Goal: Information Seeking & Learning: Learn about a topic

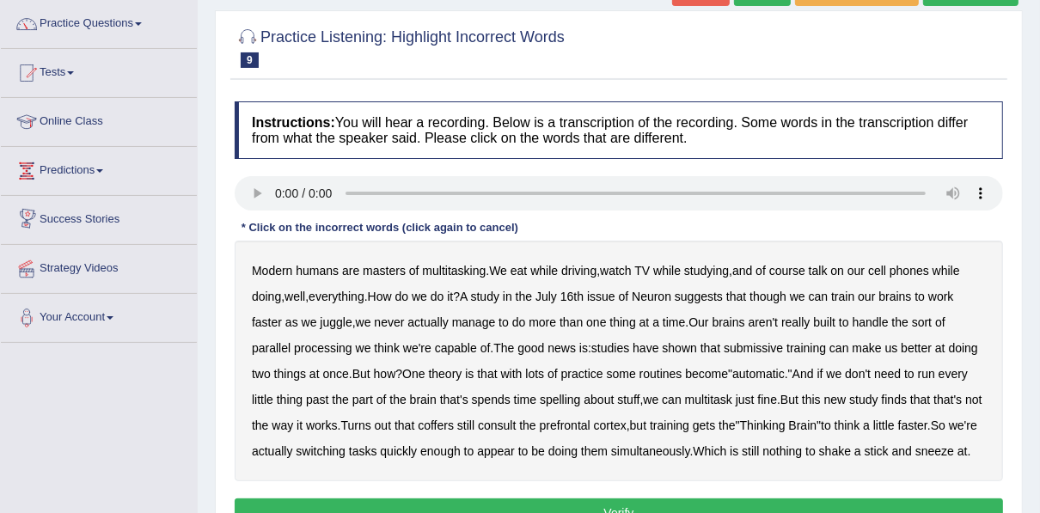
scroll to position [138, 0]
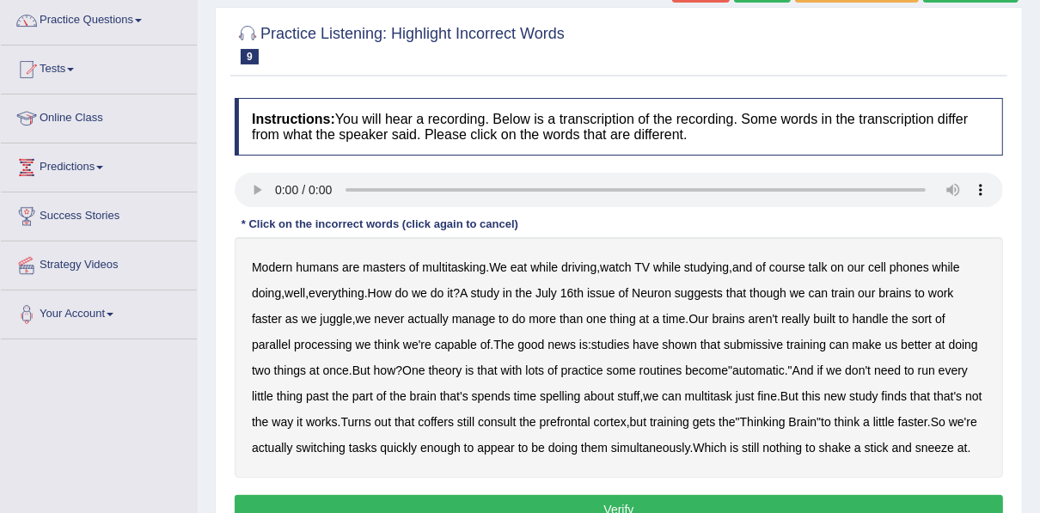
click at [922, 316] on b "sort" at bounding box center [922, 319] width 20 height 14
click at [746, 347] on b "submissive" at bounding box center [753, 345] width 59 height 14
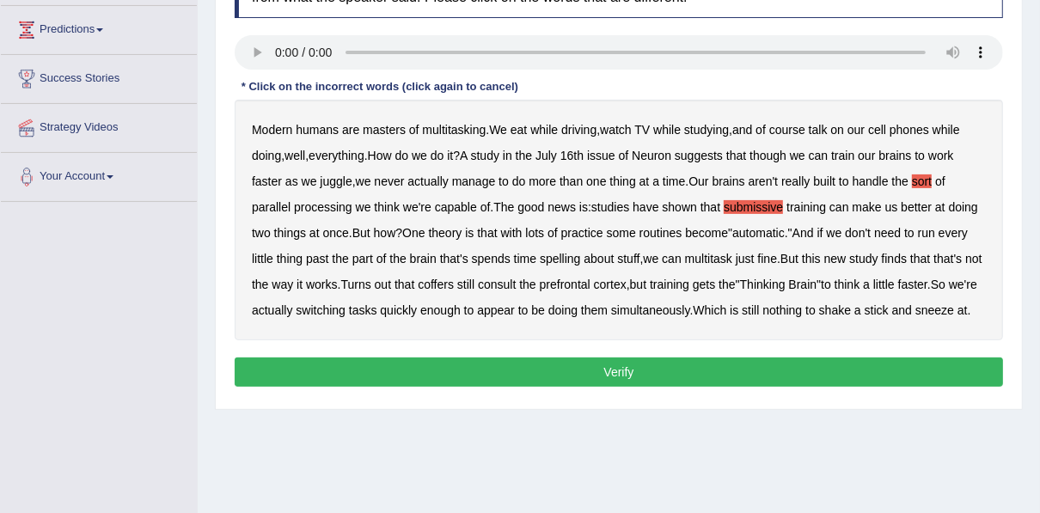
scroll to position [344, 0]
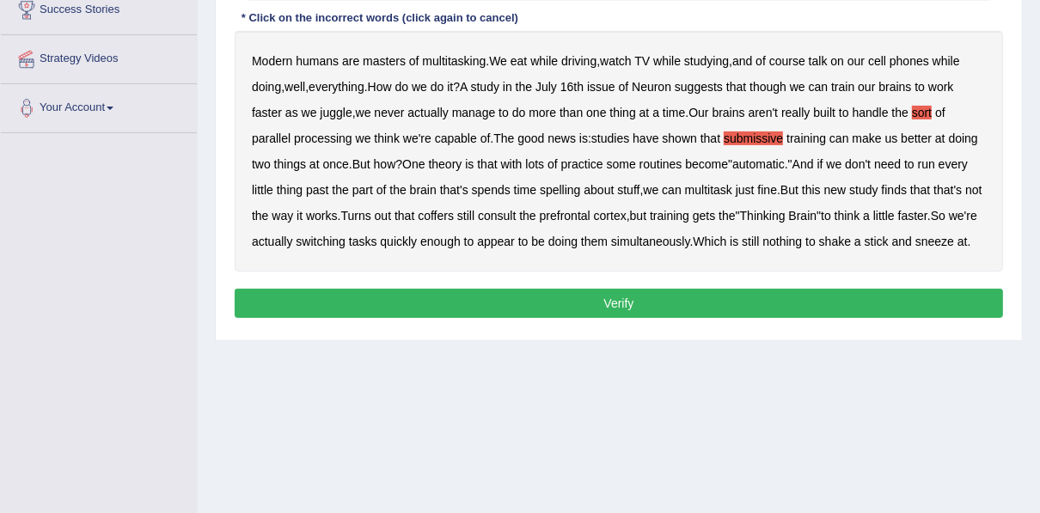
click at [371, 185] on b "part" at bounding box center [363, 190] width 21 height 14
click at [365, 190] on b "part" at bounding box center [363, 190] width 21 height 14
click at [696, 318] on button "Verify" at bounding box center [619, 303] width 769 height 29
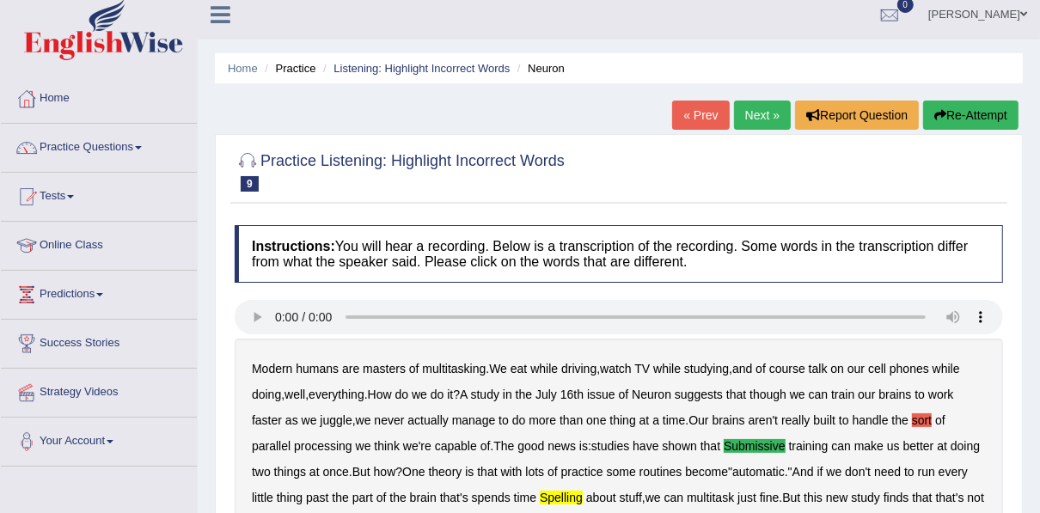
scroll to position [0, 0]
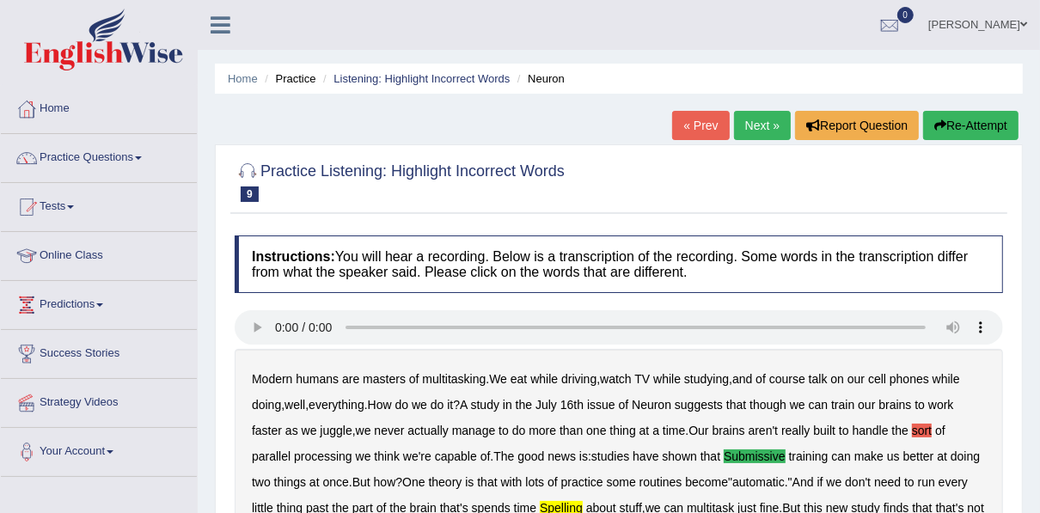
click at [765, 125] on link "Next »" at bounding box center [762, 125] width 57 height 29
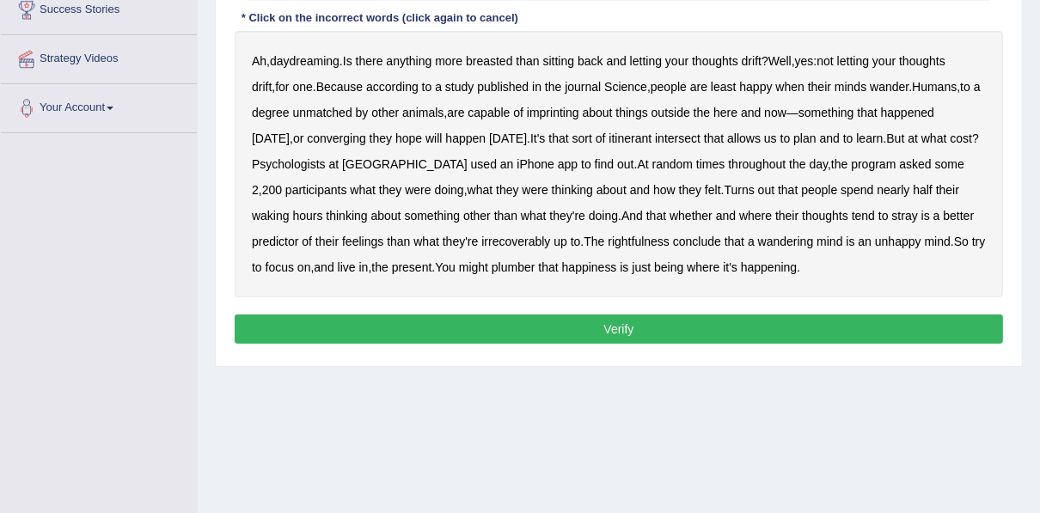
click at [496, 61] on b "breasted" at bounding box center [489, 61] width 46 height 14
click at [571, 110] on b "imprinting" at bounding box center [553, 113] width 52 height 14
click at [652, 141] on b "itinerant" at bounding box center [630, 139] width 43 height 14
click at [696, 139] on b "intersect" at bounding box center [678, 139] width 46 height 14
click at [524, 241] on b "irrecoverably" at bounding box center [515, 242] width 69 height 14
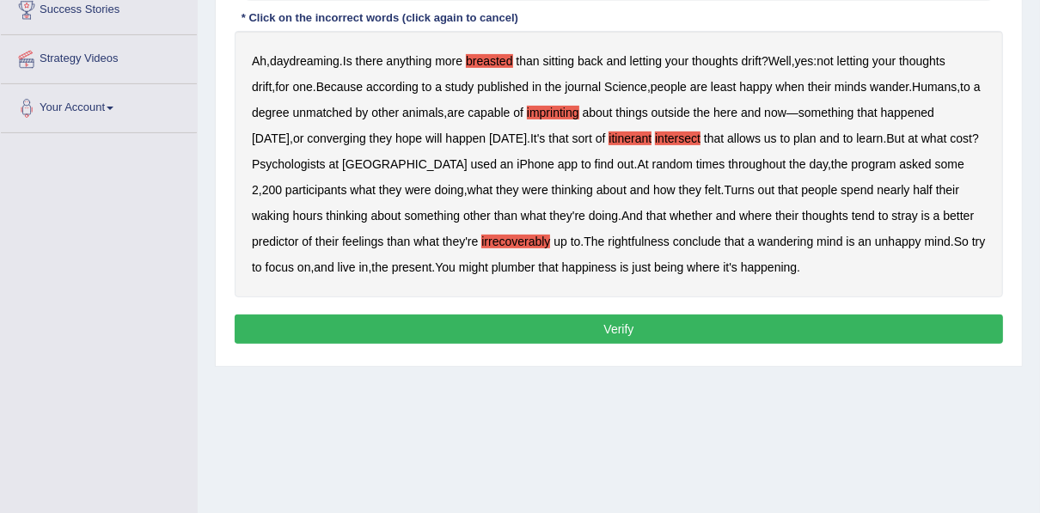
click at [536, 267] on b "plumber" at bounding box center [514, 268] width 44 height 14
click at [549, 334] on button "Verify" at bounding box center [619, 329] width 769 height 29
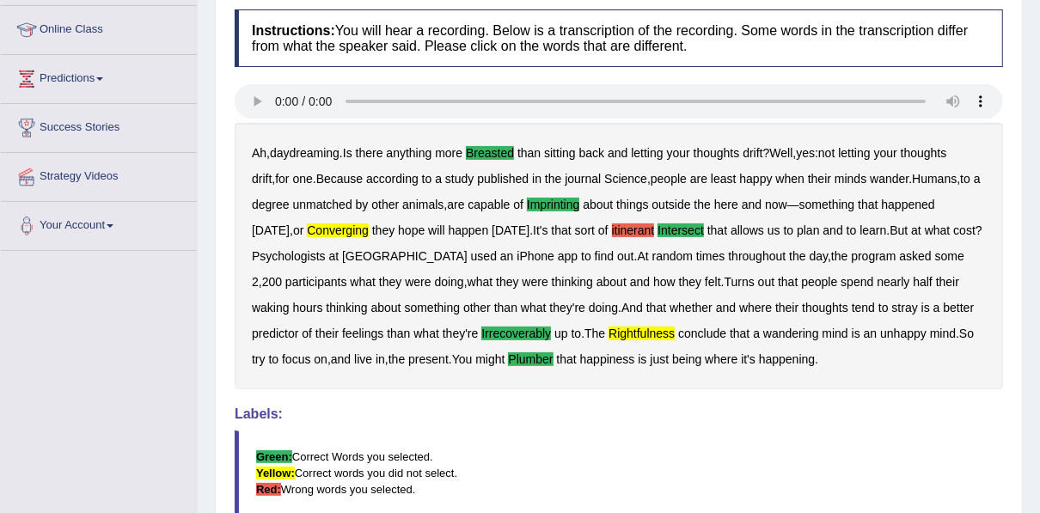
scroll to position [69, 0]
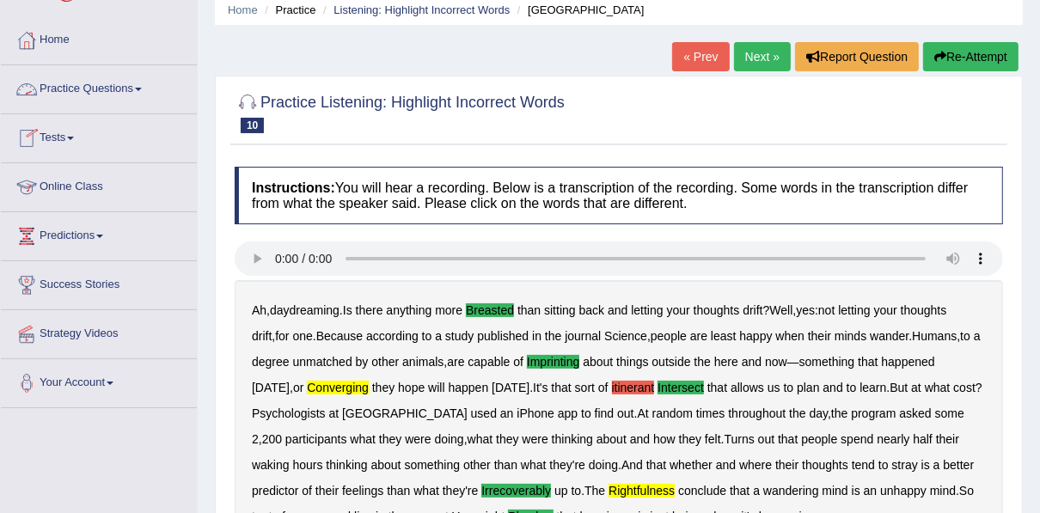
click at [63, 81] on link "Practice Questions" at bounding box center [99, 86] width 196 height 43
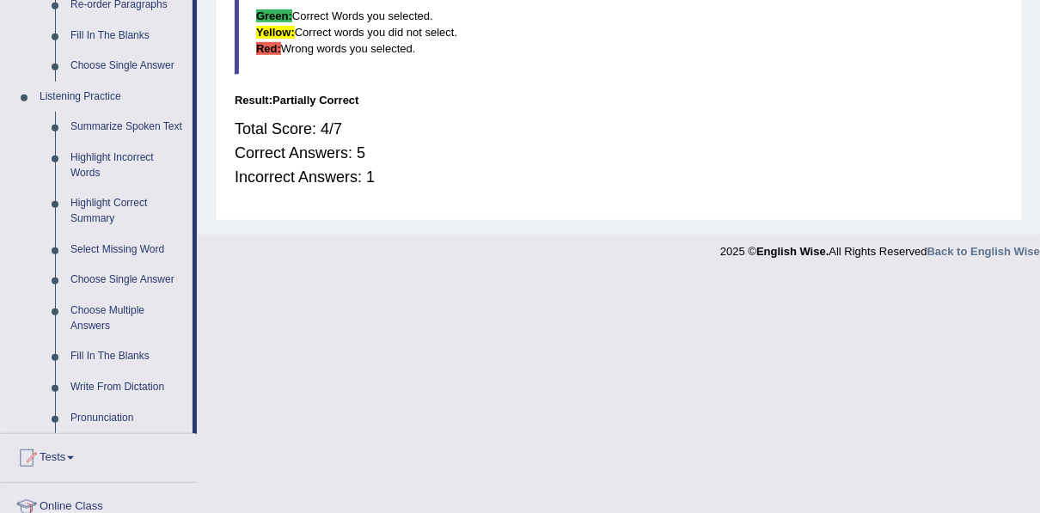
scroll to position [688, 0]
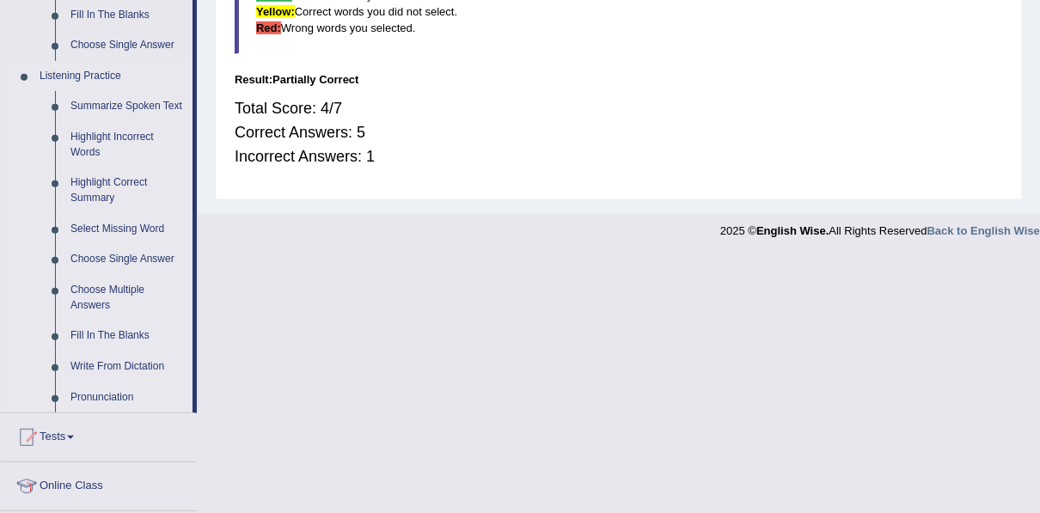
click at [120, 222] on link "Select Missing Word" at bounding box center [128, 229] width 130 height 31
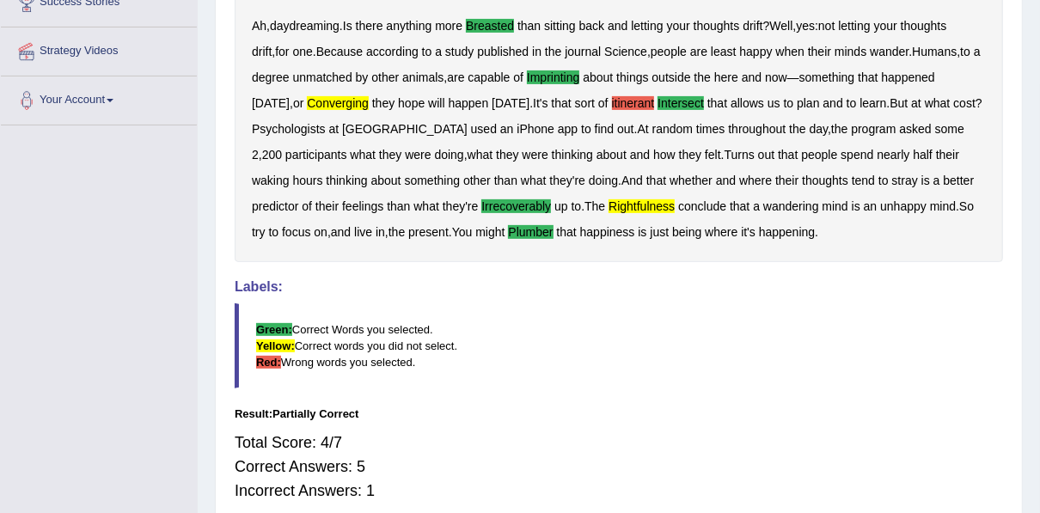
scroll to position [315, 0]
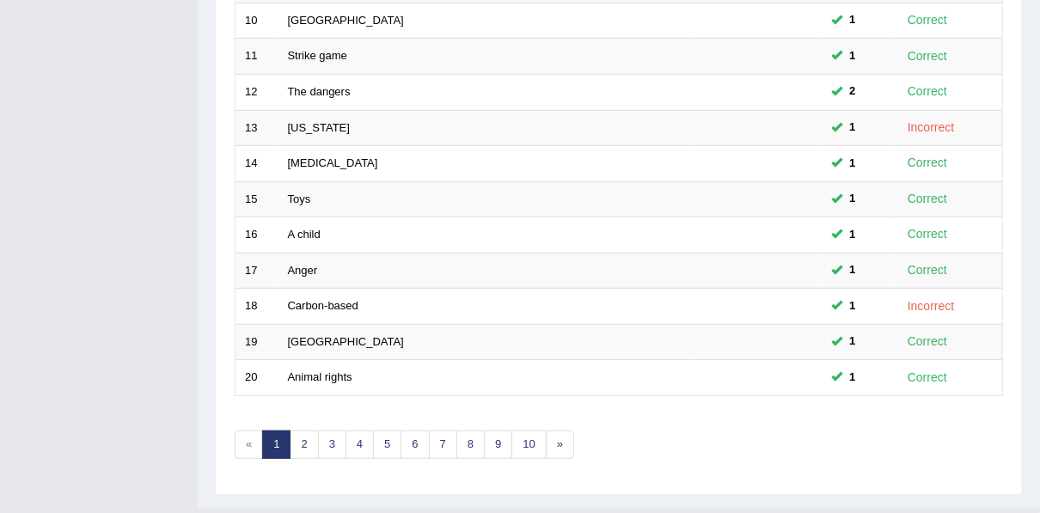
scroll to position [617, 0]
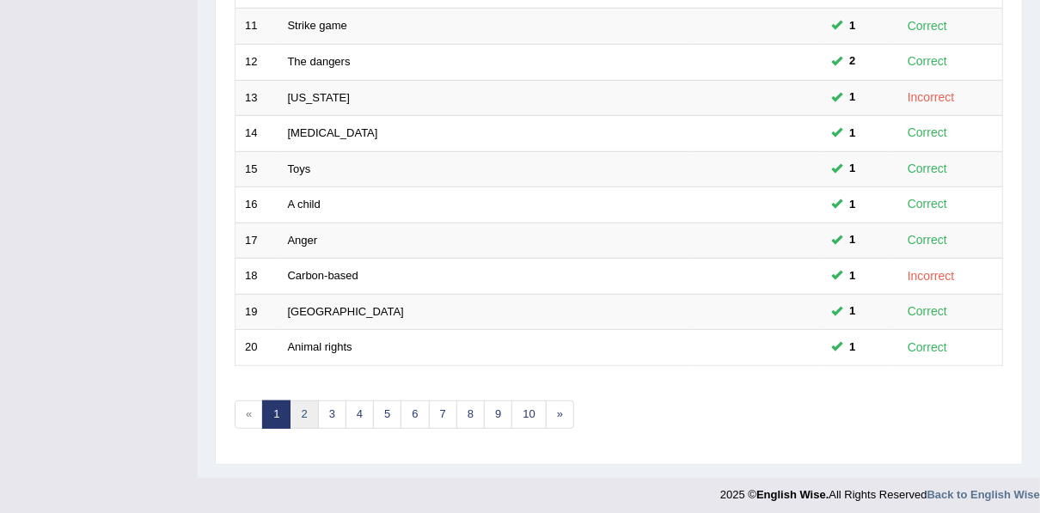
click at [299, 401] on link "2" at bounding box center [304, 415] width 28 height 28
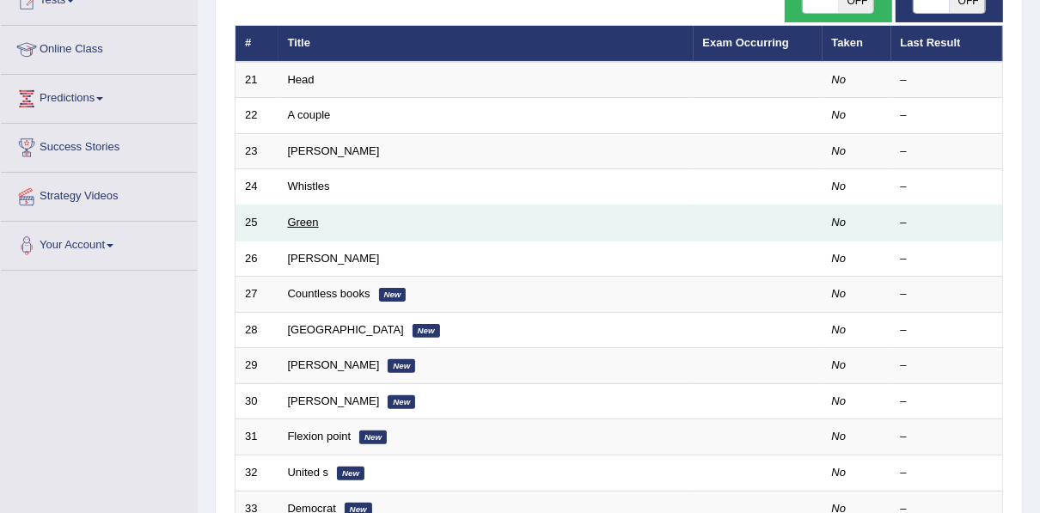
click at [313, 216] on link "Green" at bounding box center [303, 222] width 31 height 13
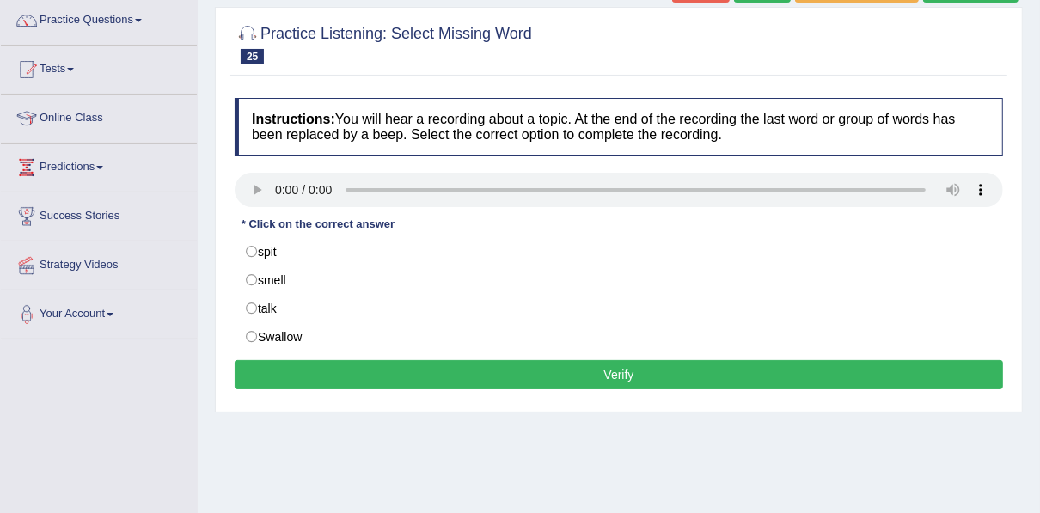
scroll to position [138, 0]
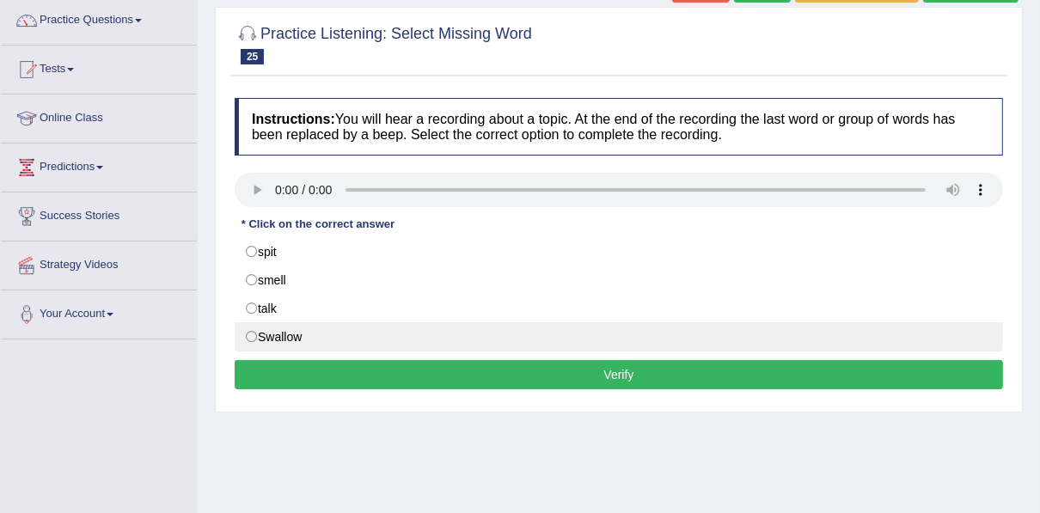
click at [281, 334] on label "Swallow" at bounding box center [619, 336] width 769 height 29
radio input "true"
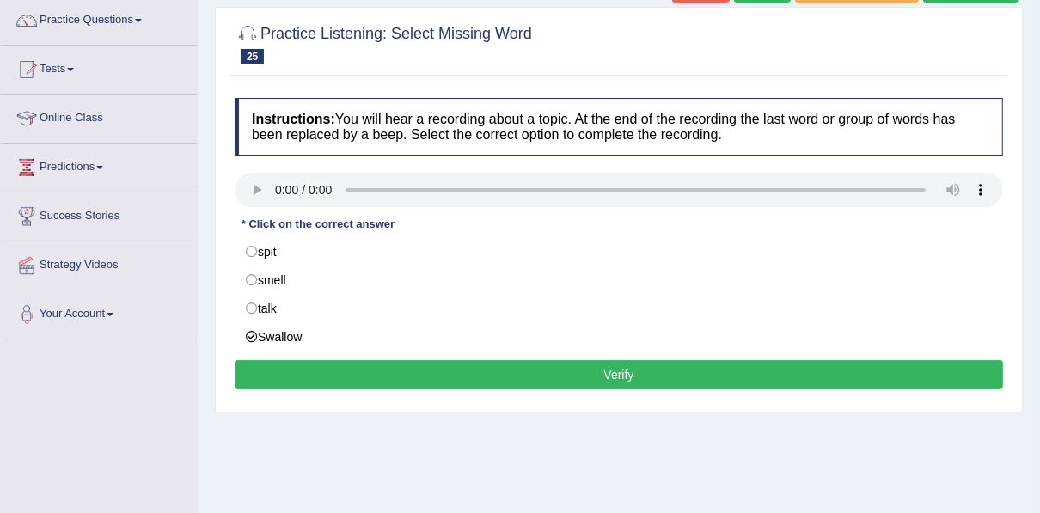
click at [302, 375] on button "Verify" at bounding box center [619, 374] width 769 height 29
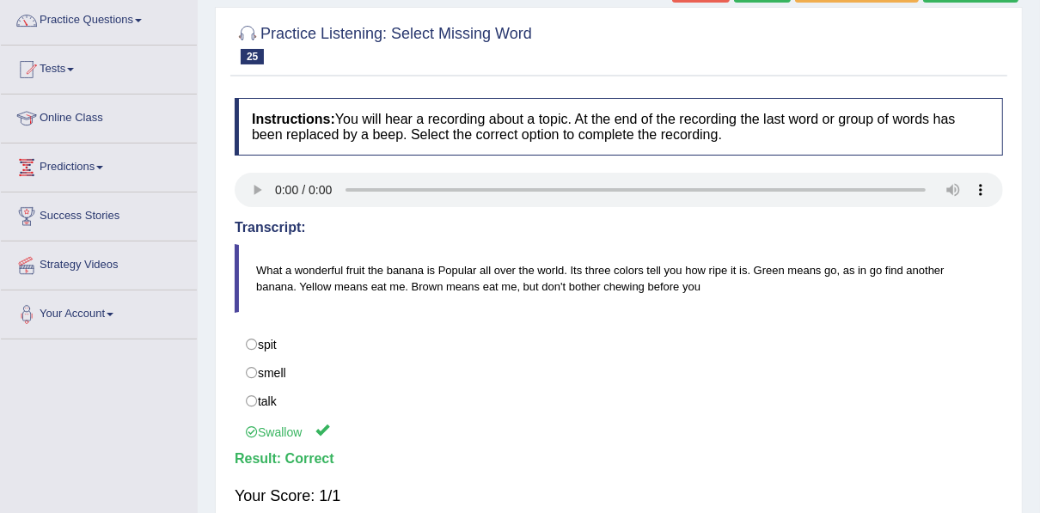
scroll to position [0, 0]
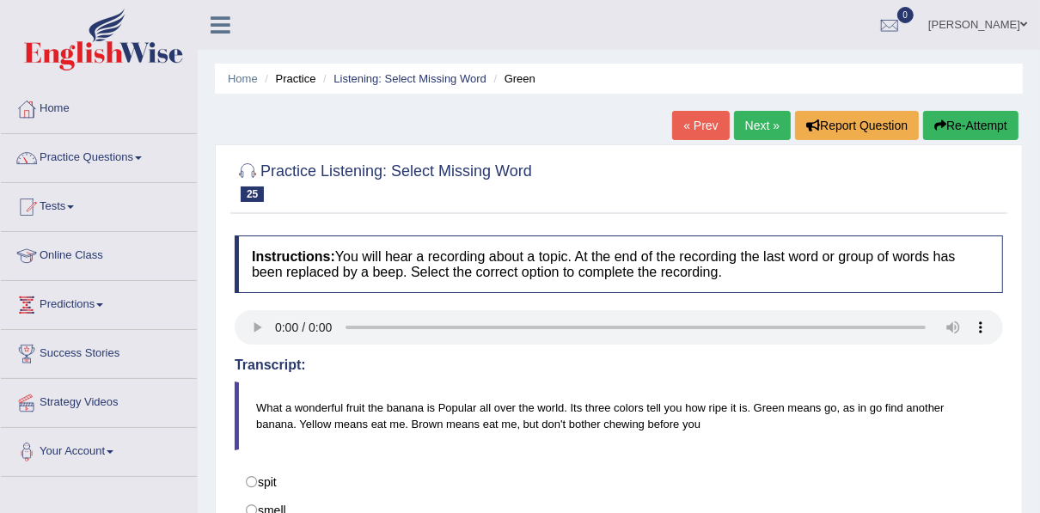
click at [752, 124] on link "Next »" at bounding box center [762, 125] width 57 height 29
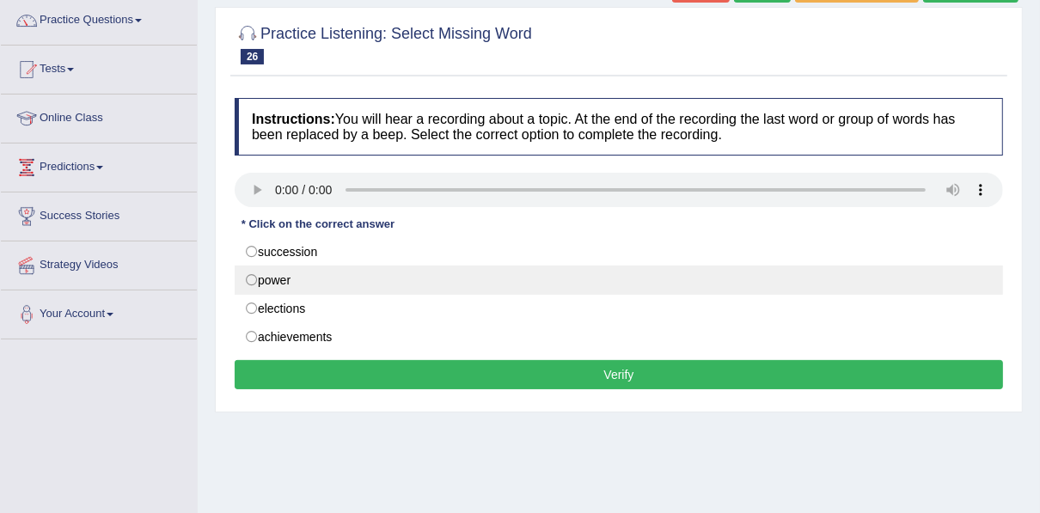
click at [299, 271] on label "power" at bounding box center [619, 280] width 769 height 29
radio input "true"
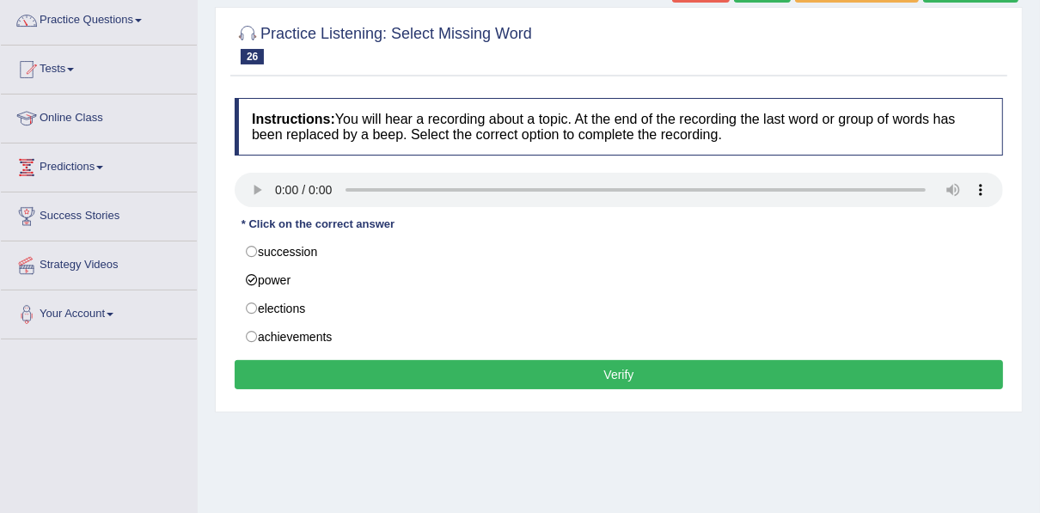
click at [344, 361] on button "Verify" at bounding box center [619, 374] width 769 height 29
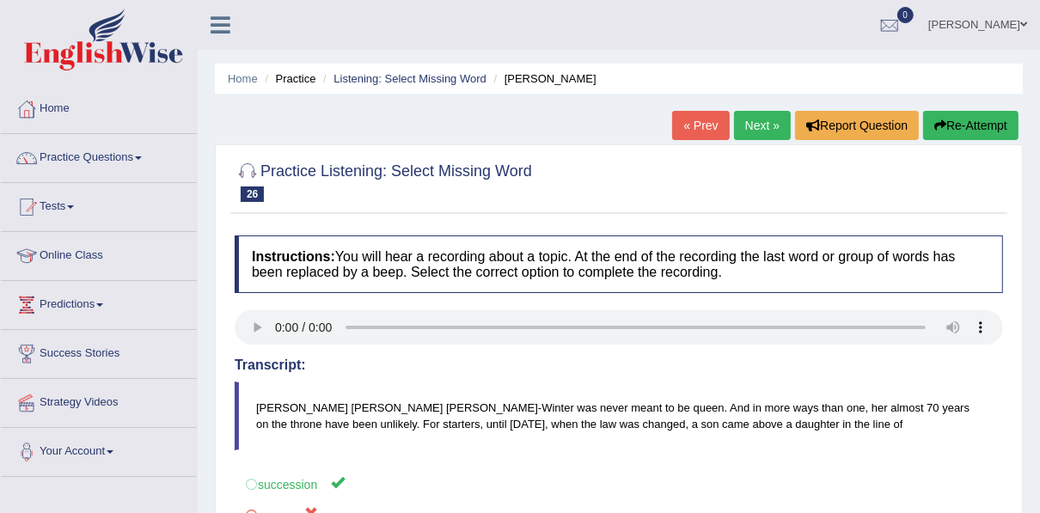
click at [759, 131] on link "Next »" at bounding box center [762, 125] width 57 height 29
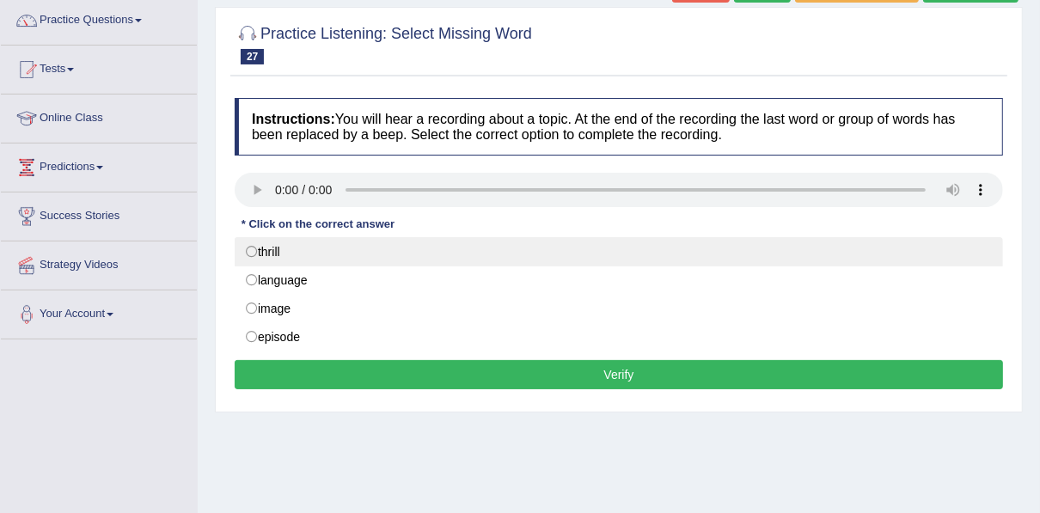
click at [304, 263] on label "thrill" at bounding box center [619, 251] width 769 height 29
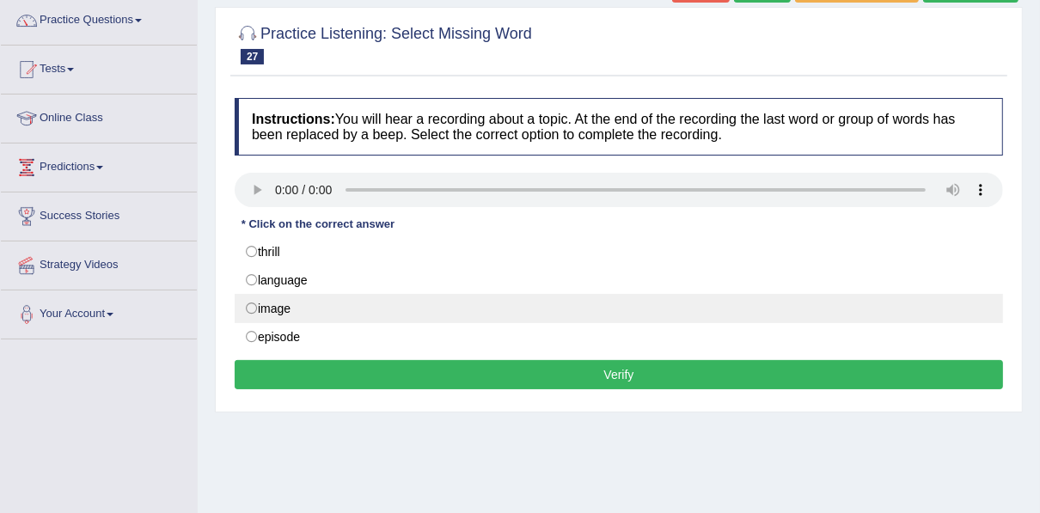
radio input "true"
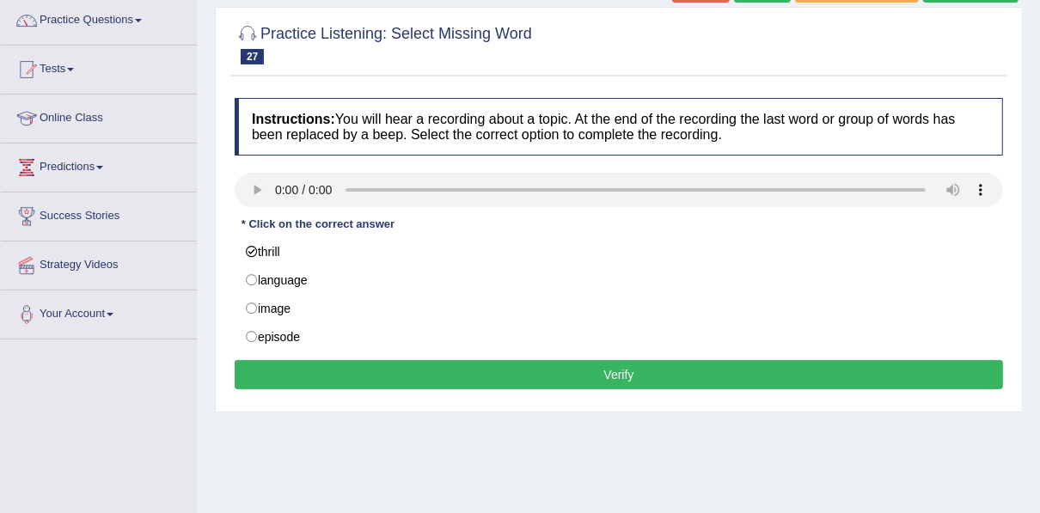
click at [334, 366] on button "Verify" at bounding box center [619, 374] width 769 height 29
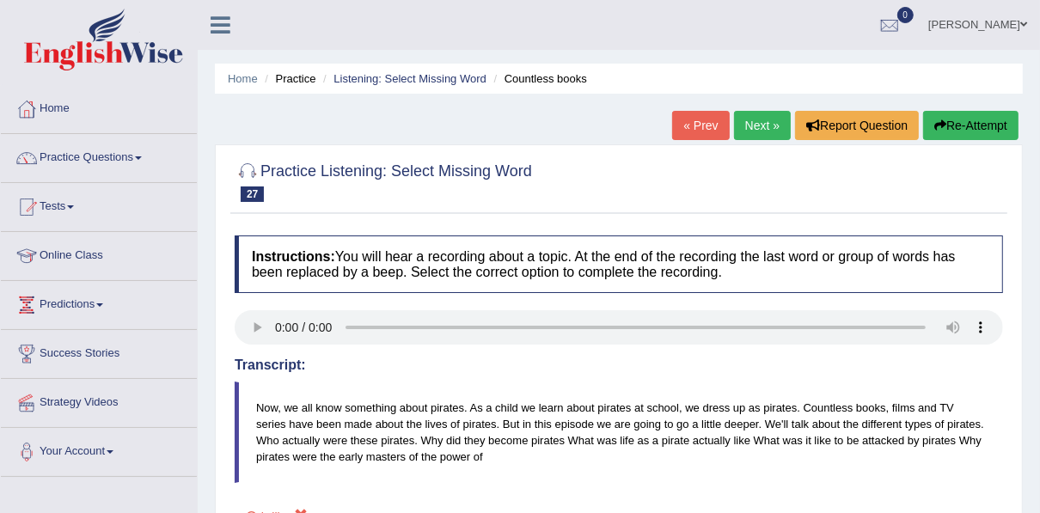
click at [949, 126] on button "Re-Attempt" at bounding box center [970, 125] width 95 height 29
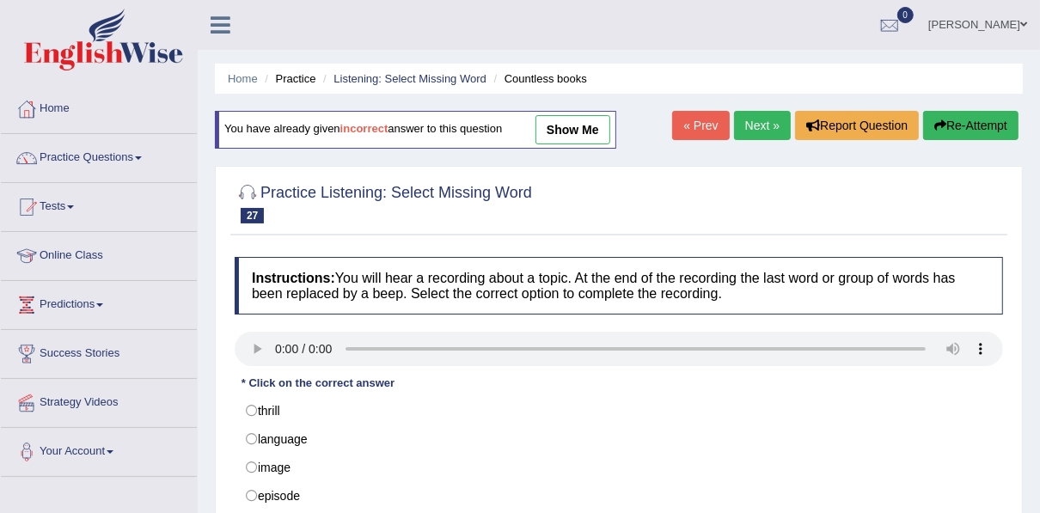
click at [761, 127] on link "Next »" at bounding box center [762, 125] width 57 height 29
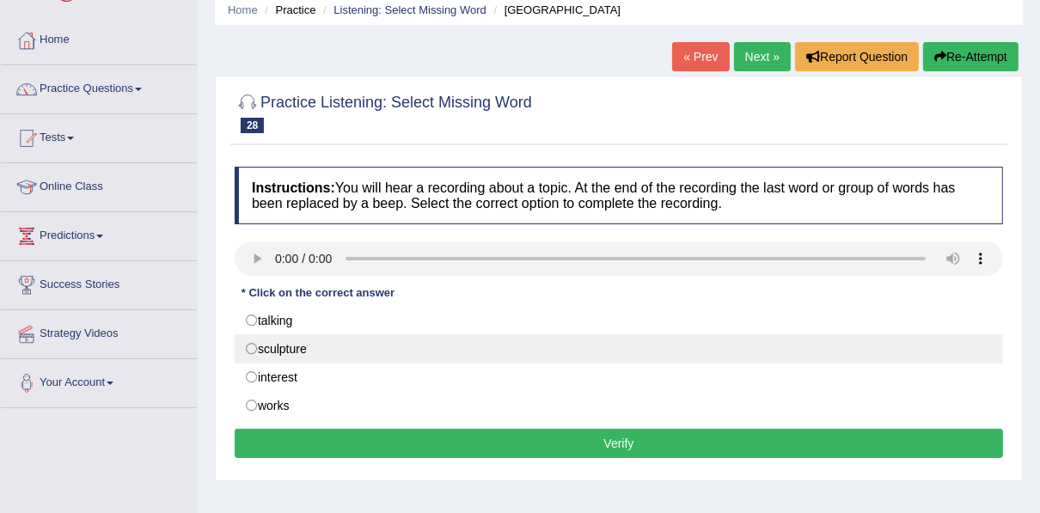
click at [328, 355] on label "sculpture" at bounding box center [619, 348] width 769 height 29
radio input "true"
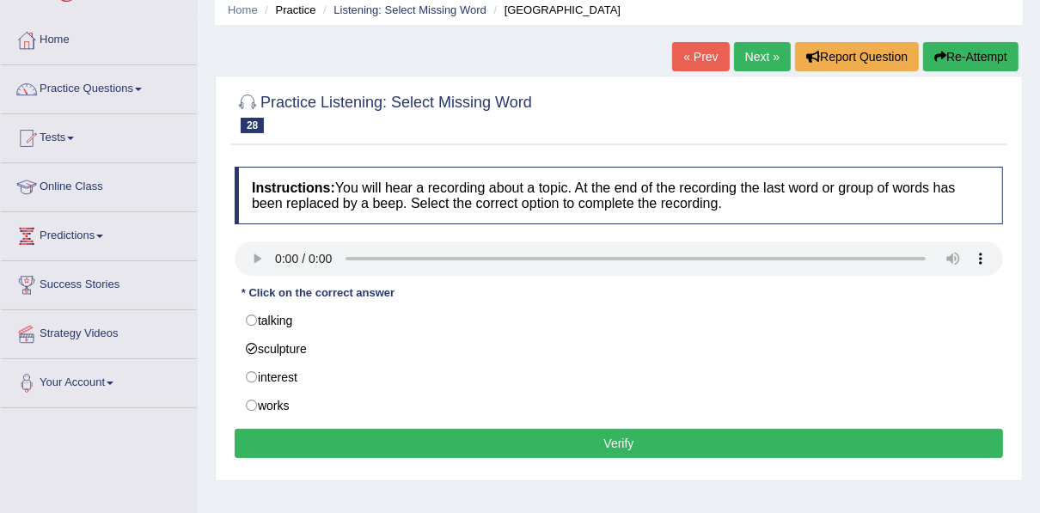
click at [344, 433] on button "Verify" at bounding box center [619, 443] width 769 height 29
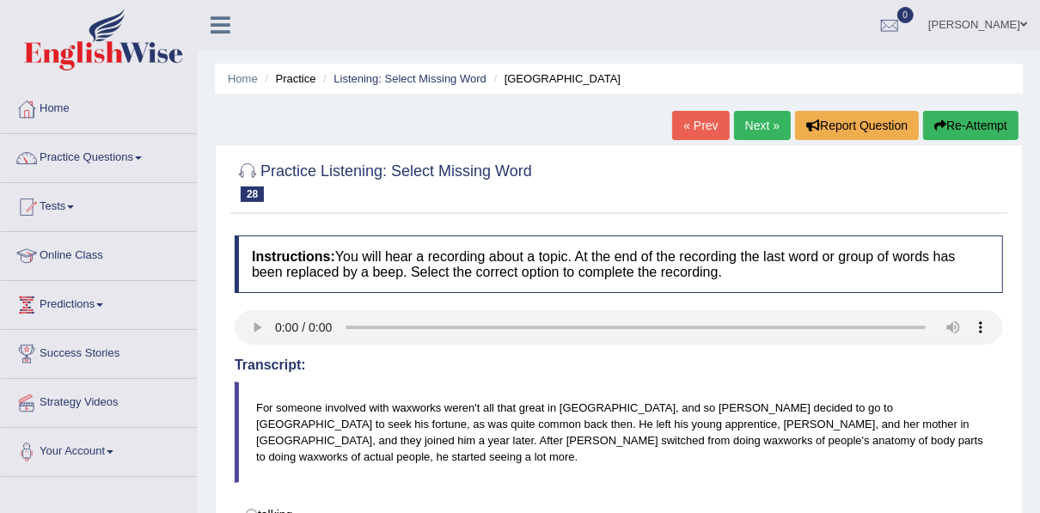
click at [761, 123] on link "Next »" at bounding box center [762, 125] width 57 height 29
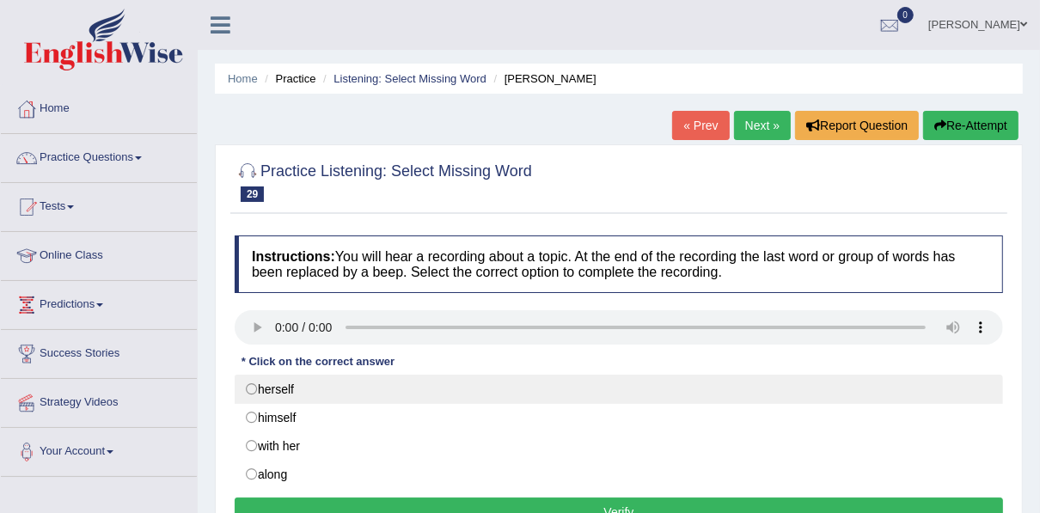
scroll to position [69, 0]
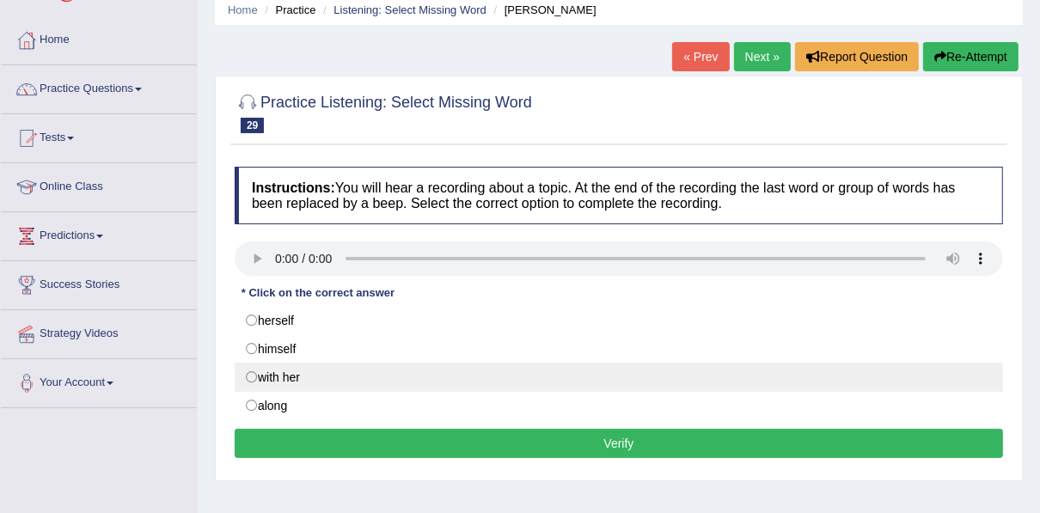
click at [325, 377] on label "with her" at bounding box center [619, 377] width 769 height 29
radio input "true"
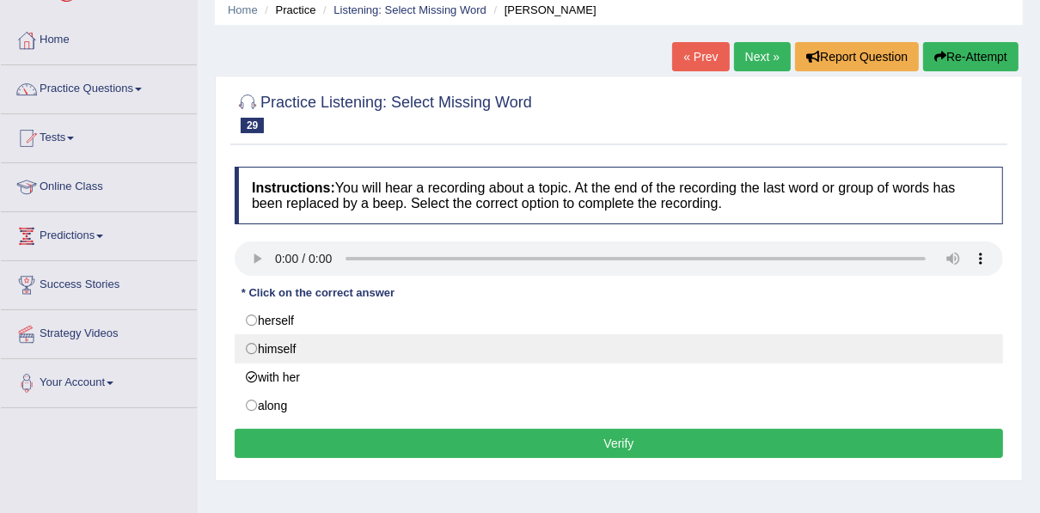
click at [293, 351] on label "himself" at bounding box center [619, 348] width 769 height 29
radio input "true"
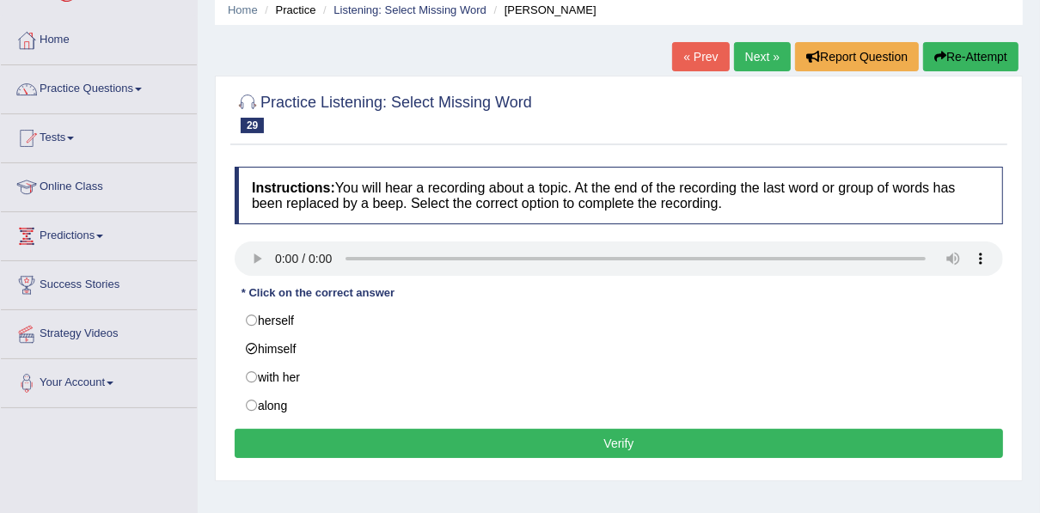
click at [330, 434] on button "Verify" at bounding box center [619, 443] width 769 height 29
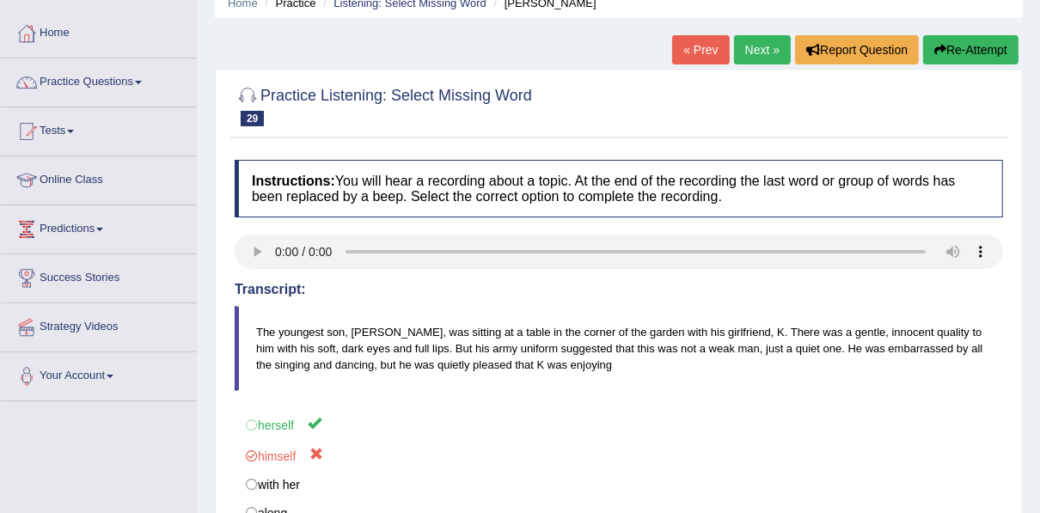
scroll to position [0, 0]
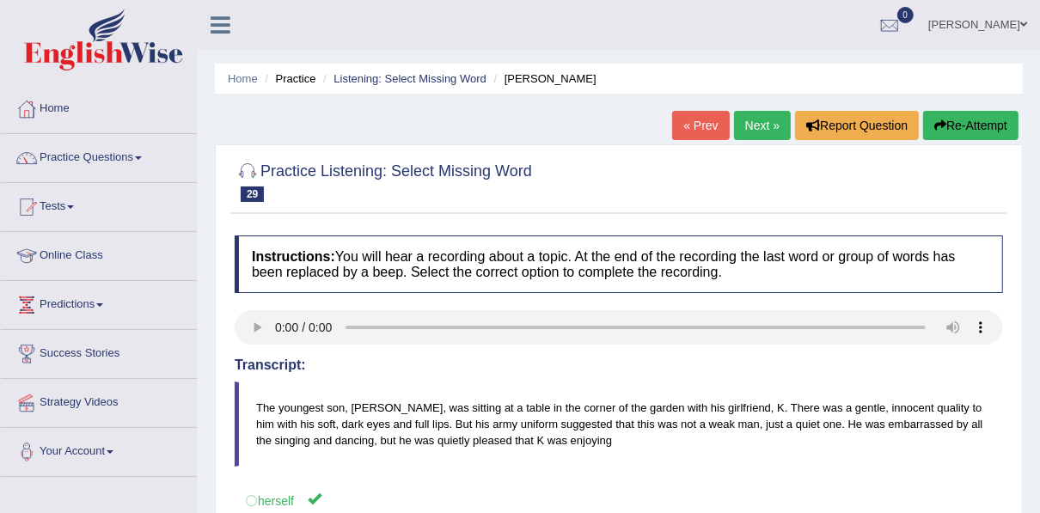
click at [763, 123] on link "Next »" at bounding box center [762, 125] width 57 height 29
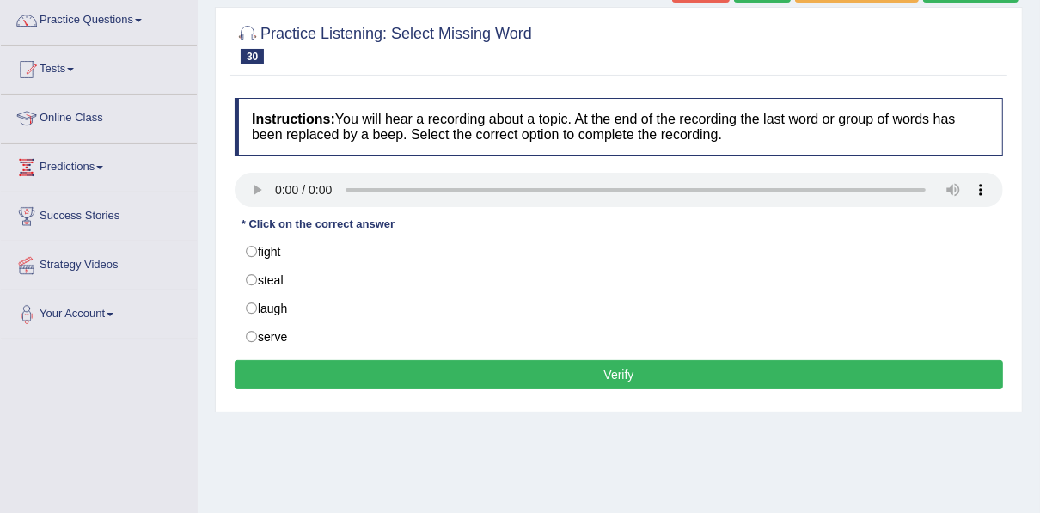
scroll to position [138, 0]
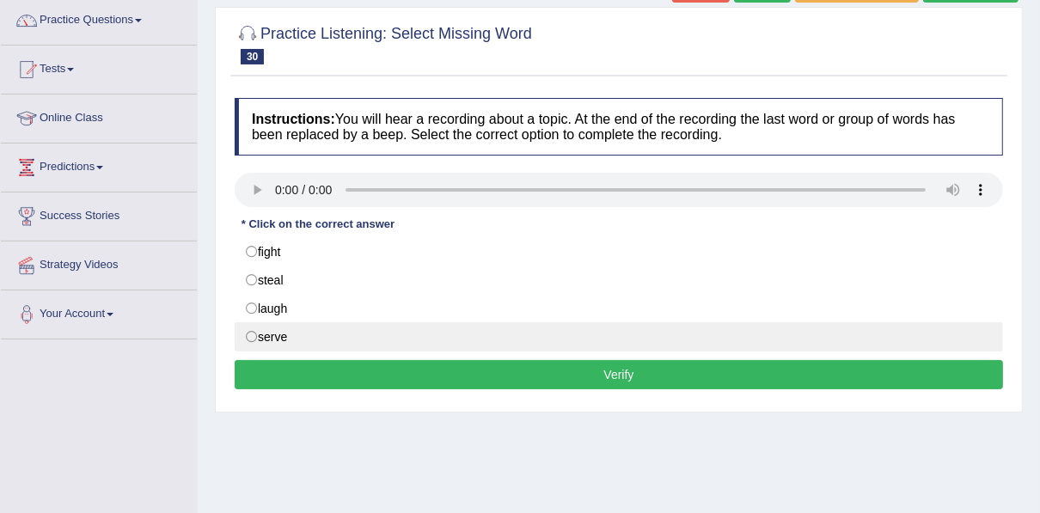
click at [295, 334] on label "serve" at bounding box center [619, 336] width 769 height 29
radio input "true"
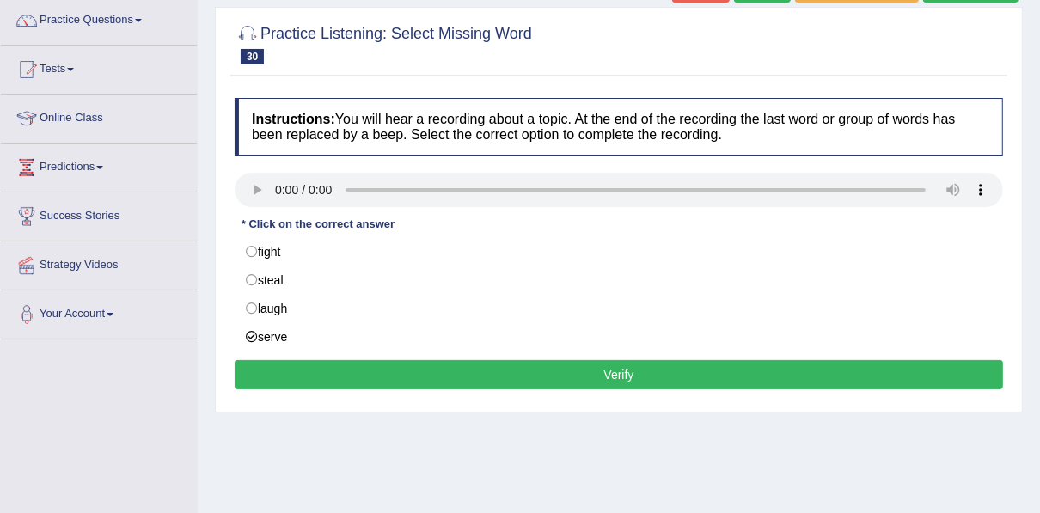
click at [305, 362] on button "Verify" at bounding box center [619, 374] width 769 height 29
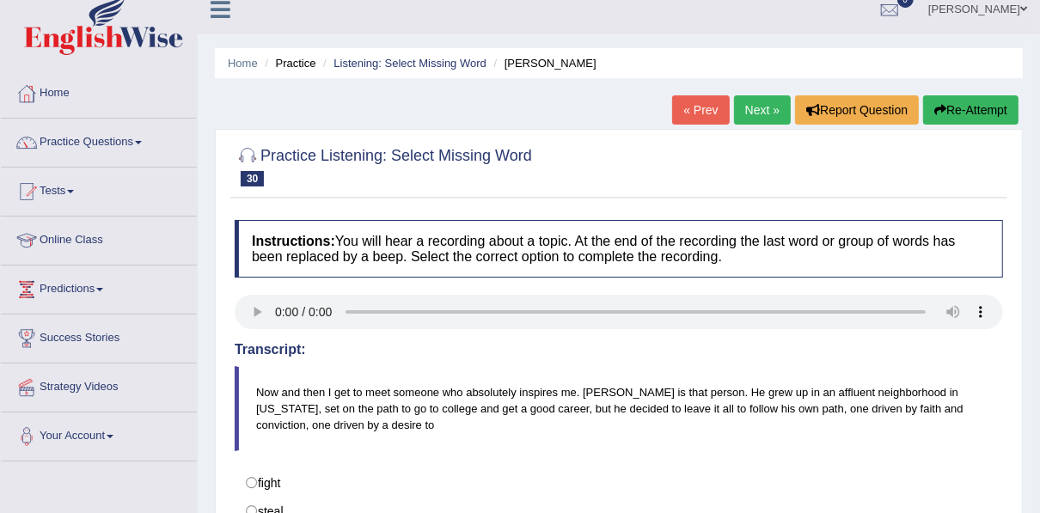
scroll to position [0, 0]
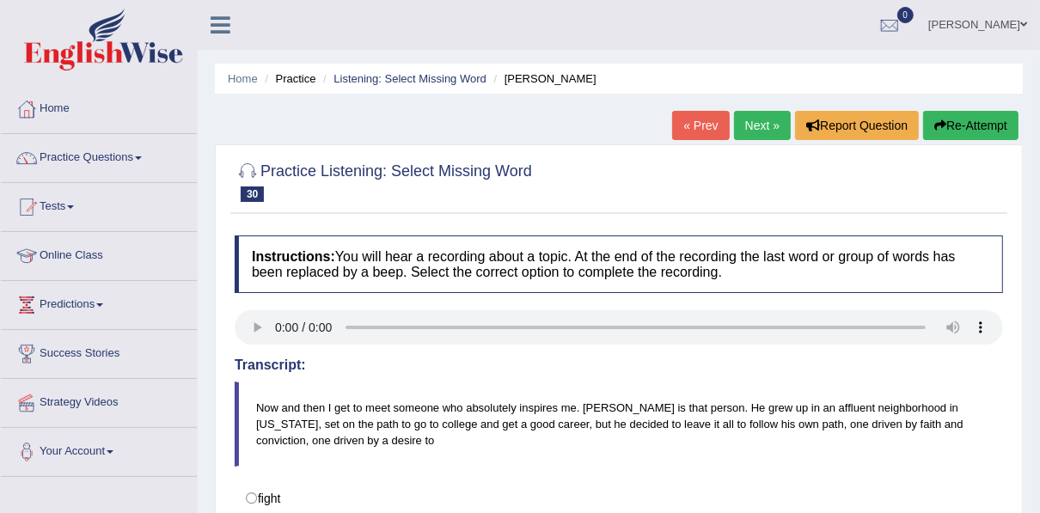
click at [757, 117] on link "Next »" at bounding box center [762, 125] width 57 height 29
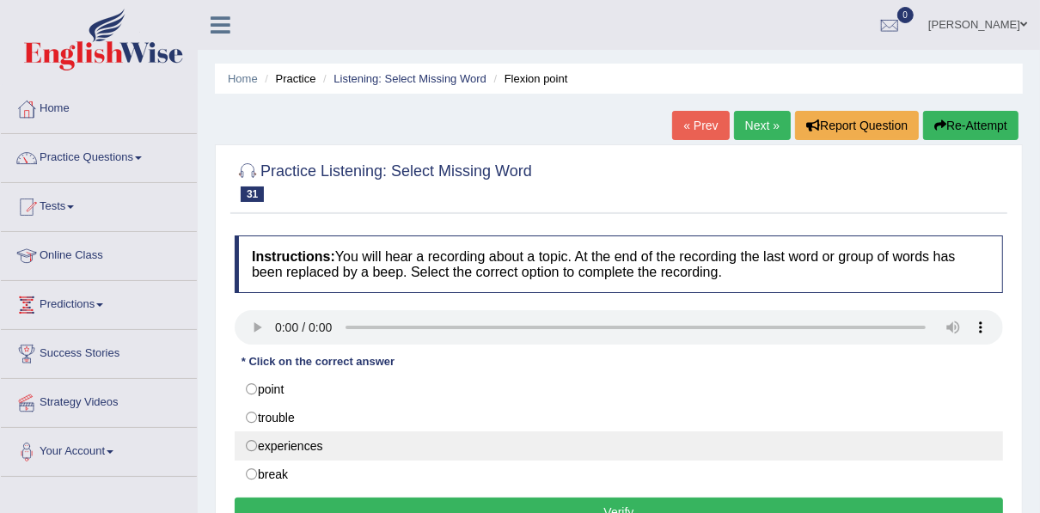
click at [325, 447] on label "experiences" at bounding box center [619, 446] width 769 height 29
radio input "true"
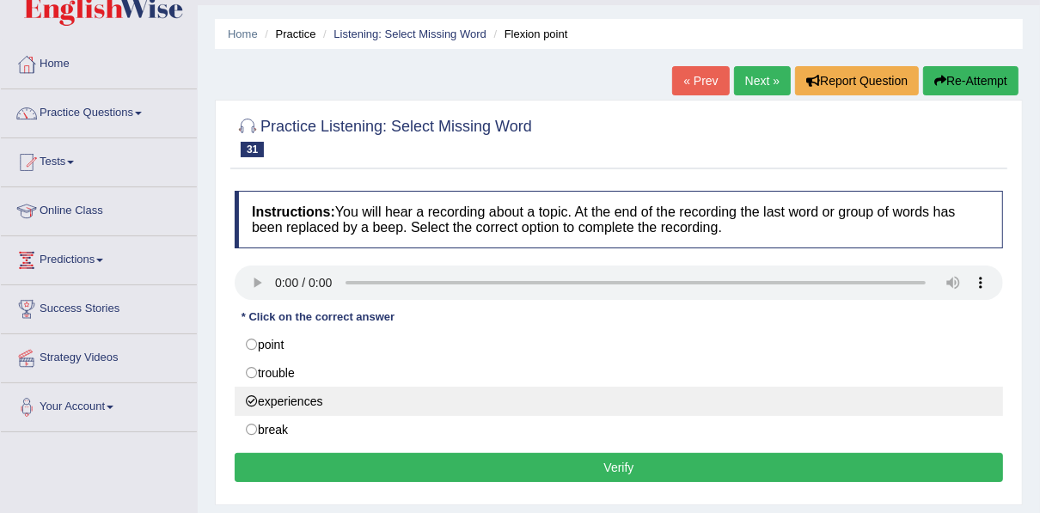
scroll to position [69, 0]
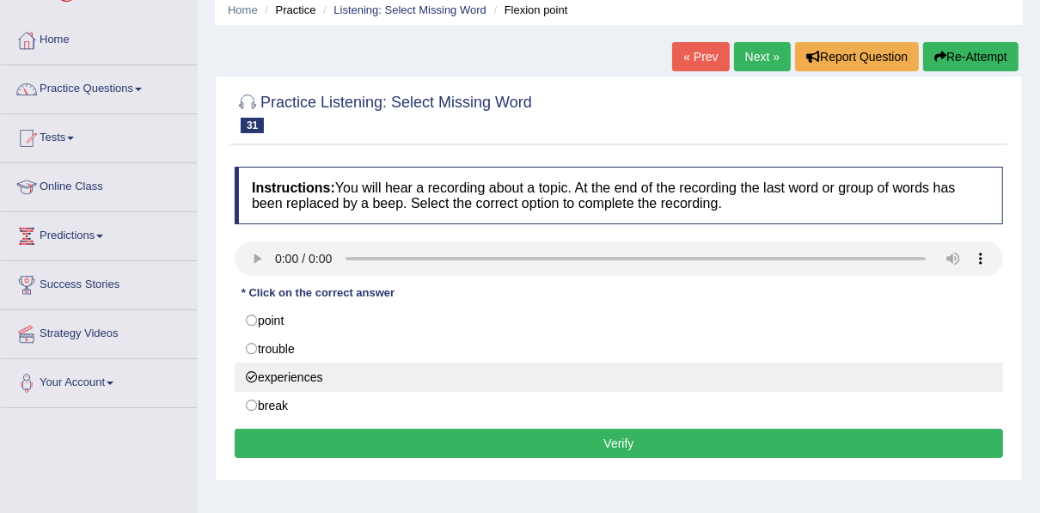
click at [323, 440] on button "Verify" at bounding box center [619, 443] width 769 height 29
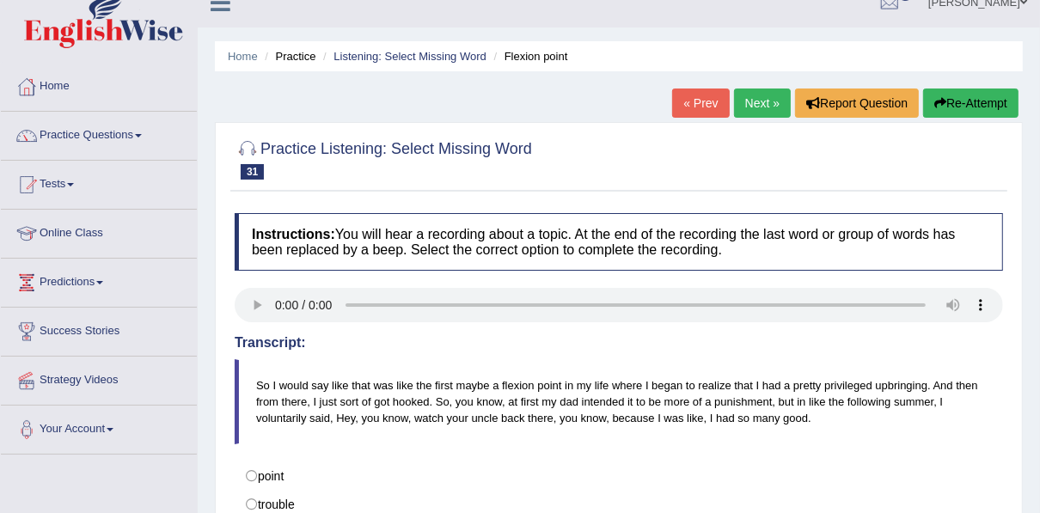
scroll to position [0, 0]
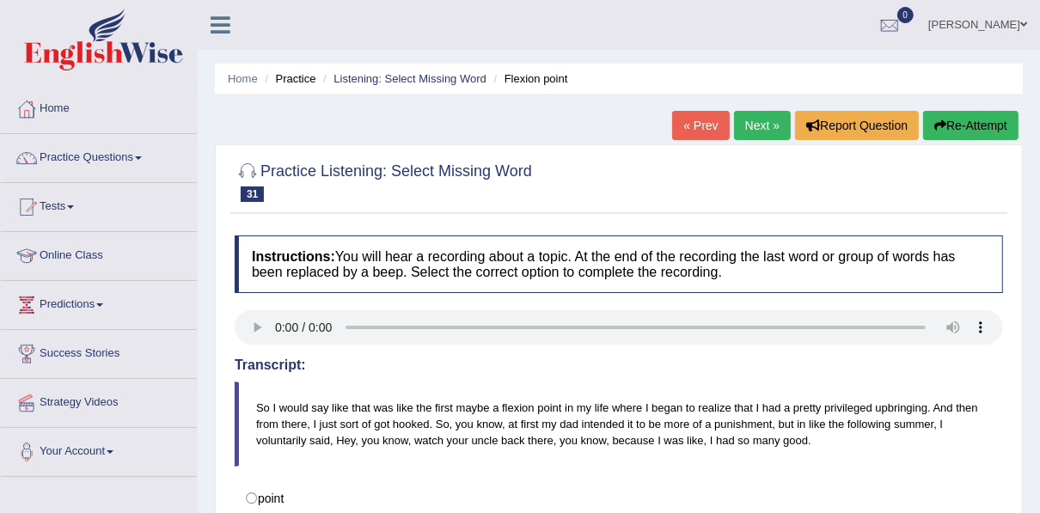
click at [749, 114] on link "Next »" at bounding box center [762, 125] width 57 height 29
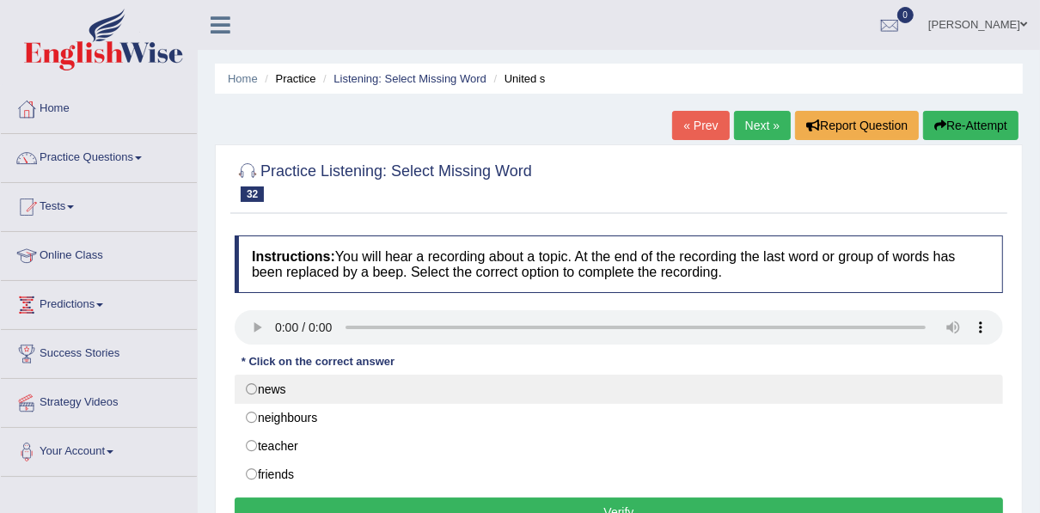
click at [299, 384] on label "news" at bounding box center [619, 389] width 769 height 29
radio input "true"
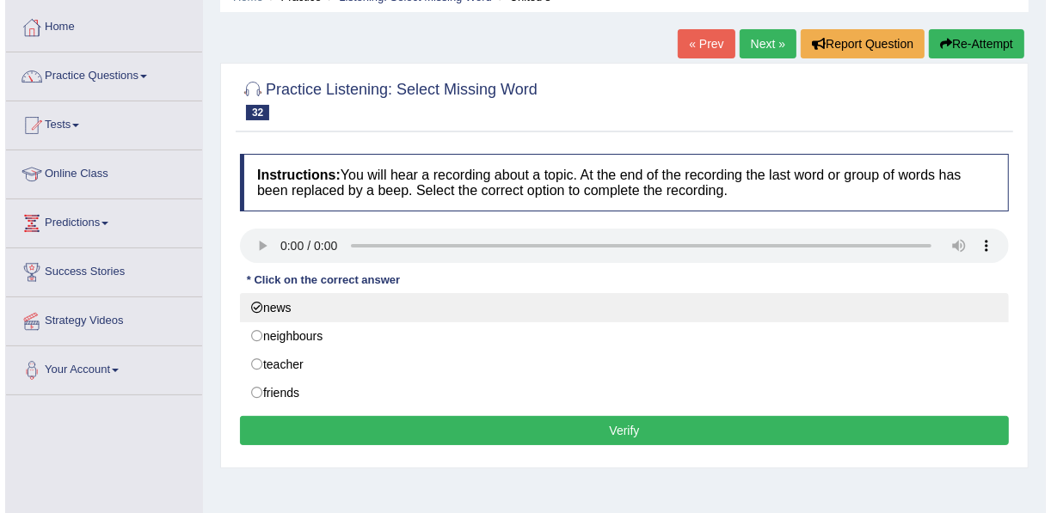
scroll to position [206, 0]
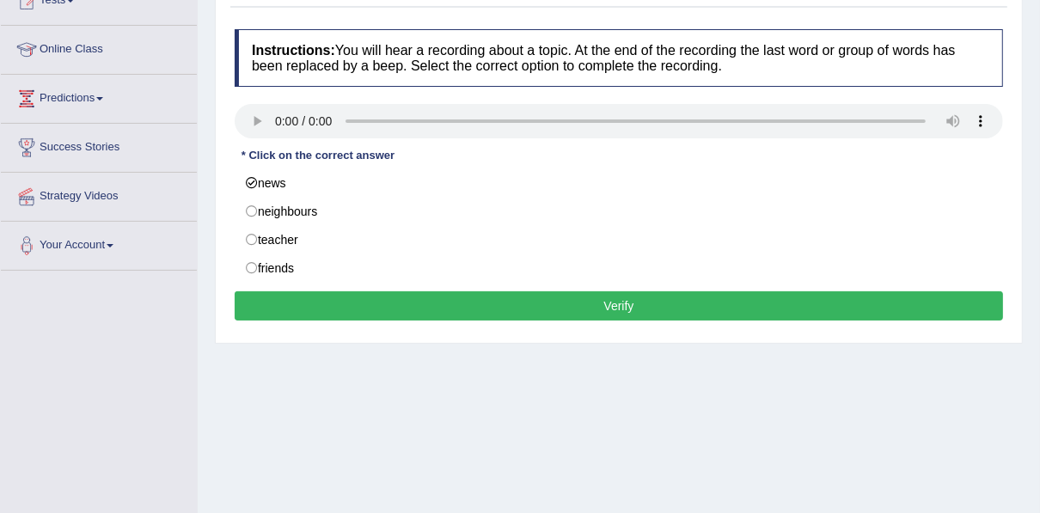
click at [316, 311] on button "Verify" at bounding box center [619, 305] width 769 height 29
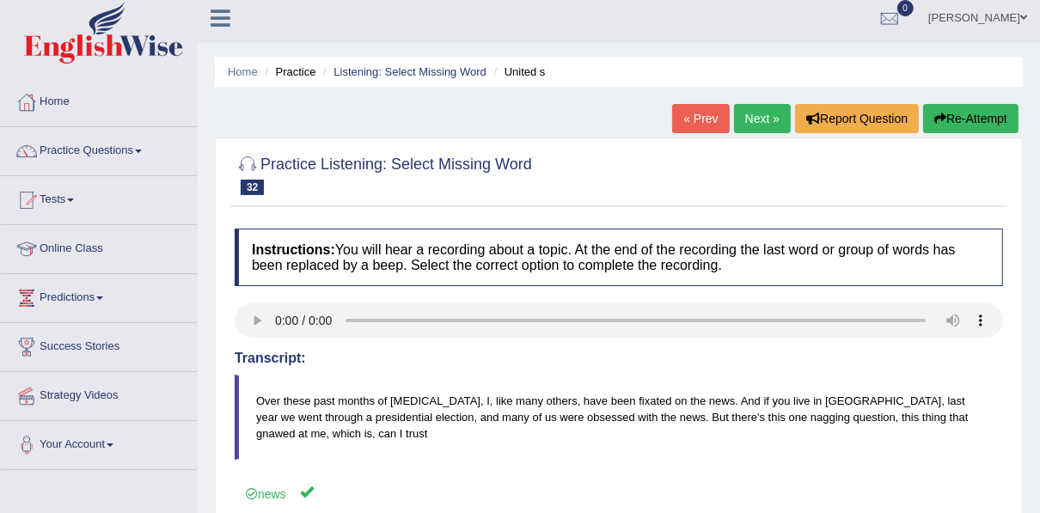
scroll to position [0, 0]
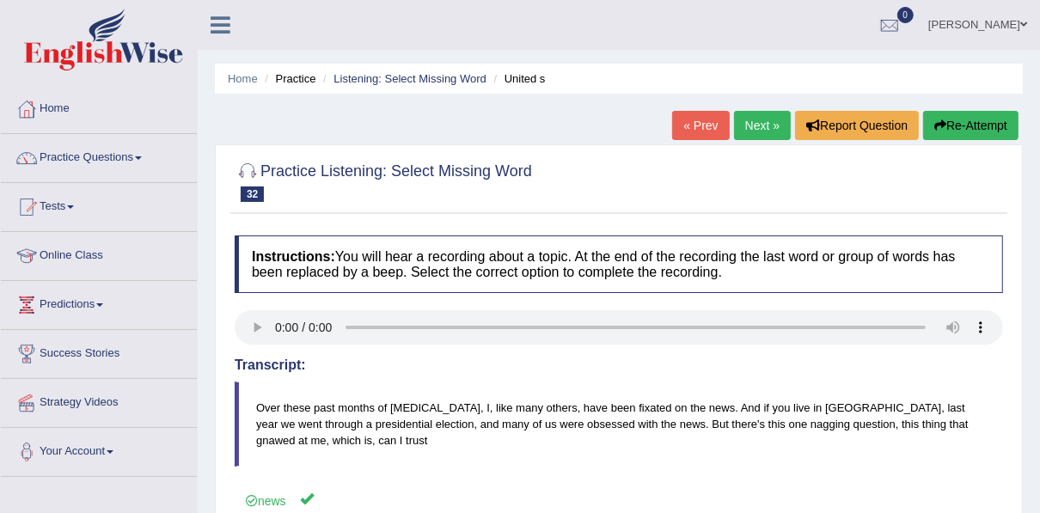
click at [757, 134] on link "Next »" at bounding box center [762, 125] width 57 height 29
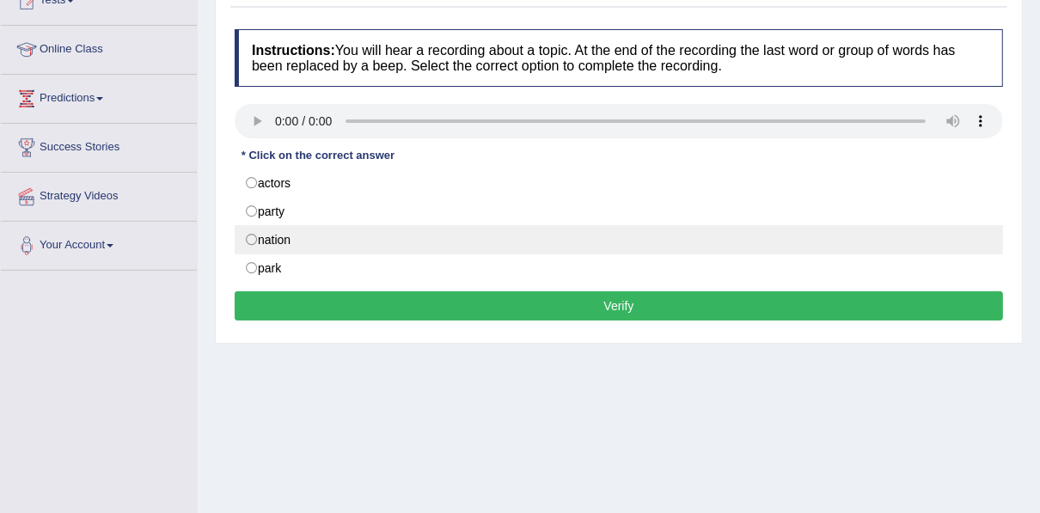
click at [335, 231] on label "nation" at bounding box center [619, 239] width 769 height 29
radio input "true"
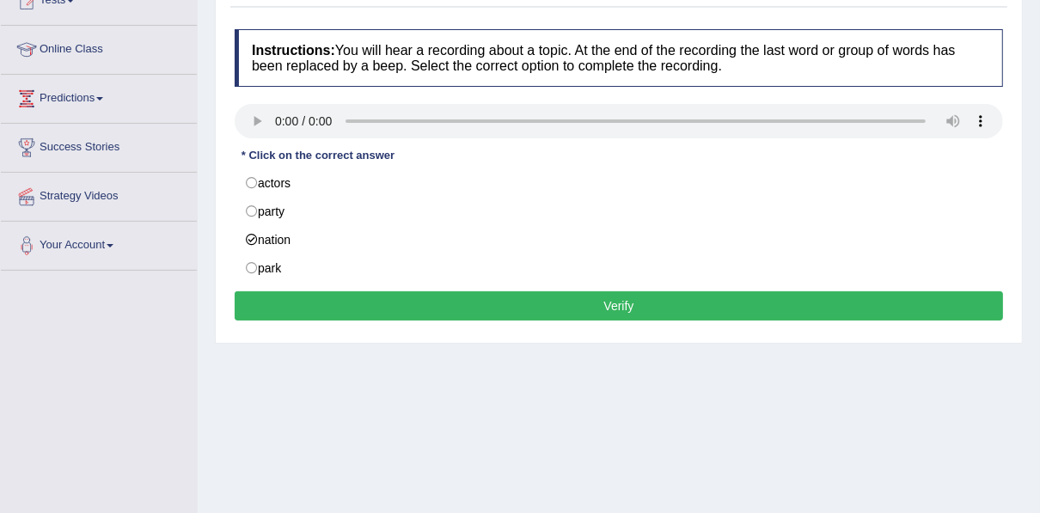
click at [337, 310] on button "Verify" at bounding box center [619, 305] width 769 height 29
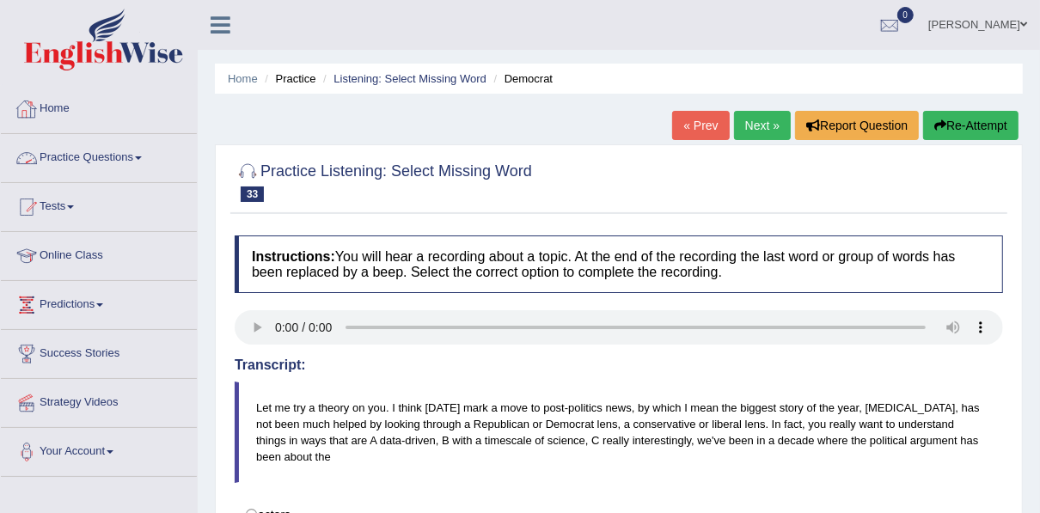
click at [90, 161] on link "Practice Questions" at bounding box center [99, 155] width 196 height 43
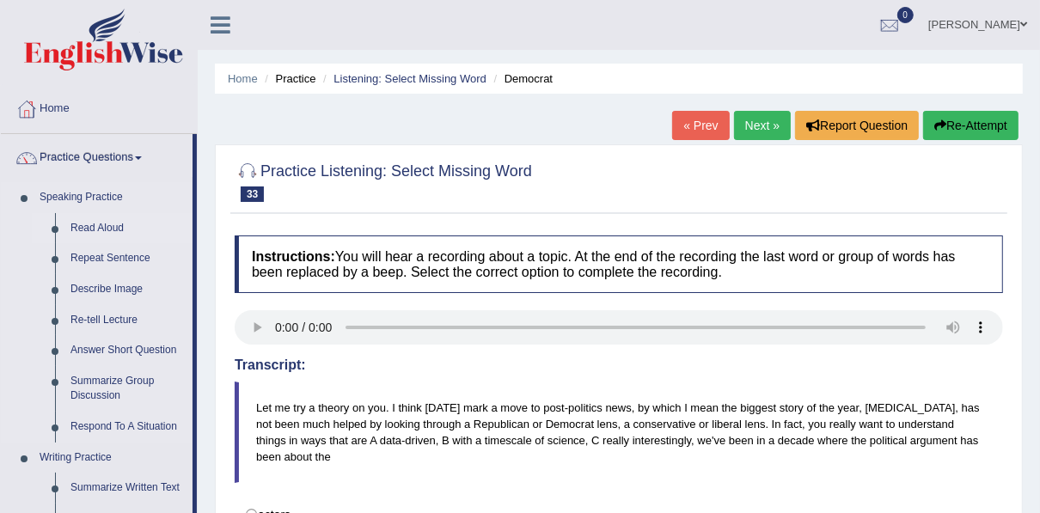
click at [114, 230] on link "Read Aloud" at bounding box center [128, 228] width 130 height 31
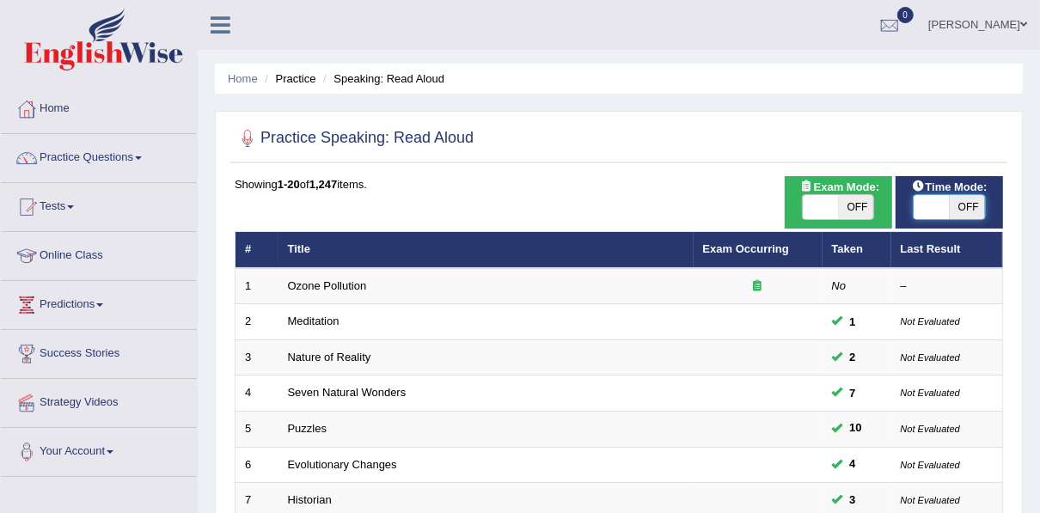
click at [937, 210] on span at bounding box center [932, 207] width 36 height 24
checkbox input "true"
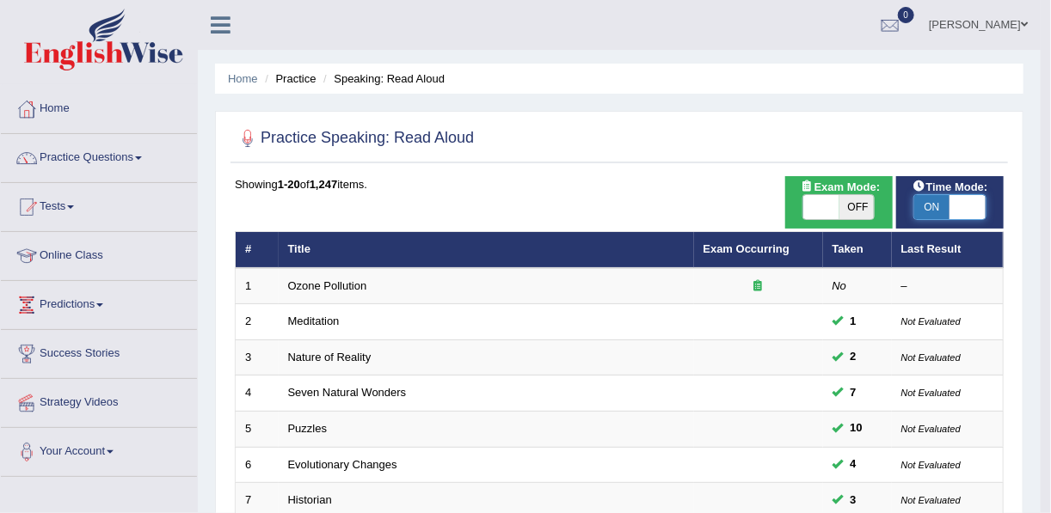
click at [840, 205] on body "Toggle navigation Home Practice Questions Speaking Practice Read Aloud Repeat S…" at bounding box center [525, 256] width 1051 height 513
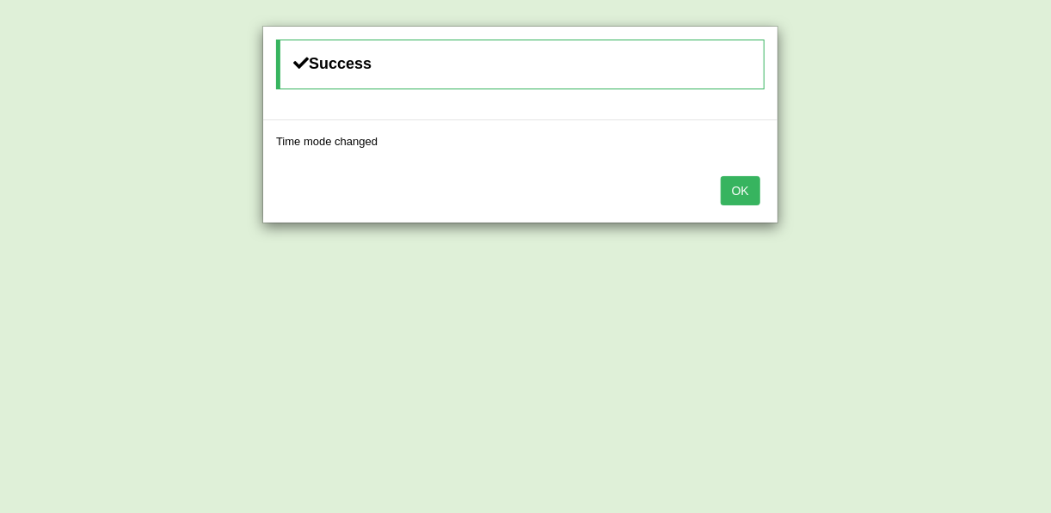
click at [718, 193] on div "OK" at bounding box center [520, 192] width 514 height 60
click at [749, 191] on button "OK" at bounding box center [740, 190] width 40 height 29
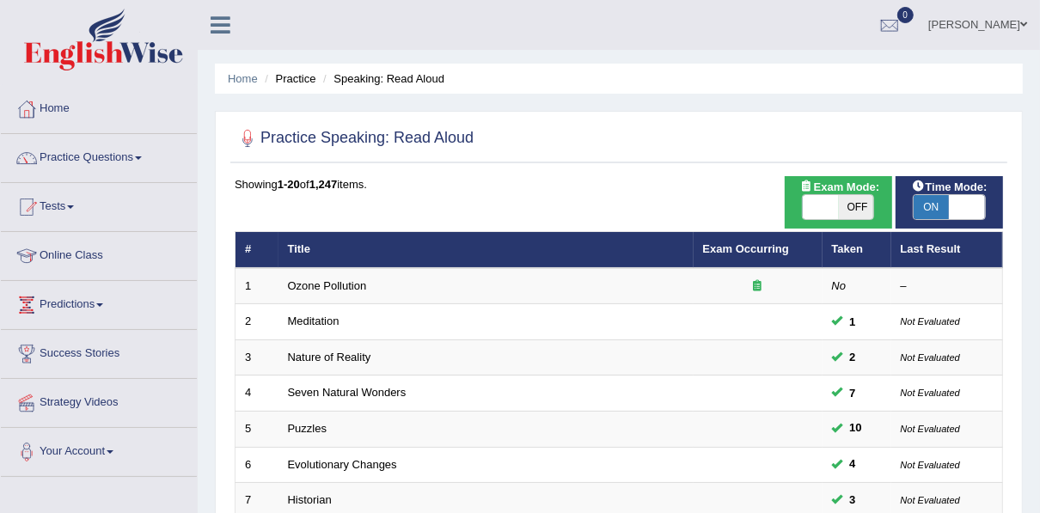
click at [853, 199] on span "OFF" at bounding box center [857, 207] width 36 height 24
checkbox input "true"
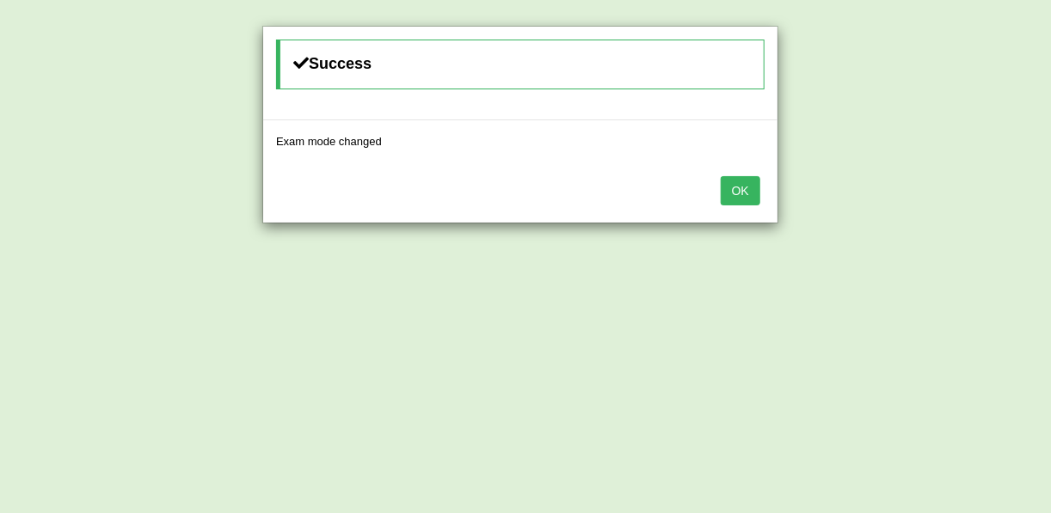
click at [733, 192] on button "OK" at bounding box center [740, 190] width 40 height 29
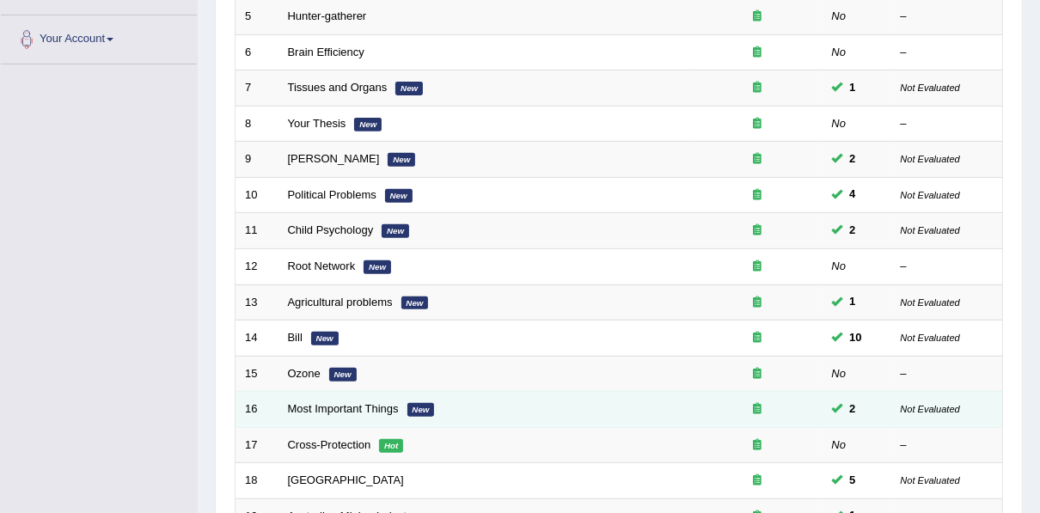
scroll to position [617, 0]
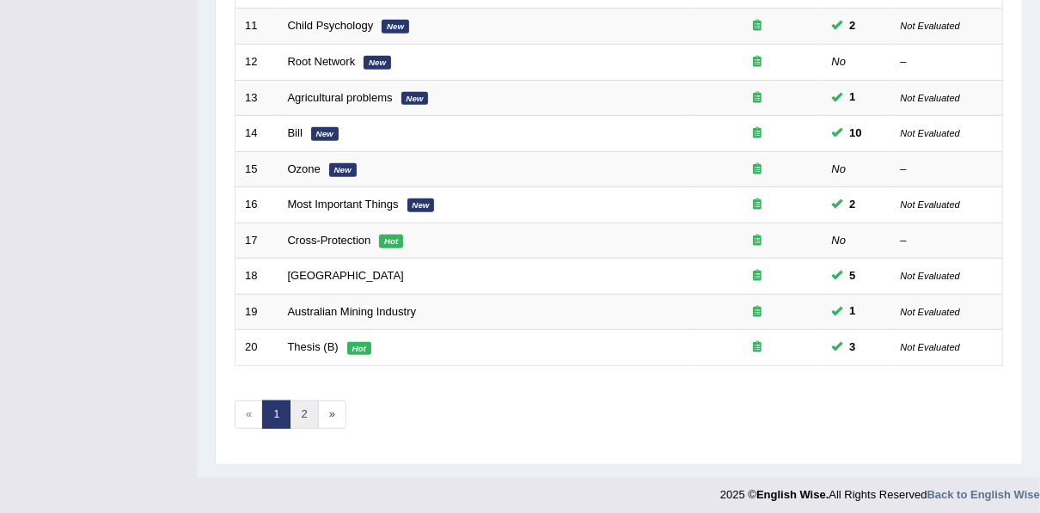
click at [304, 406] on link "2" at bounding box center [304, 415] width 28 height 28
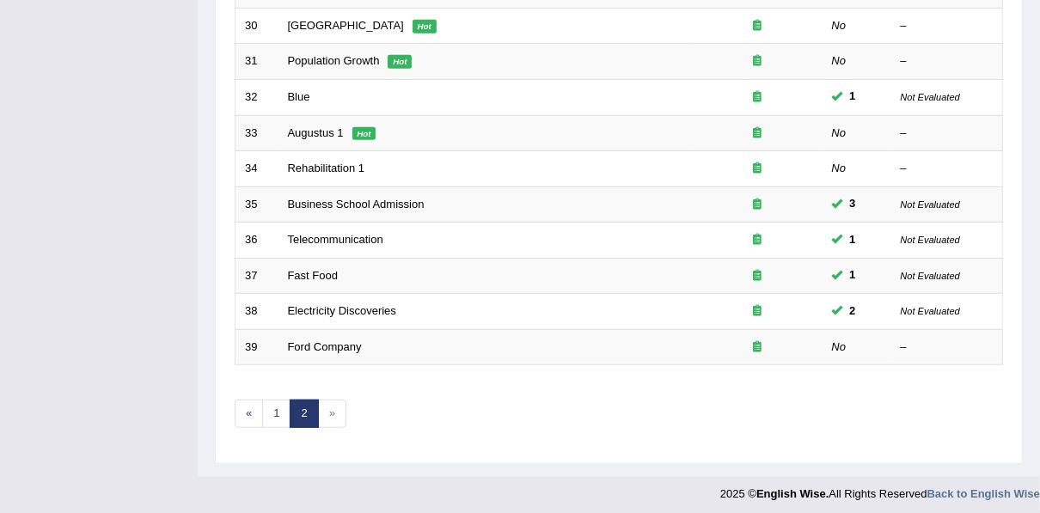
click at [324, 407] on span "»" at bounding box center [332, 414] width 28 height 28
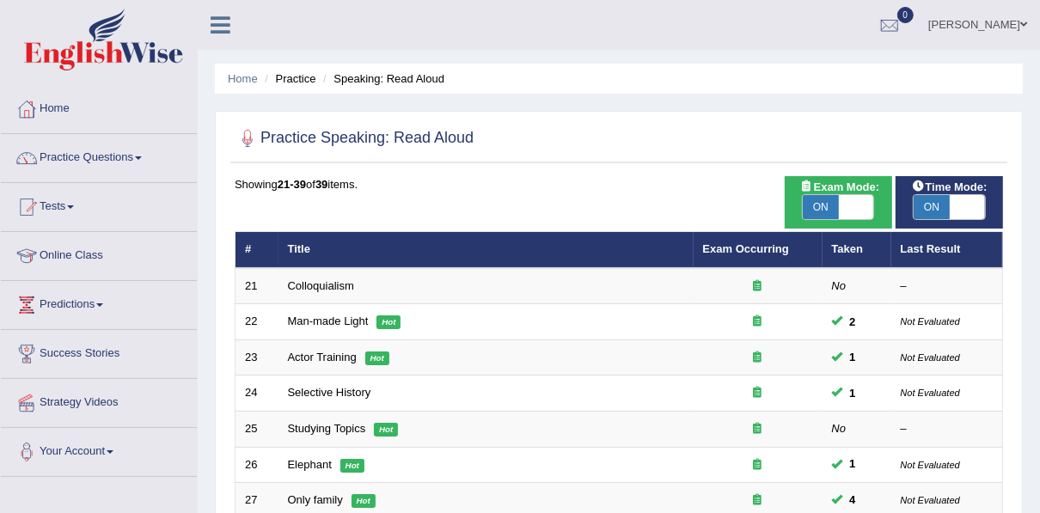
click at [828, 200] on span "ON" at bounding box center [821, 207] width 36 height 24
checkbox input "false"
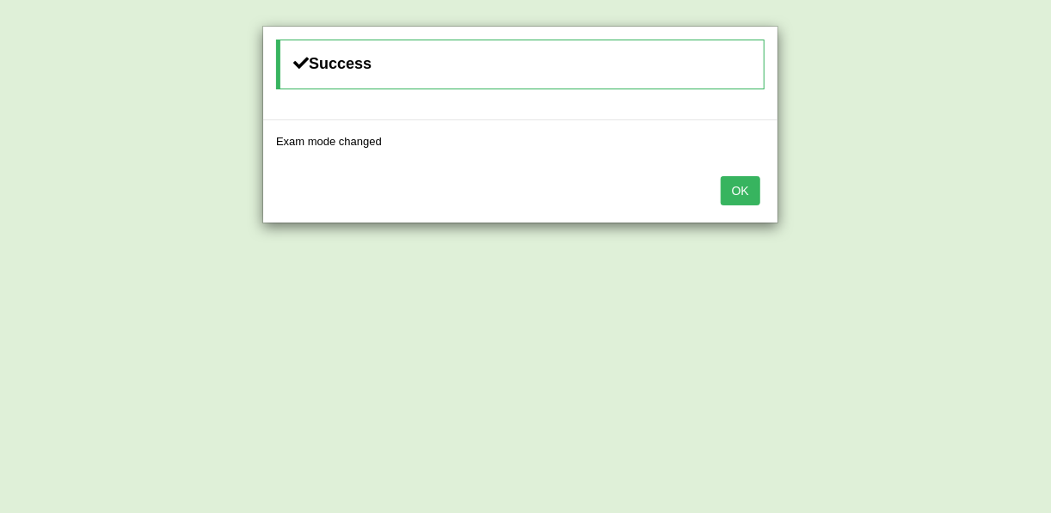
click at [750, 189] on button "OK" at bounding box center [740, 190] width 40 height 29
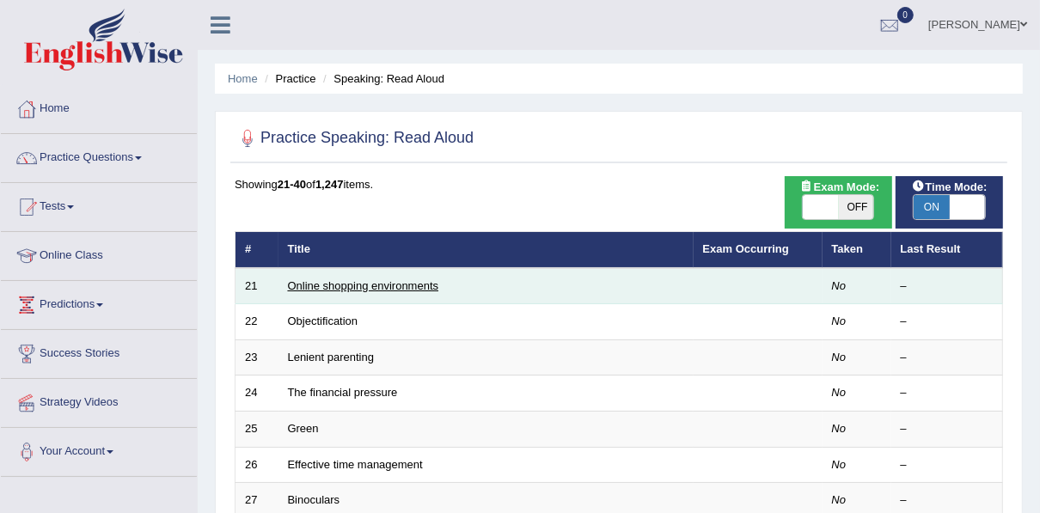
click at [383, 282] on link "Online shopping environments" at bounding box center [363, 285] width 151 height 13
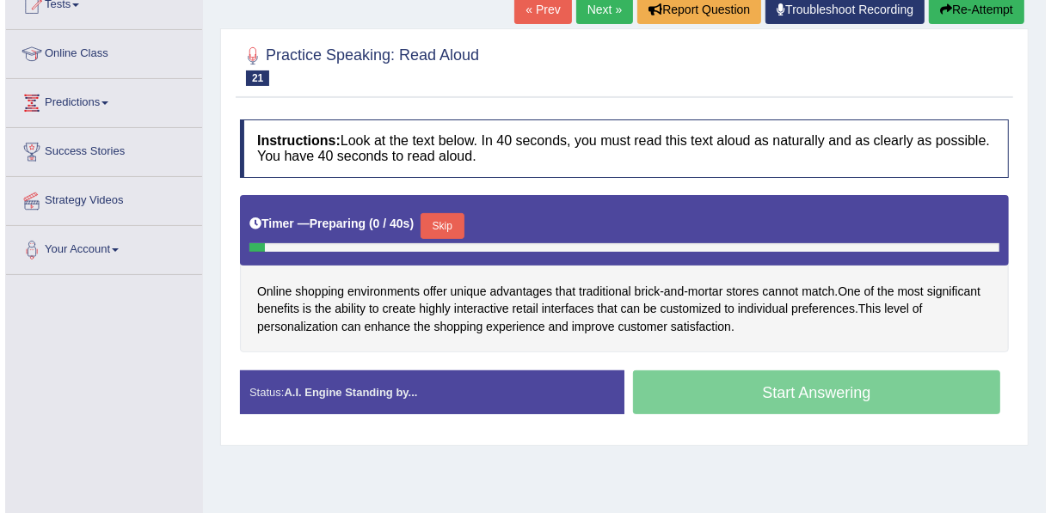
scroll to position [206, 0]
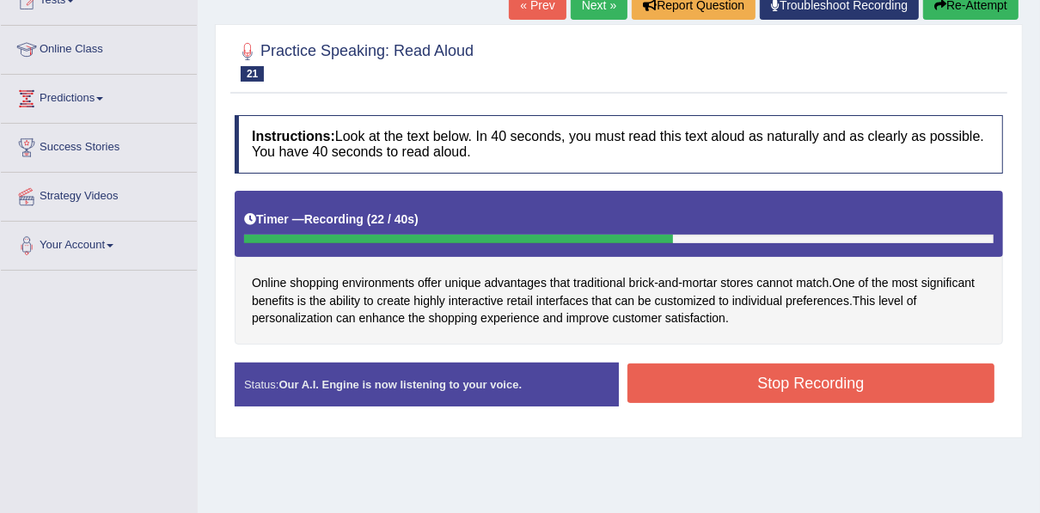
click at [701, 383] on button "Stop Recording" at bounding box center [811, 384] width 367 height 40
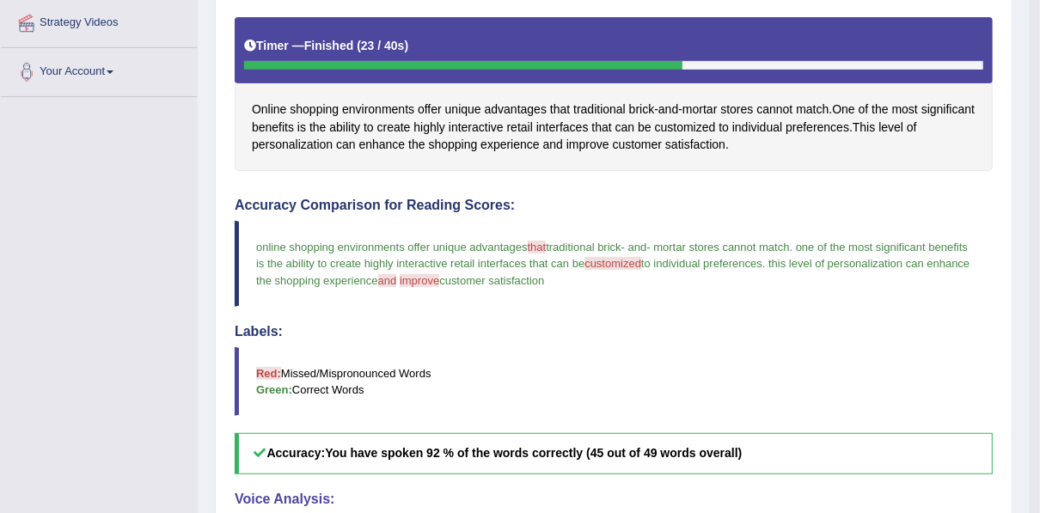
scroll to position [105, 0]
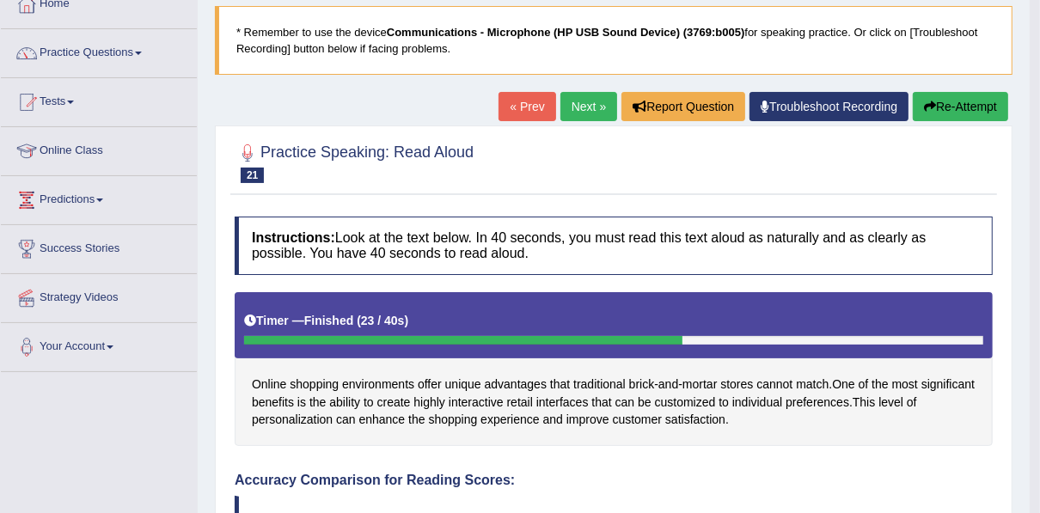
click at [958, 101] on button "Re-Attempt" at bounding box center [960, 106] width 95 height 29
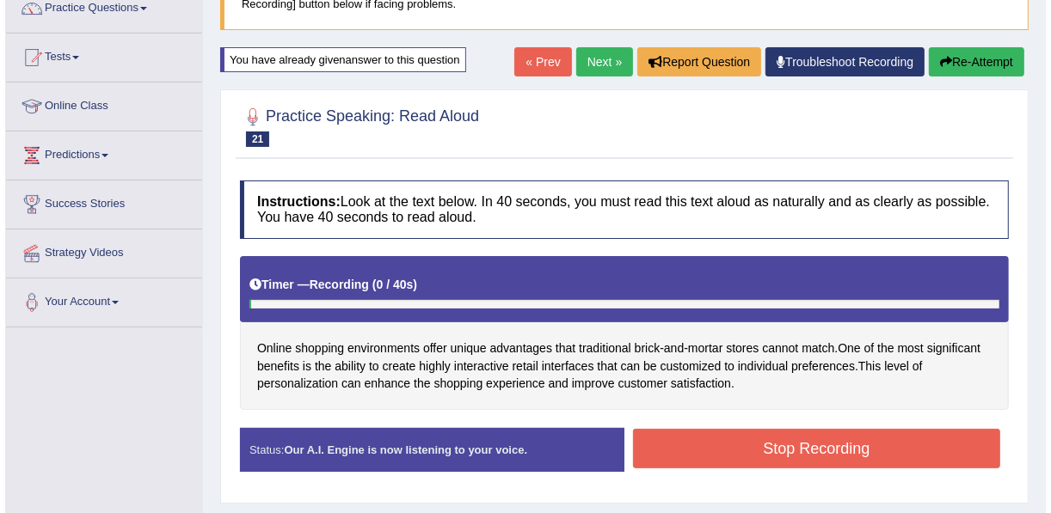
scroll to position [174, 0]
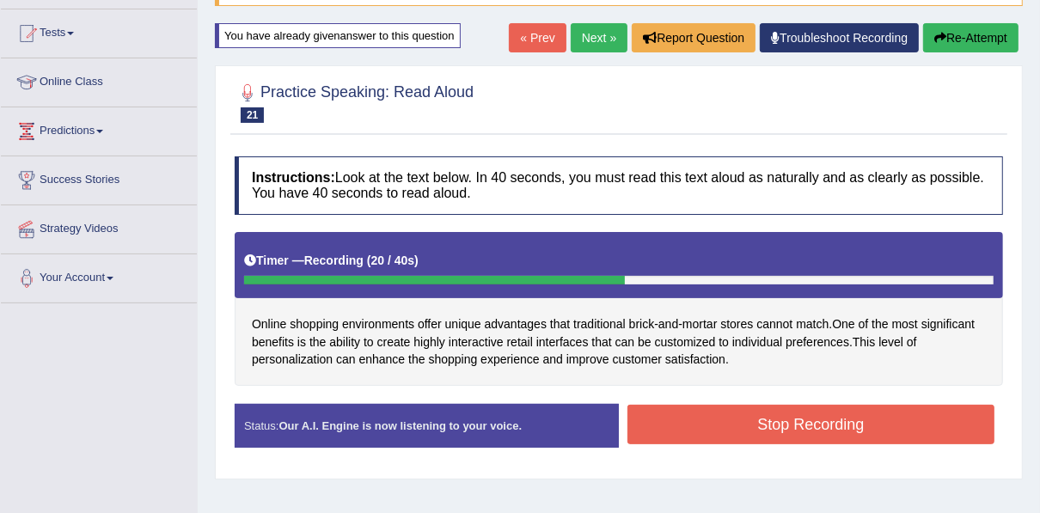
click at [724, 424] on button "Stop Recording" at bounding box center [811, 425] width 367 height 40
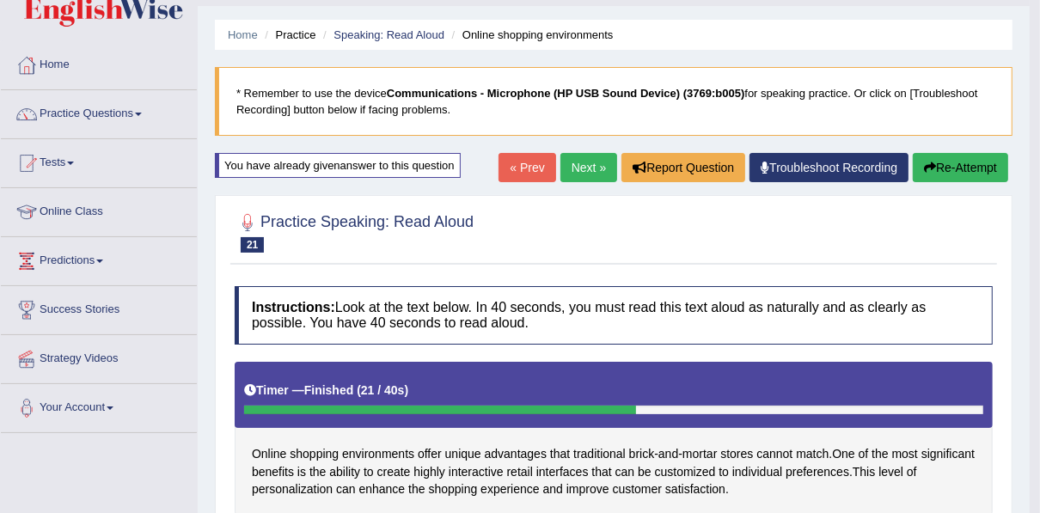
scroll to position [0, 0]
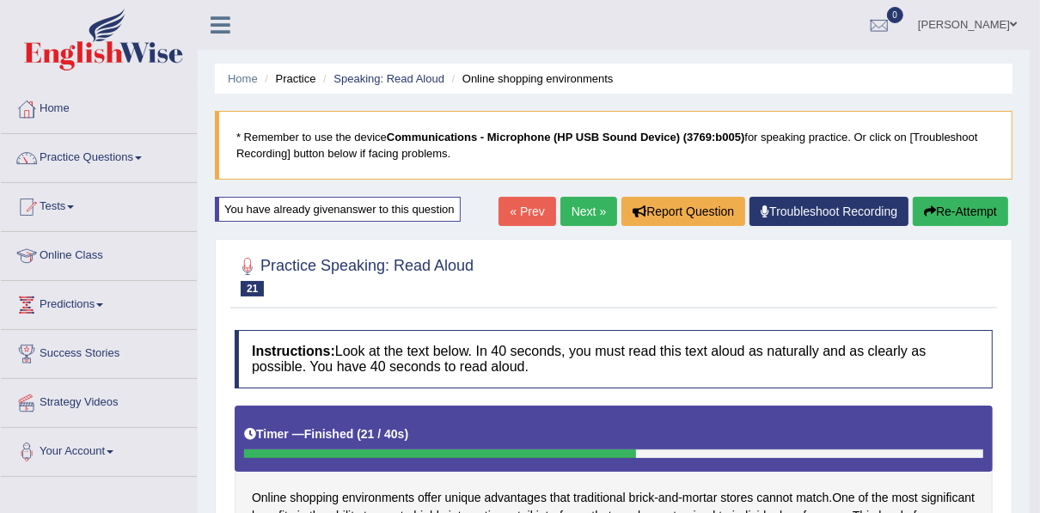
click at [592, 204] on link "Next »" at bounding box center [589, 211] width 57 height 29
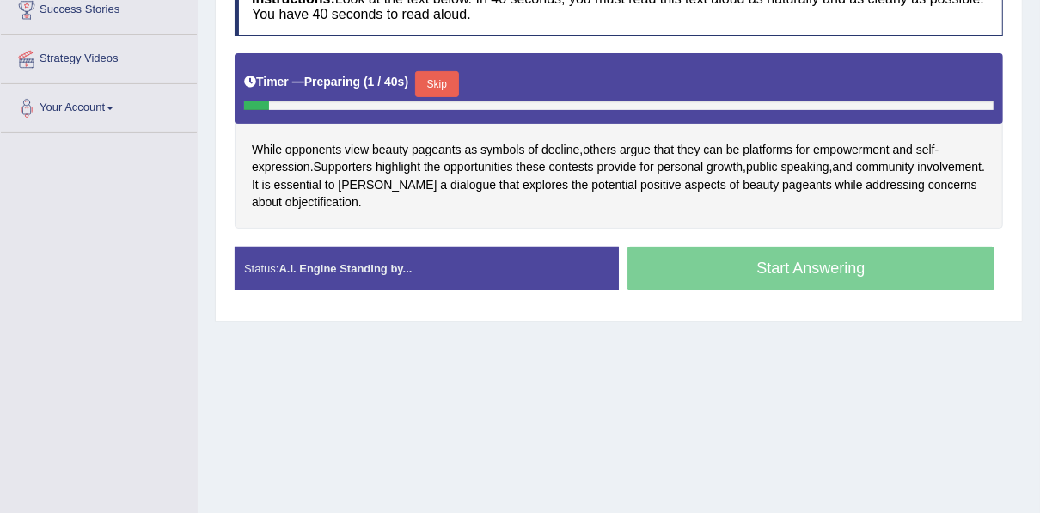
scroll to position [344, 0]
click at [440, 79] on button "Skip" at bounding box center [436, 84] width 43 height 26
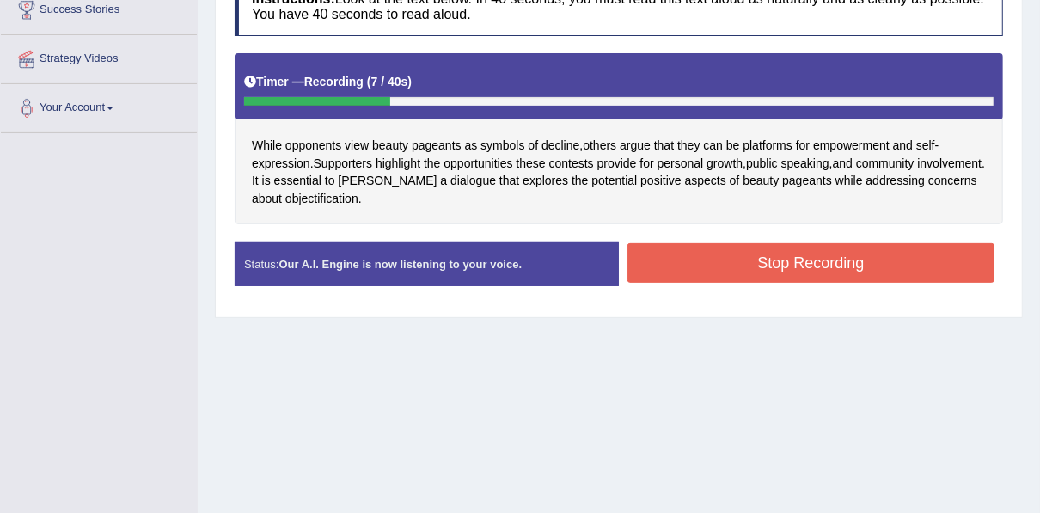
click at [767, 248] on button "Stop Recording" at bounding box center [811, 263] width 367 height 40
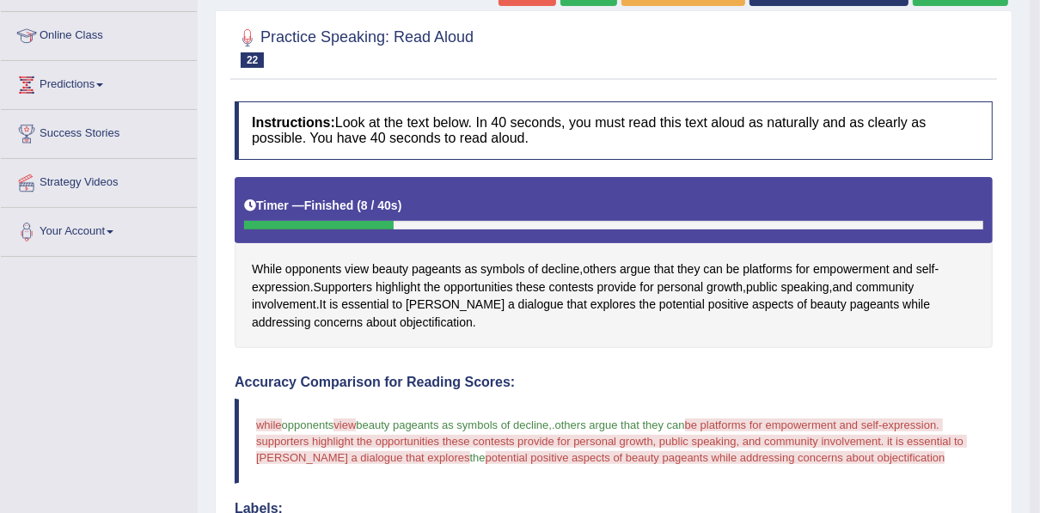
scroll to position [69, 0]
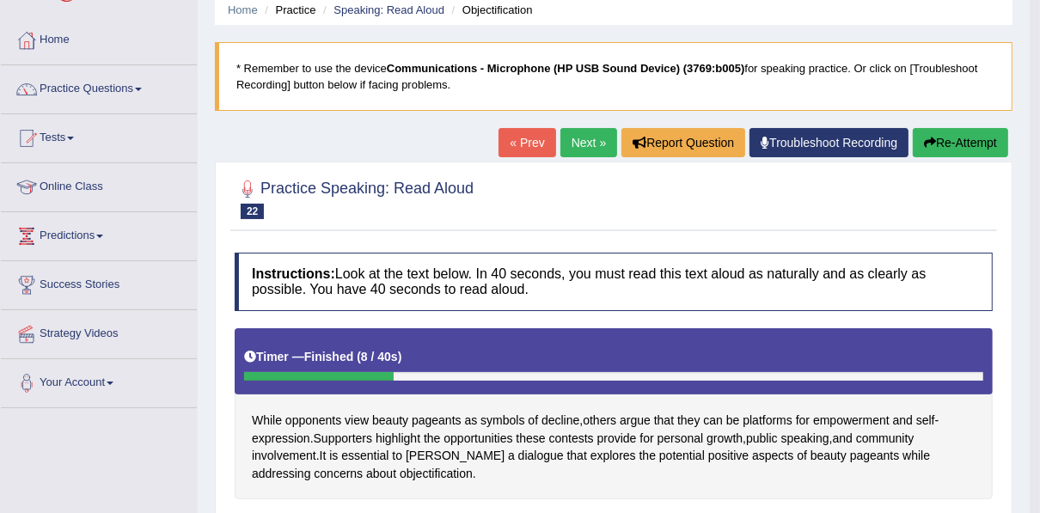
click at [965, 129] on button "Re-Attempt" at bounding box center [960, 142] width 95 height 29
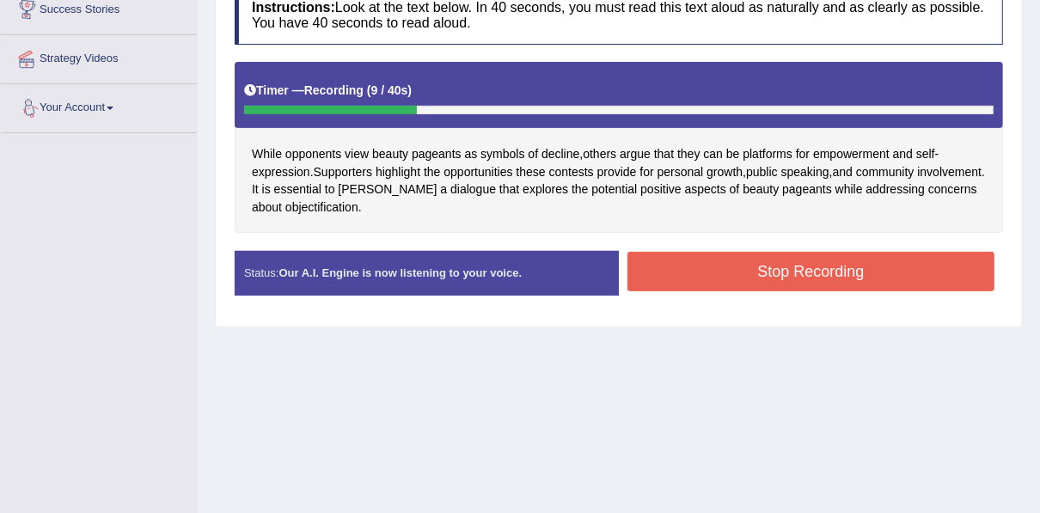
click at [788, 271] on button "Stop Recording" at bounding box center [811, 272] width 367 height 40
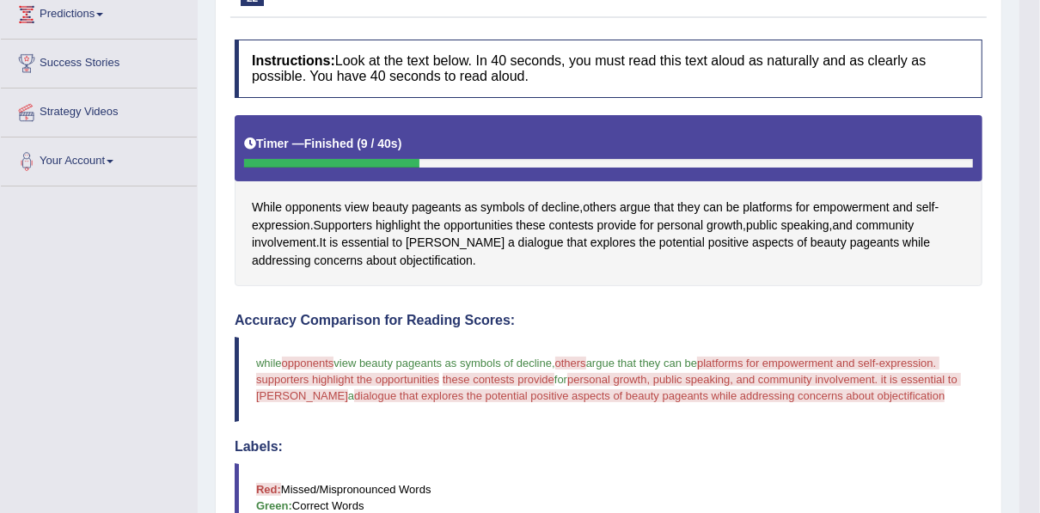
scroll to position [69, 0]
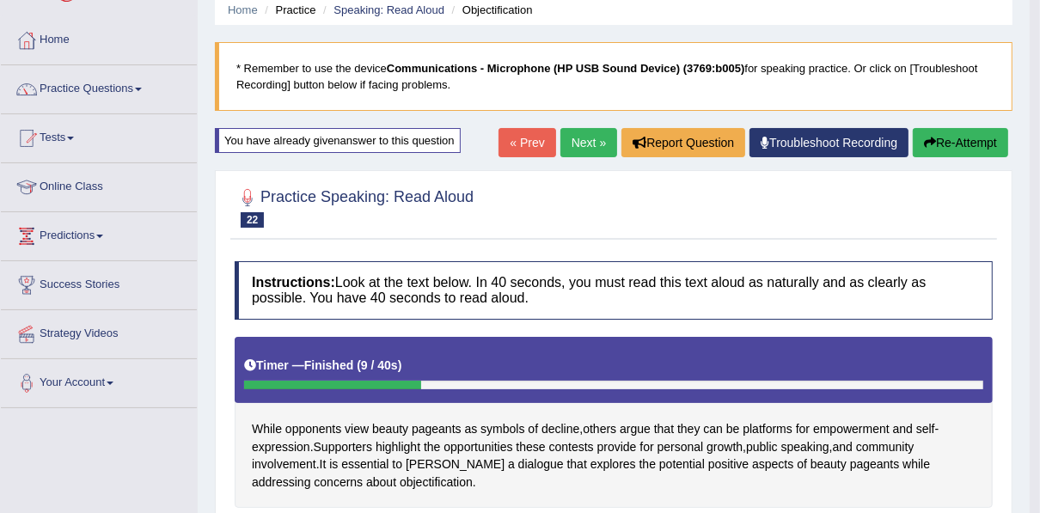
click at [963, 138] on button "Re-Attempt" at bounding box center [960, 142] width 95 height 29
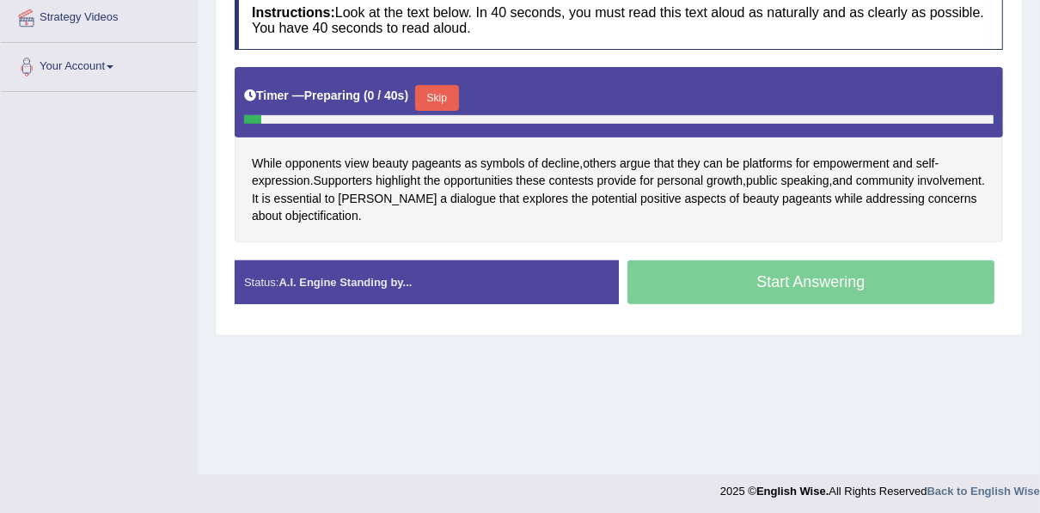
click at [431, 89] on button "Skip" at bounding box center [436, 98] width 43 height 26
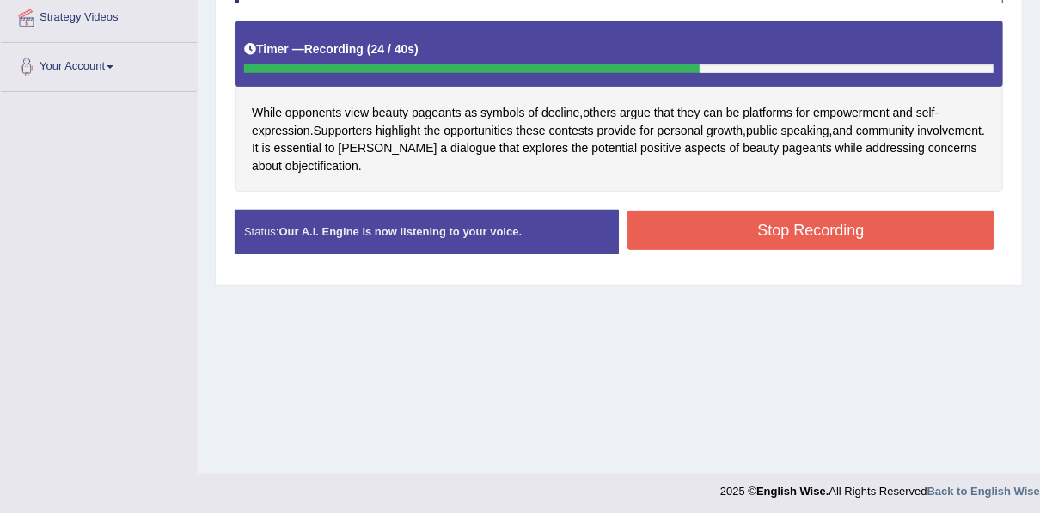
click at [800, 237] on button "Stop Recording" at bounding box center [811, 231] width 367 height 40
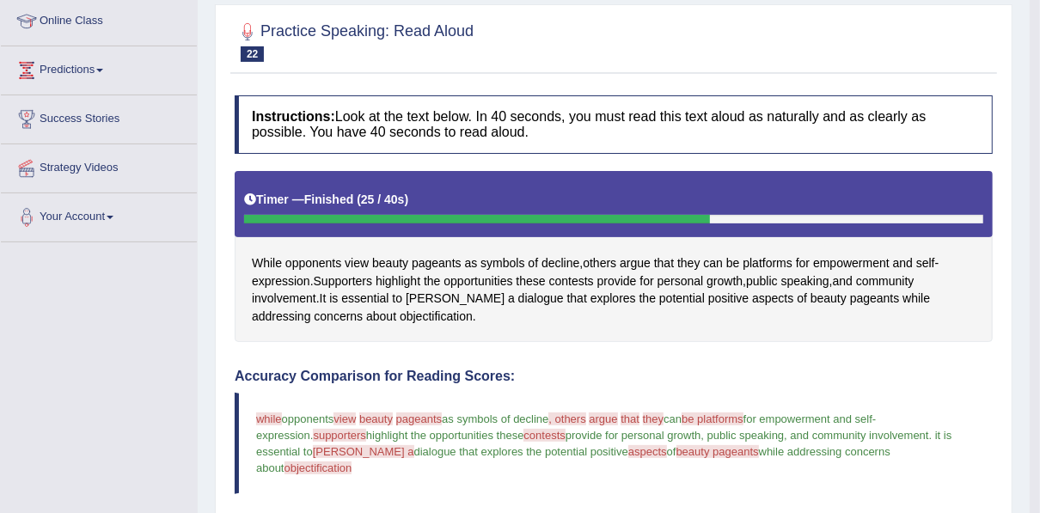
scroll to position [110, 0]
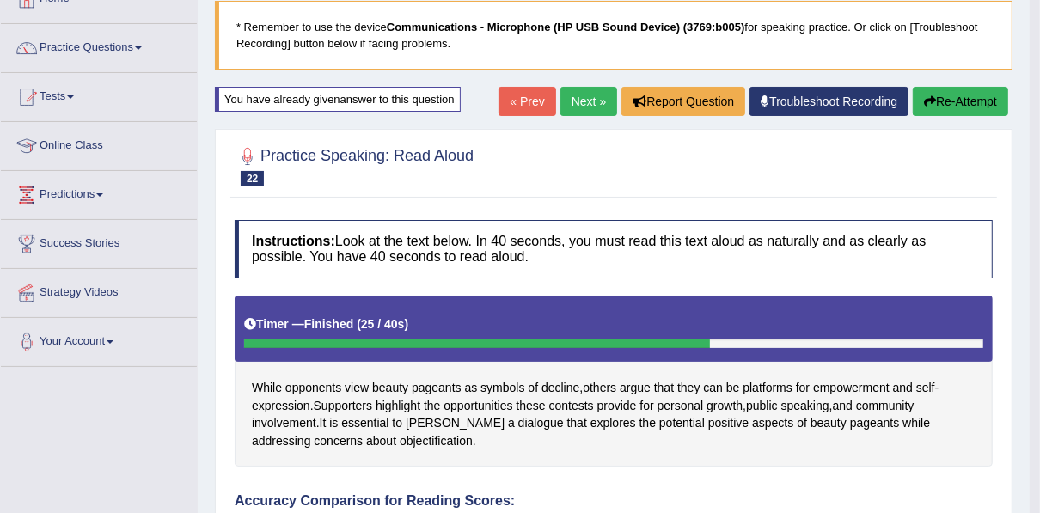
click at [574, 95] on link "Next »" at bounding box center [589, 101] width 57 height 29
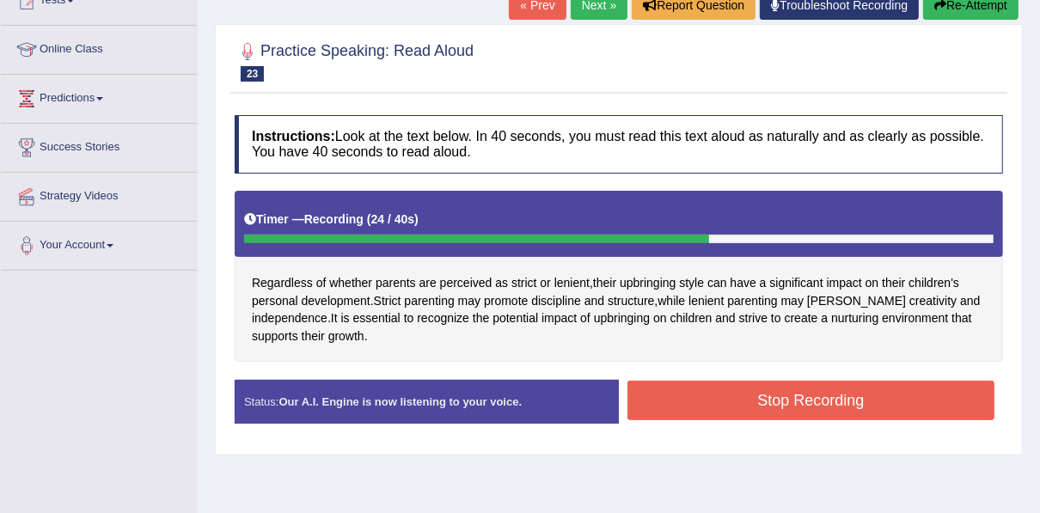
click at [706, 384] on button "Stop Recording" at bounding box center [811, 401] width 367 height 40
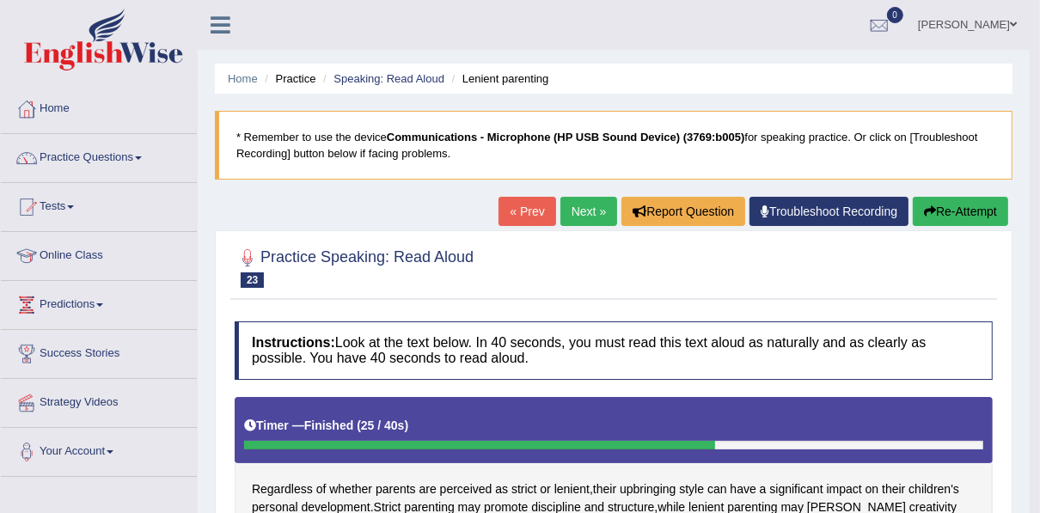
click at [595, 199] on link "Next »" at bounding box center [589, 211] width 57 height 29
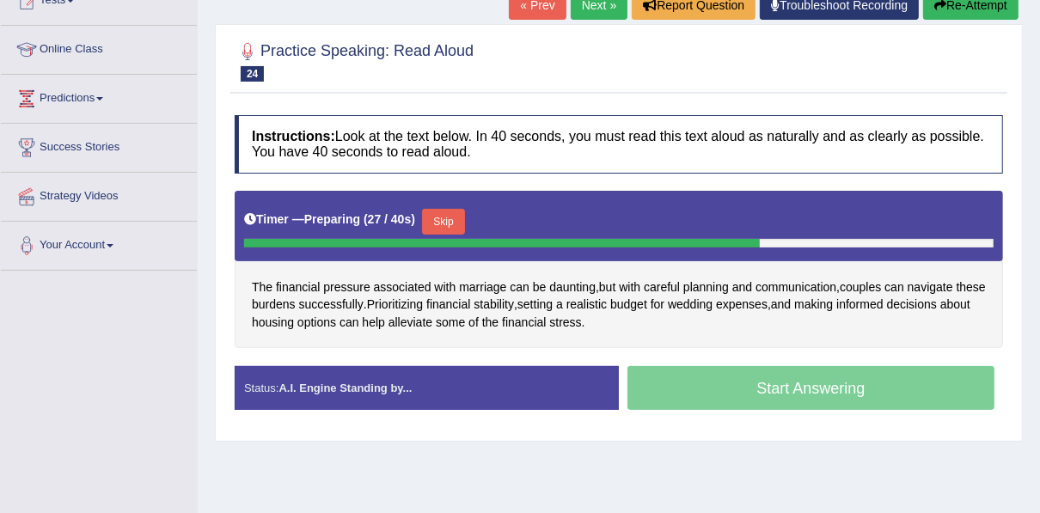
click at [438, 224] on button "Skip" at bounding box center [443, 222] width 43 height 26
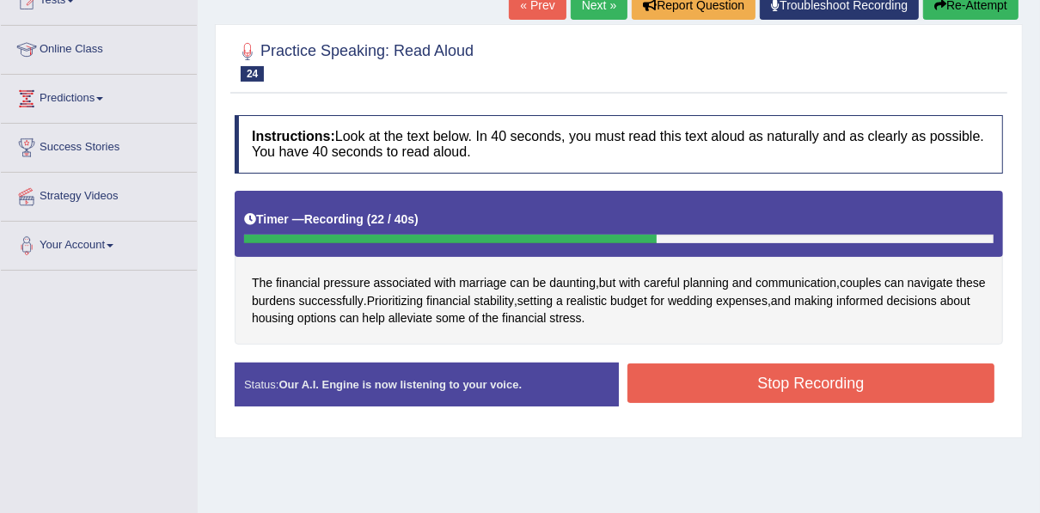
click at [686, 381] on button "Stop Recording" at bounding box center [811, 384] width 367 height 40
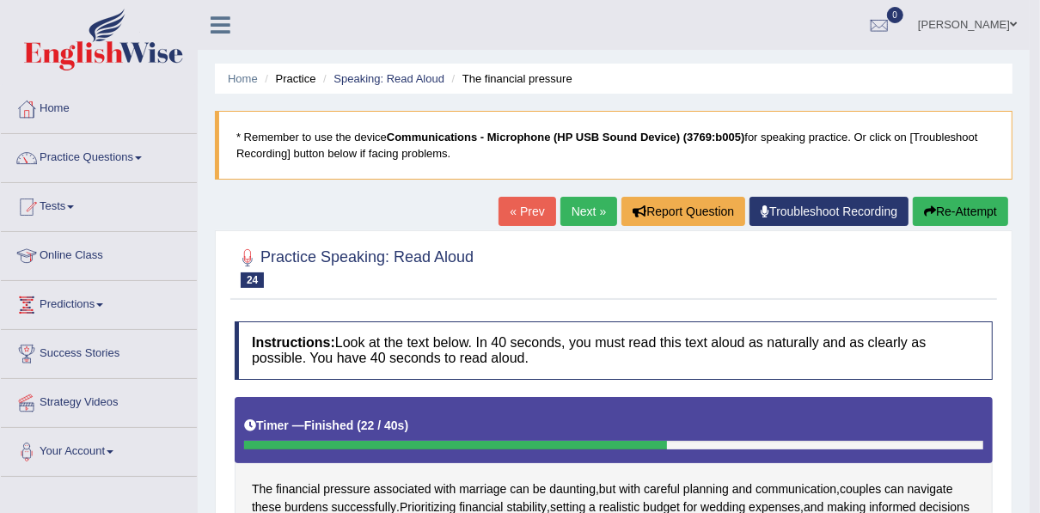
click at [915, 201] on button "Re-Attempt" at bounding box center [960, 211] width 95 height 29
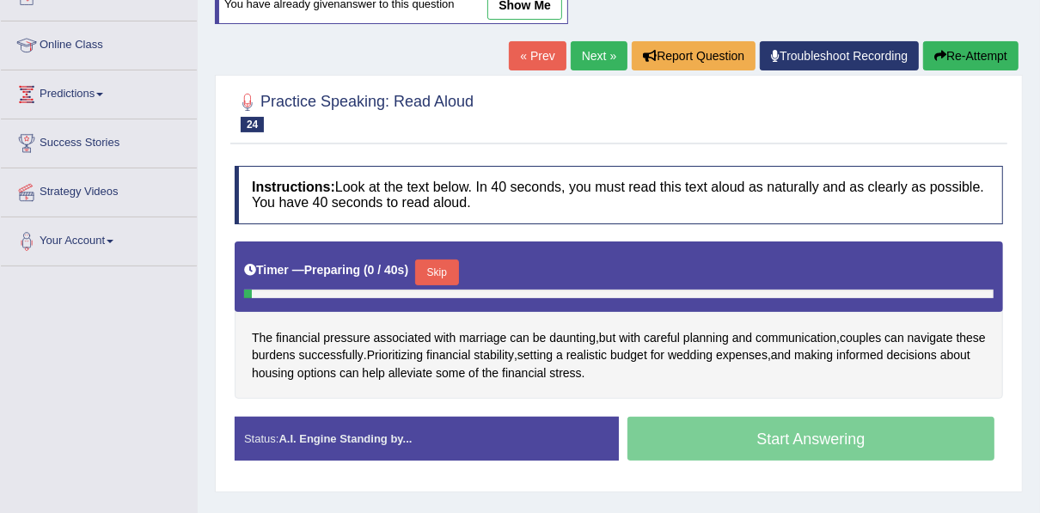
scroll to position [389, 0]
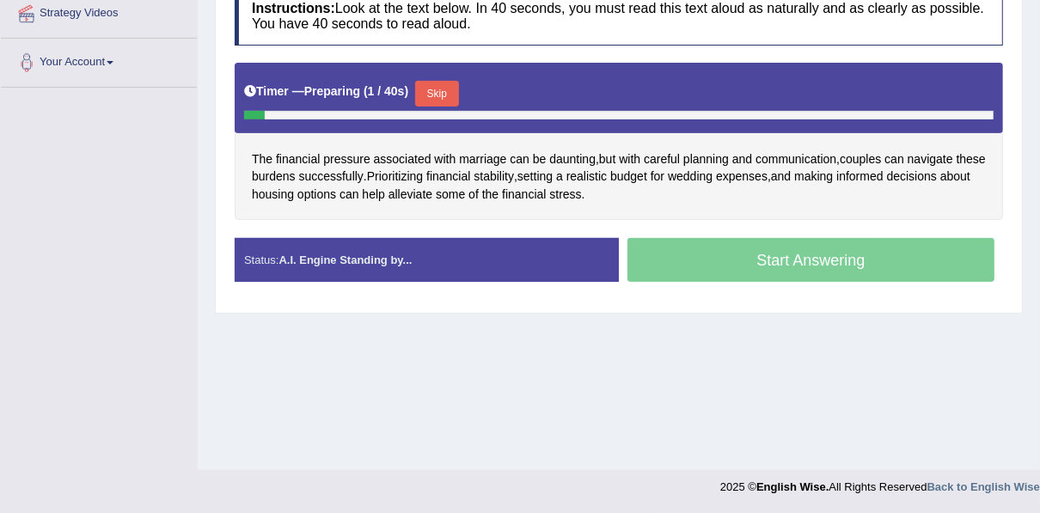
click at [437, 97] on button "Skip" at bounding box center [436, 94] width 43 height 26
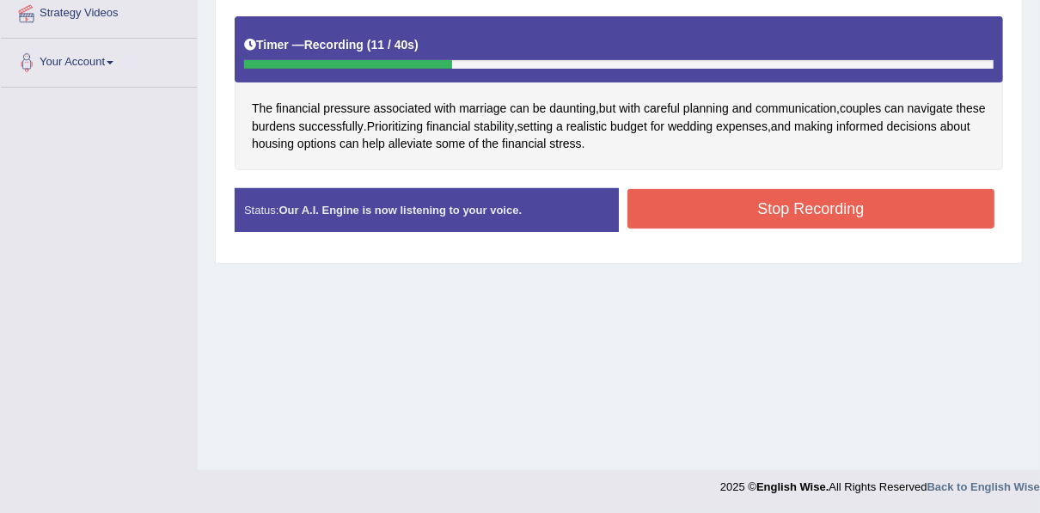
click at [734, 200] on button "Stop Recording" at bounding box center [811, 209] width 367 height 40
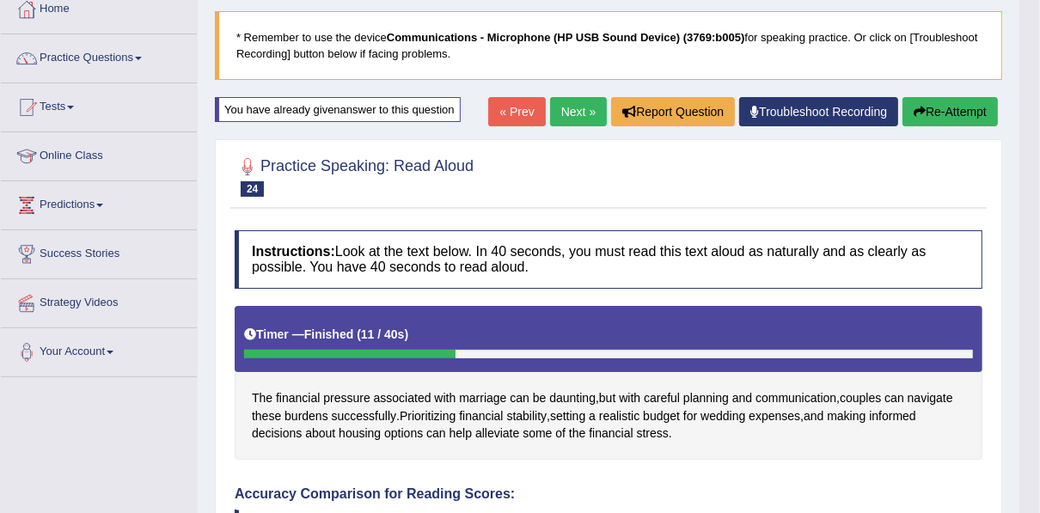
scroll to position [46, 0]
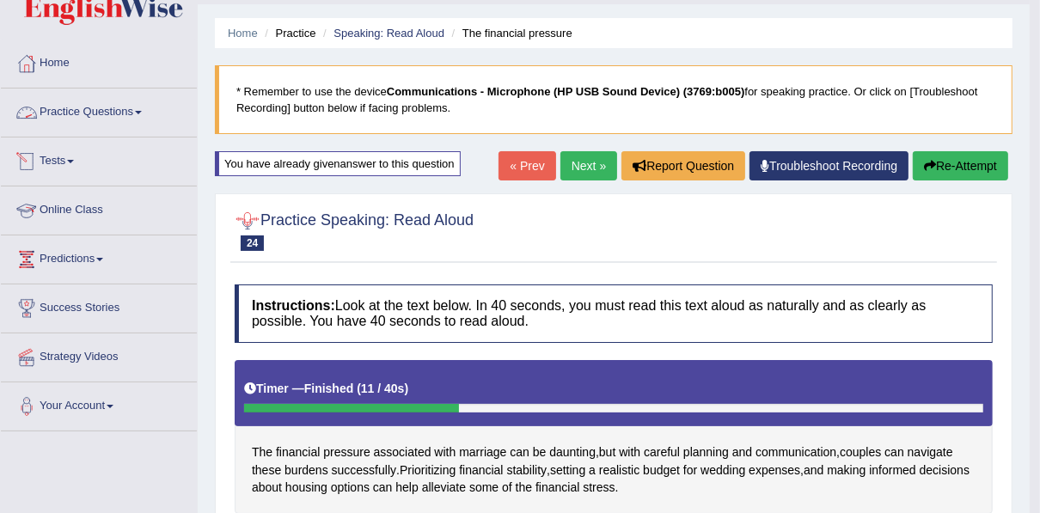
click at [108, 101] on link "Practice Questions" at bounding box center [99, 110] width 196 height 43
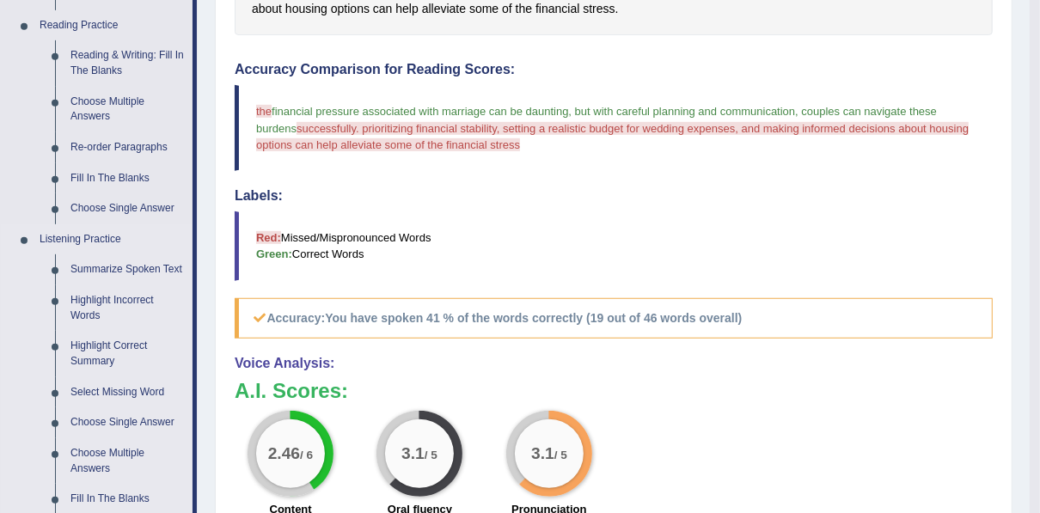
scroll to position [389, 0]
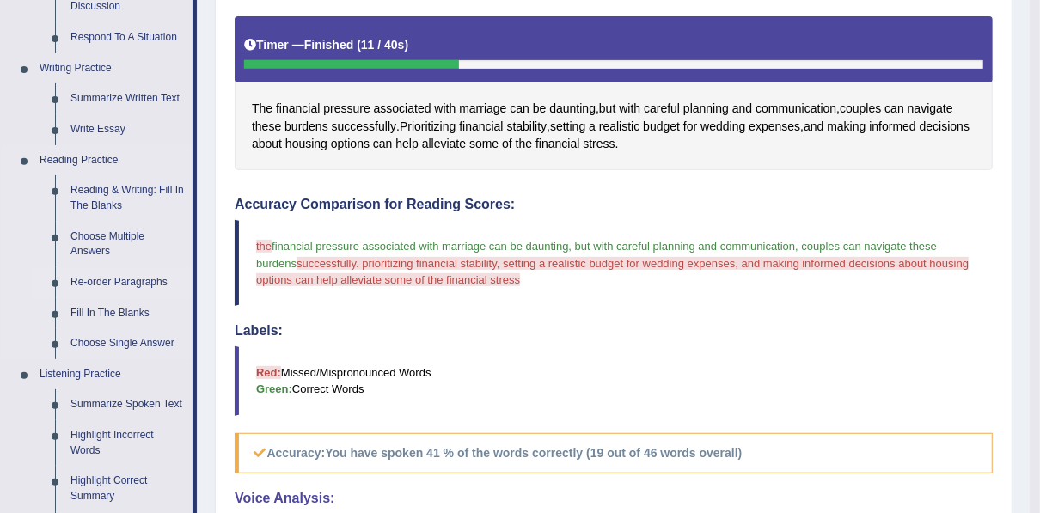
click at [116, 279] on link "Re-order Paragraphs" at bounding box center [128, 282] width 130 height 31
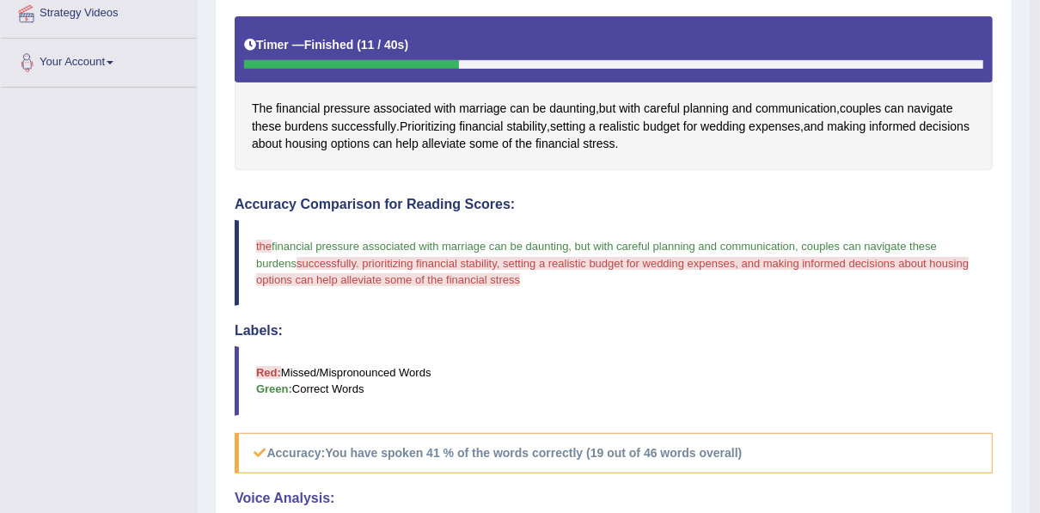
scroll to position [469, 0]
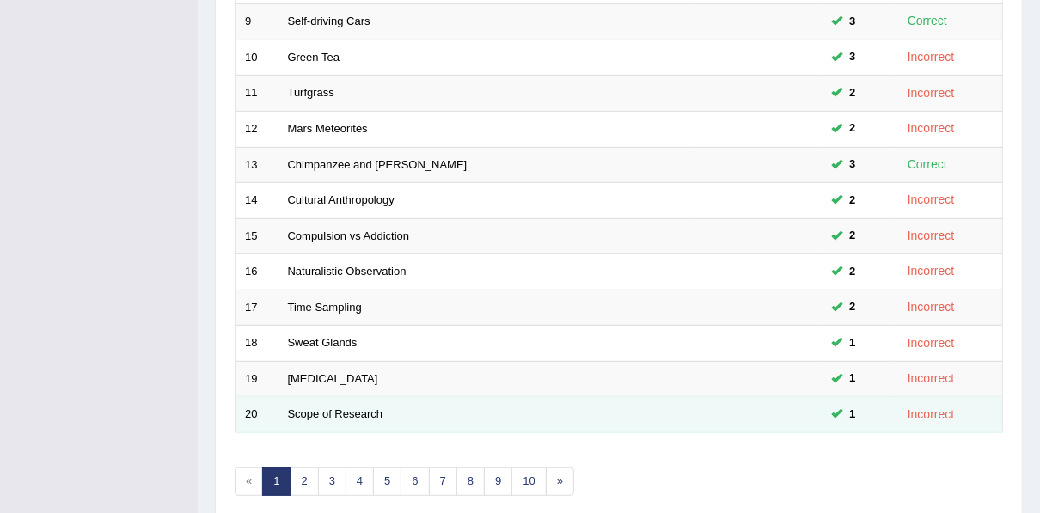
scroll to position [617, 0]
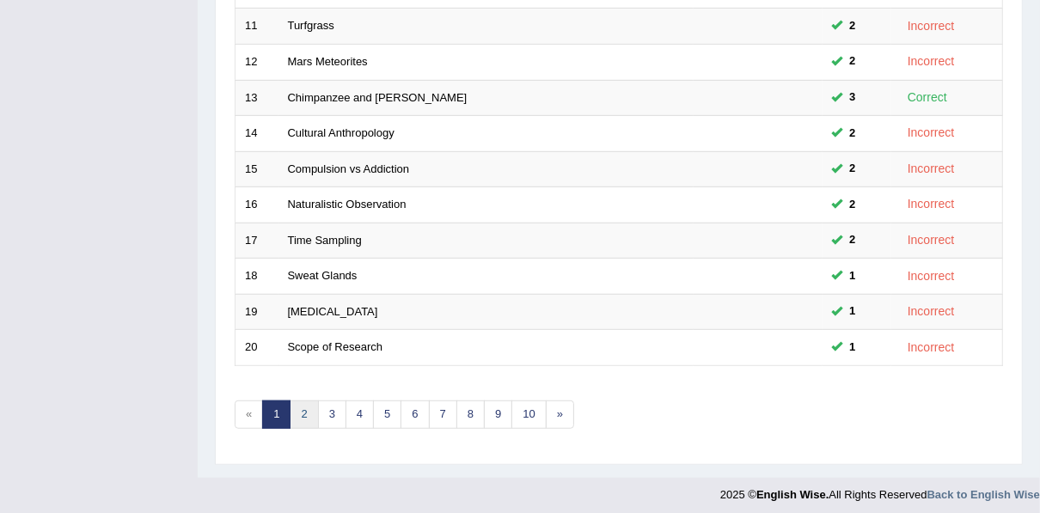
click at [294, 407] on link "2" at bounding box center [304, 415] width 28 height 28
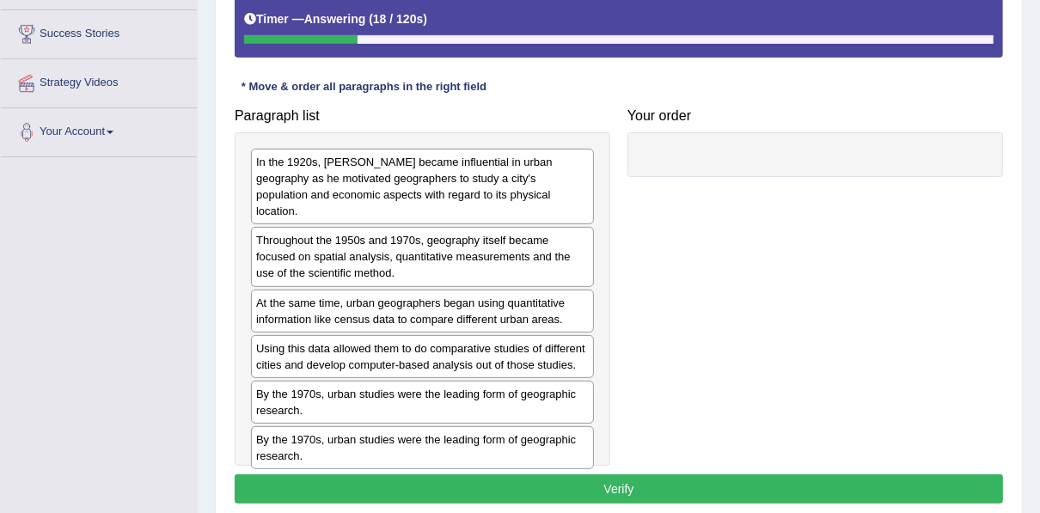
scroll to position [344, 0]
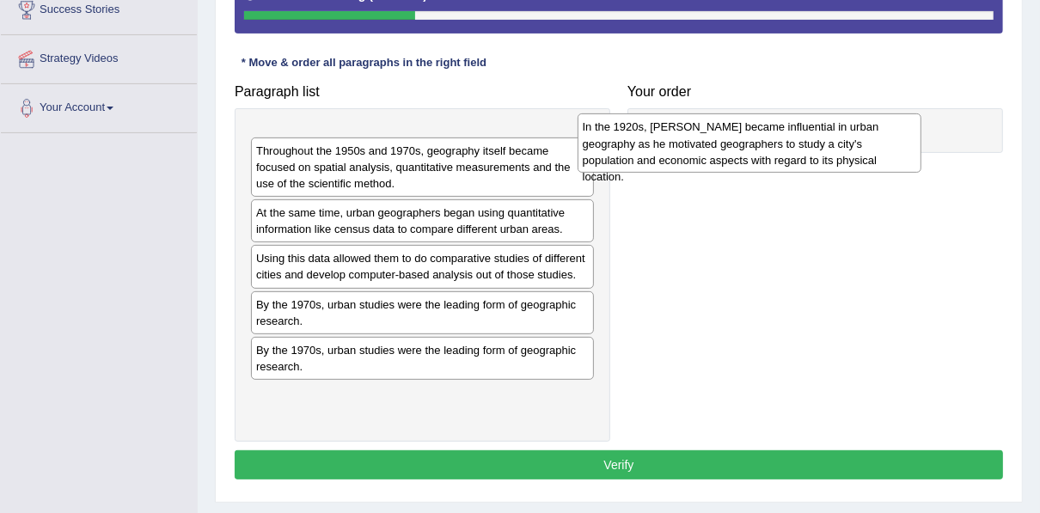
drag, startPoint x: 381, startPoint y: 164, endPoint x: 710, endPoint y: 153, distance: 329.5
click at [710, 153] on div "In the 1920s, Carl Sauer became influential in urban geography as he motivated …" at bounding box center [750, 142] width 344 height 59
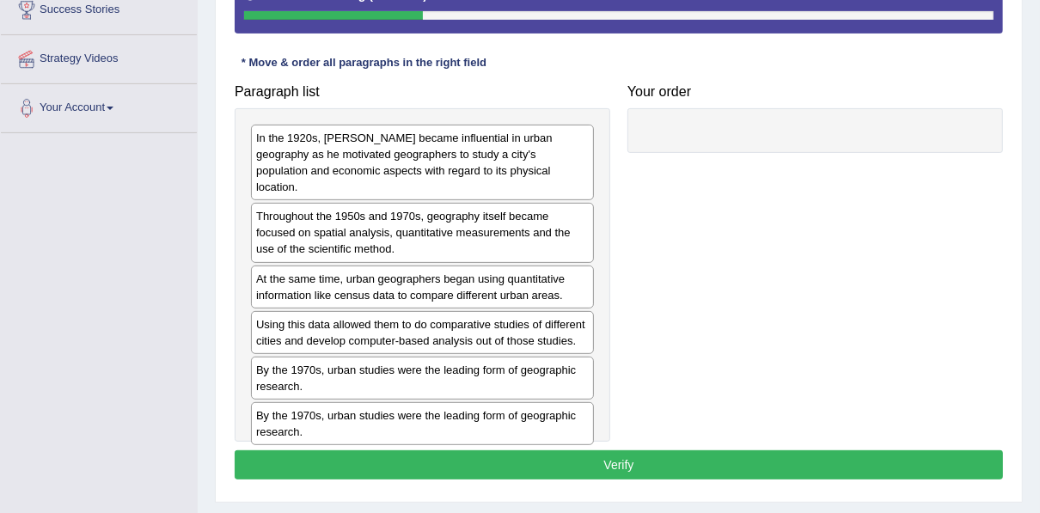
drag, startPoint x: 708, startPoint y: 137, endPoint x: 477, endPoint y: 113, distance: 232.4
click at [670, 120] on div at bounding box center [816, 130] width 376 height 45
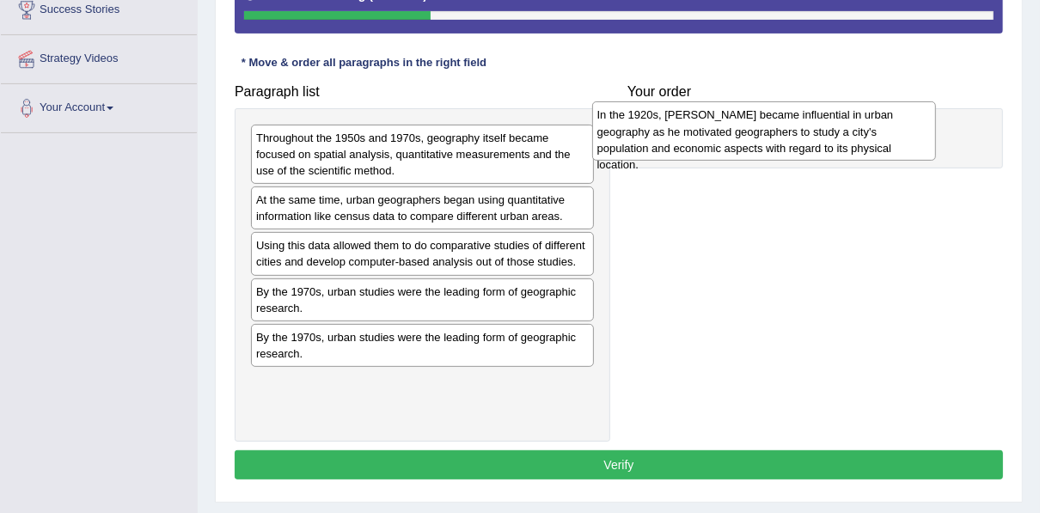
drag, startPoint x: 339, startPoint y: 159, endPoint x: 680, endPoint y: 137, distance: 342.1
click at [680, 137] on div "In the 1920s, Carl Sauer became influential in urban geography as he motivated …" at bounding box center [764, 130] width 344 height 59
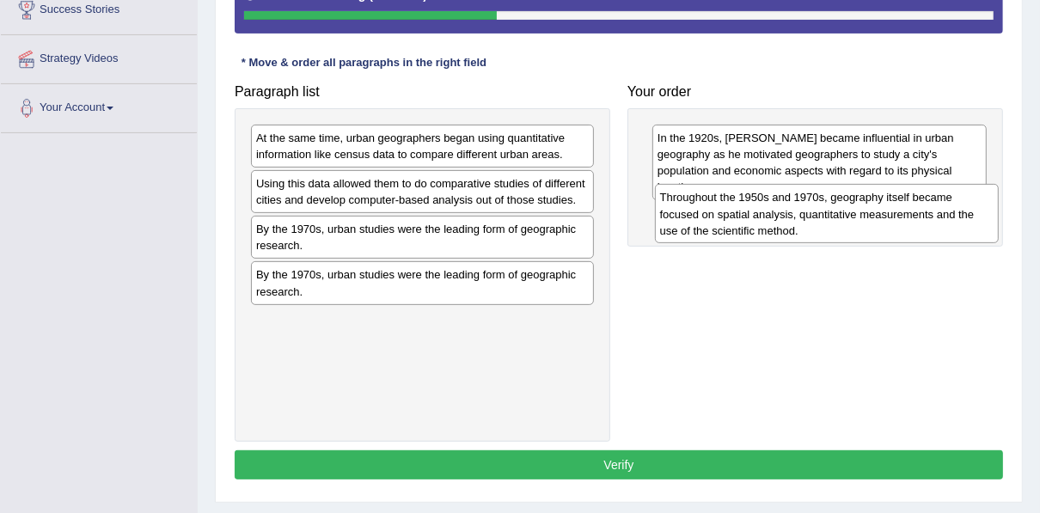
drag, startPoint x: 383, startPoint y: 158, endPoint x: 787, endPoint y: 218, distance: 408.4
click at [787, 218] on div "Throughout the 1950s and 1970s, geography itself became focused on spatial anal…" at bounding box center [827, 213] width 344 height 59
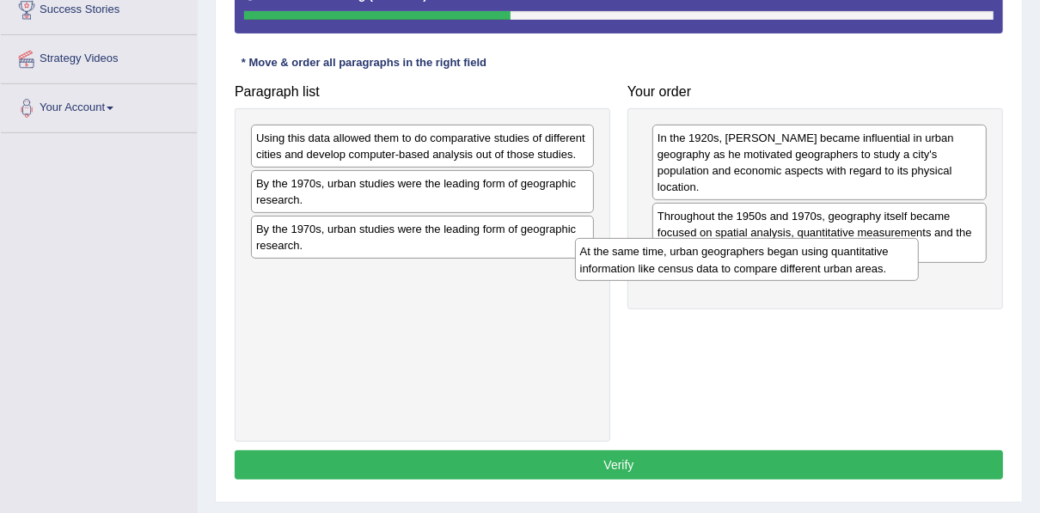
drag, startPoint x: 522, startPoint y: 154, endPoint x: 846, endPoint y: 268, distance: 343.7
click at [846, 268] on div "At the same time, urban geographers began using quantitative information like c…" at bounding box center [747, 259] width 344 height 43
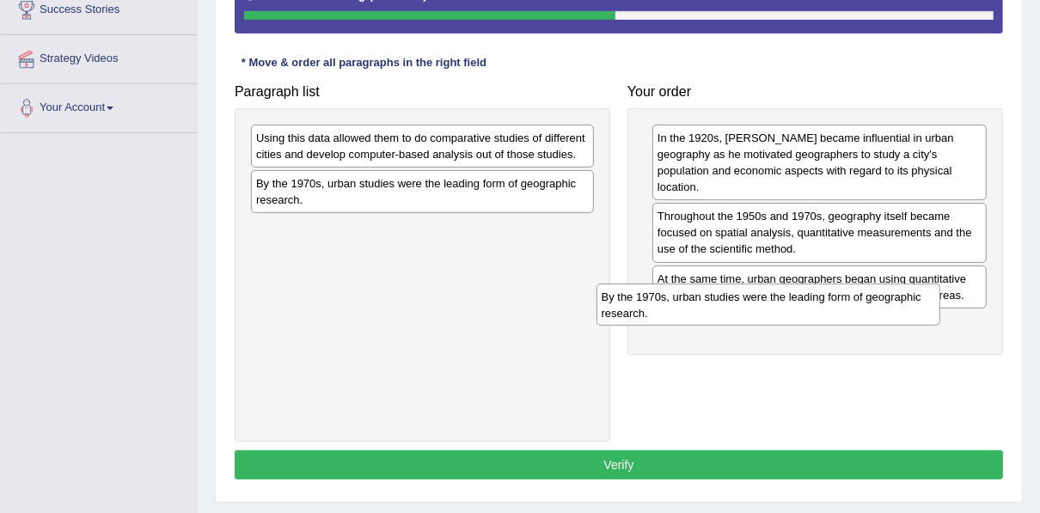
drag, startPoint x: 423, startPoint y: 190, endPoint x: 794, endPoint y: 302, distance: 387.9
click at [794, 302] on div "By the 1970s, urban studies were the leading form of geographic research." at bounding box center [769, 305] width 344 height 43
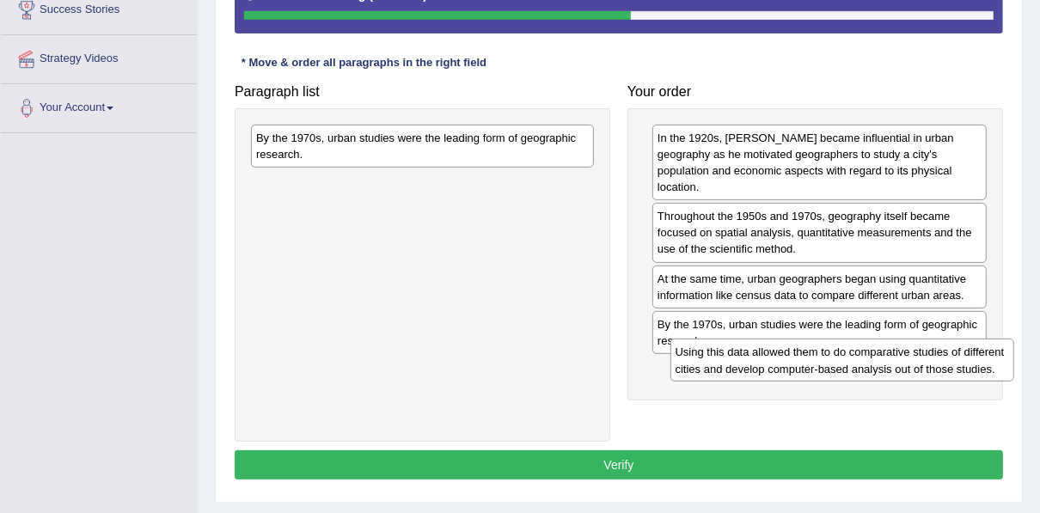
drag, startPoint x: 359, startPoint y: 138, endPoint x: 779, endPoint y: 354, distance: 471.8
click at [779, 354] on div "Using this data allowed them to do comparative studies of different cities and …" at bounding box center [843, 360] width 344 height 43
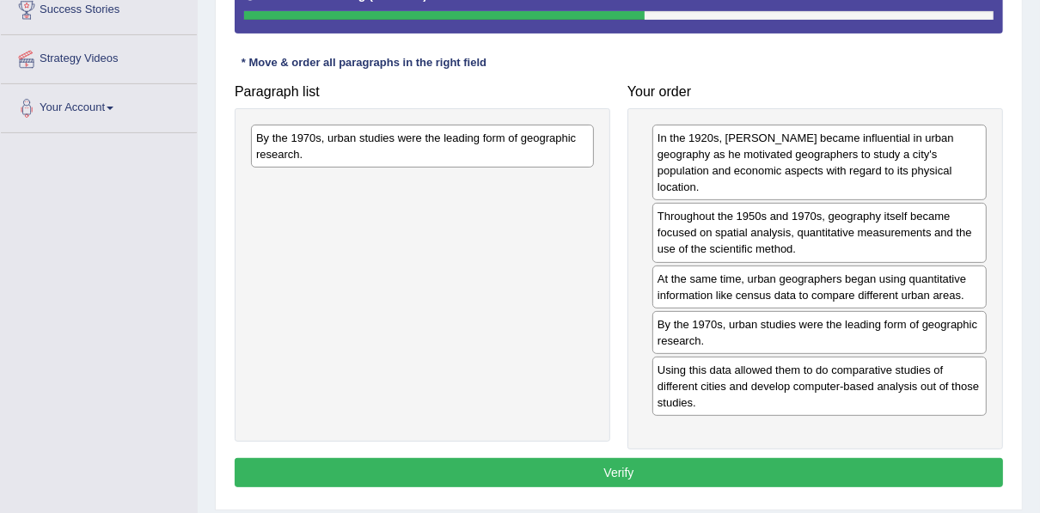
click at [579, 458] on button "Verify" at bounding box center [619, 472] width 769 height 29
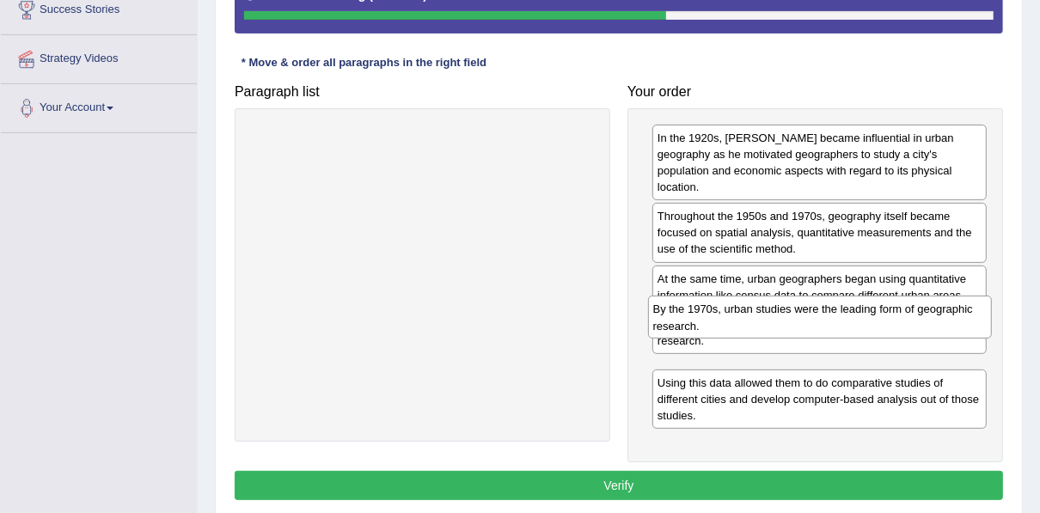
drag, startPoint x: 505, startPoint y: 141, endPoint x: 903, endPoint y: 313, distance: 433.6
click at [903, 313] on div "By the 1970s, urban studies were the leading form of geographic research." at bounding box center [820, 317] width 344 height 43
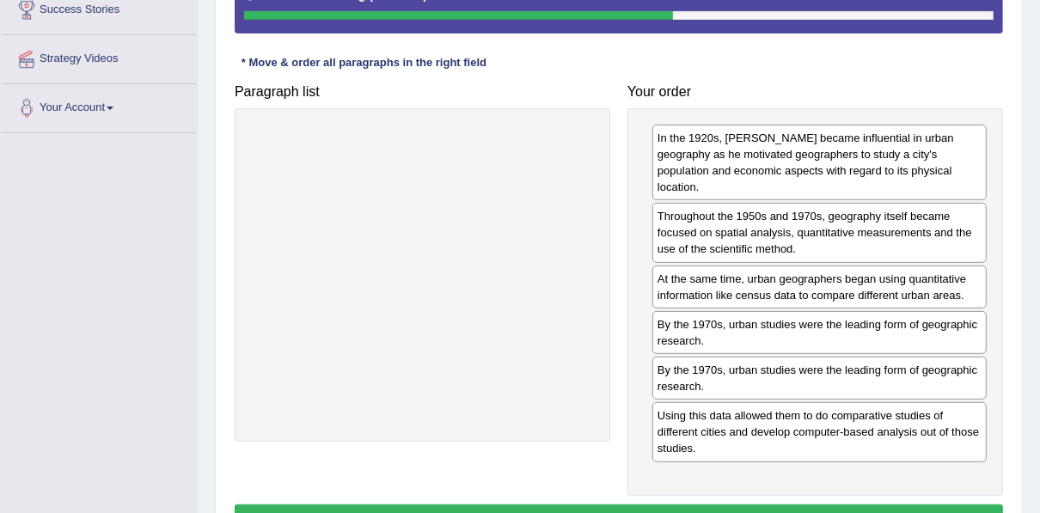
click at [686, 505] on button "Verify" at bounding box center [619, 519] width 769 height 29
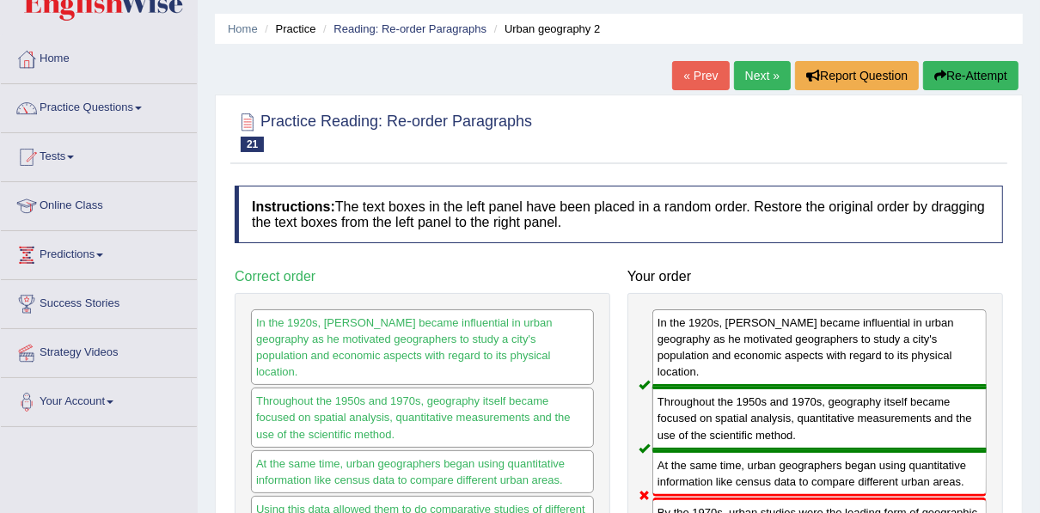
scroll to position [0, 0]
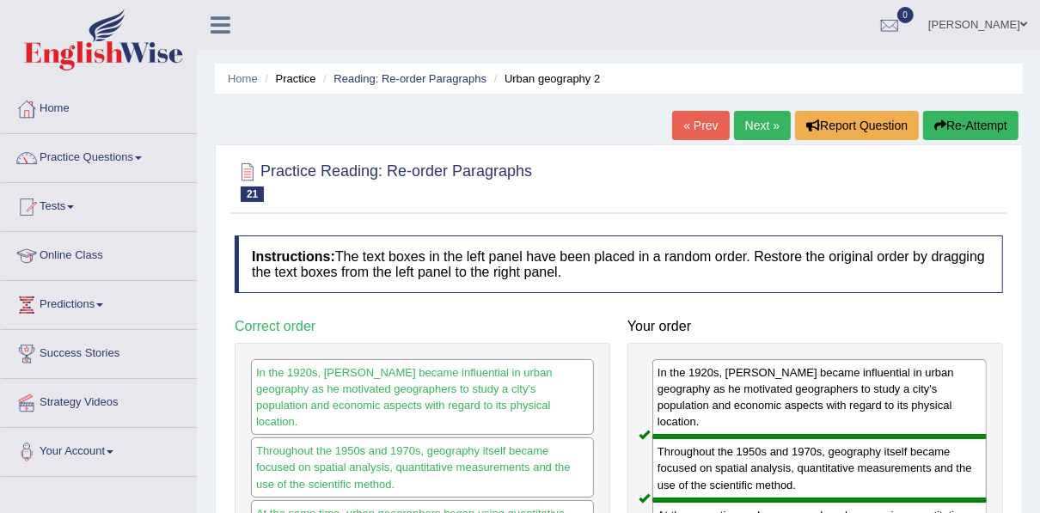
click at [742, 112] on link "Next »" at bounding box center [762, 125] width 57 height 29
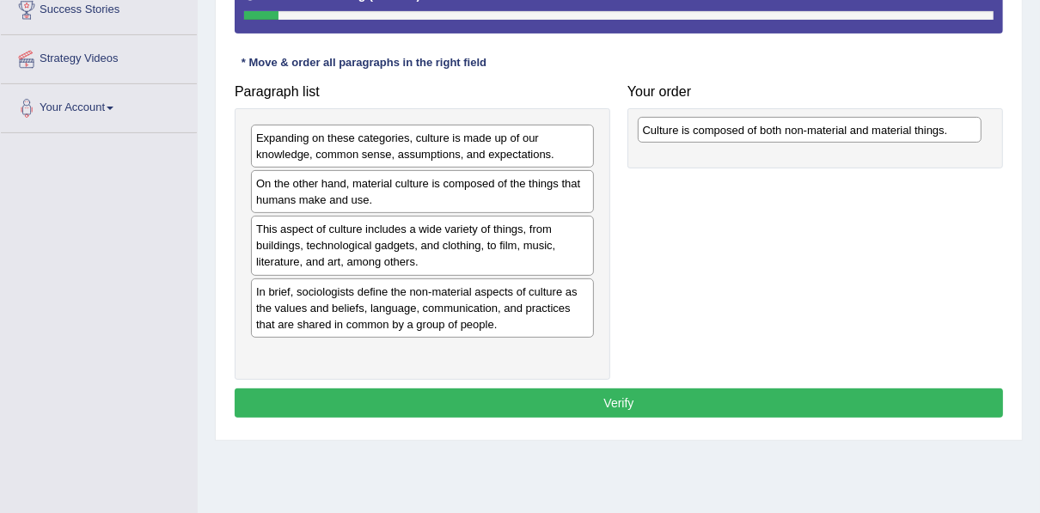
drag, startPoint x: 345, startPoint y: 353, endPoint x: 732, endPoint y: 132, distance: 445.5
click at [732, 132] on div "Culture is composed of both non-material and material things." at bounding box center [810, 130] width 344 height 26
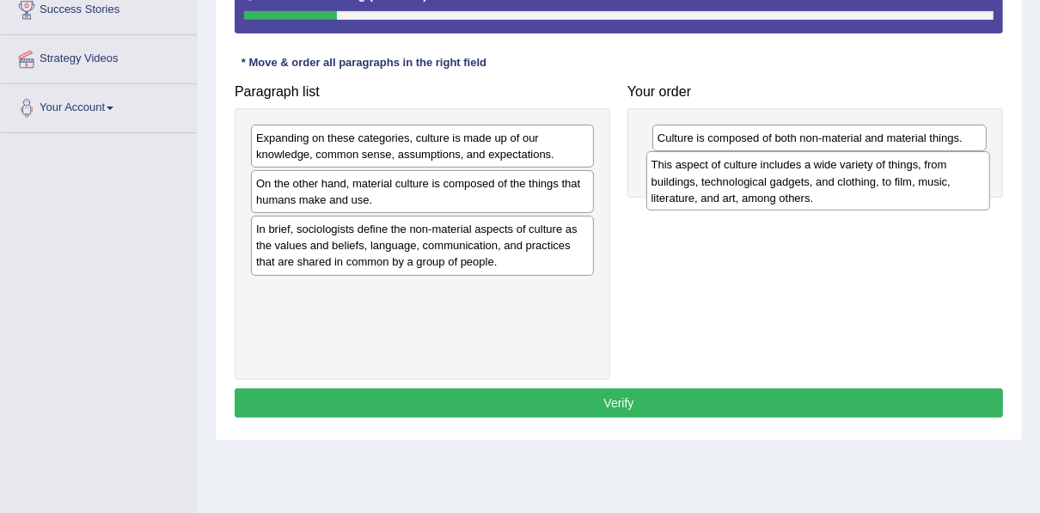
drag, startPoint x: 355, startPoint y: 248, endPoint x: 751, endPoint y: 185, distance: 400.4
click at [751, 185] on div "This aspect of culture includes a wide variety of things, from buildings, techn…" at bounding box center [819, 180] width 344 height 59
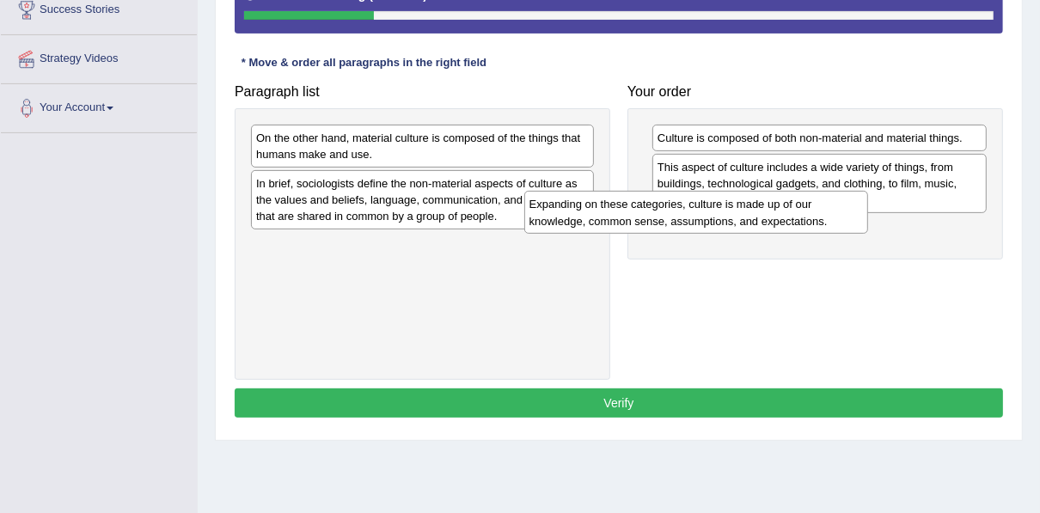
drag, startPoint x: 405, startPoint y: 141, endPoint x: 698, endPoint y: 214, distance: 302.1
click at [698, 214] on div "Expanding on these categories, culture is made up of our knowledge, common sens…" at bounding box center [696, 212] width 344 height 43
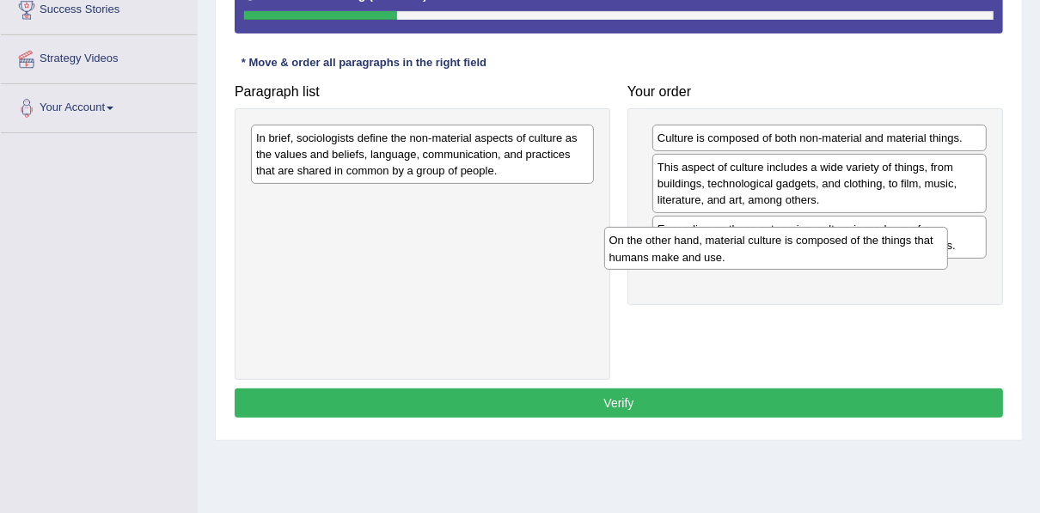
drag, startPoint x: 402, startPoint y: 141, endPoint x: 755, endPoint y: 244, distance: 368.1
click at [755, 244] on div "On the other hand, material culture is composed of the things that humans make …" at bounding box center [776, 248] width 344 height 43
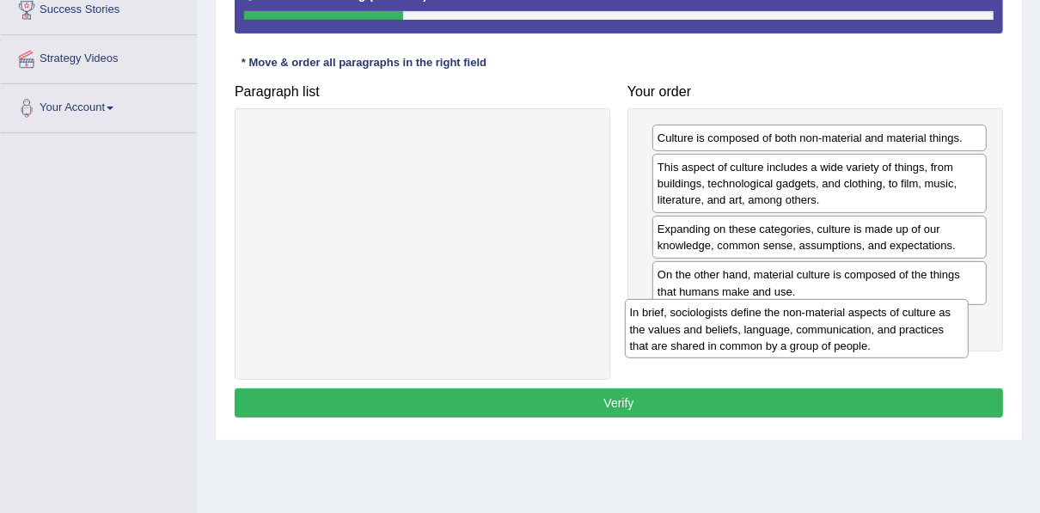
drag, startPoint x: 469, startPoint y: 160, endPoint x: 848, endPoint y: 334, distance: 416.3
click at [848, 335] on div "In brief, sociologists define the non-material aspects of culture as the values…" at bounding box center [797, 328] width 344 height 59
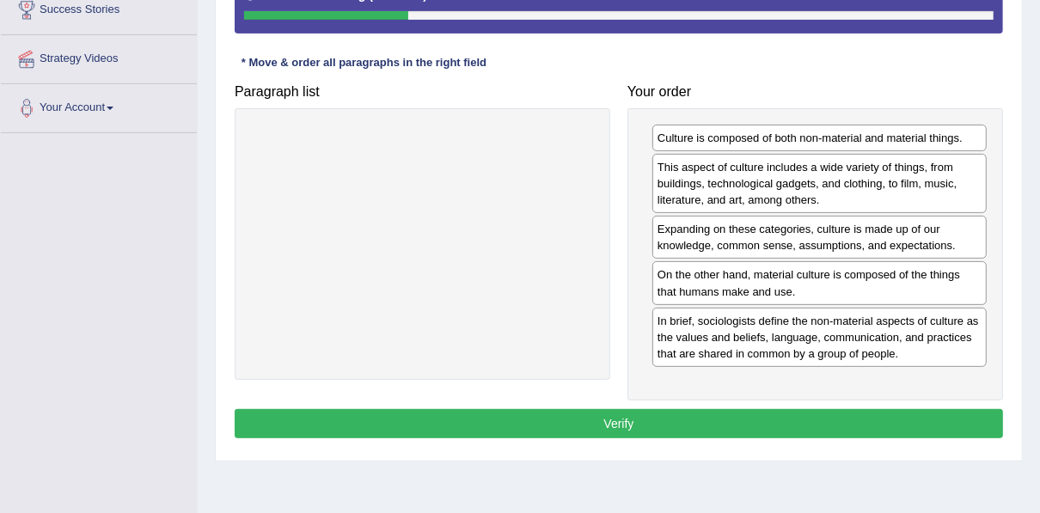
click at [750, 409] on button "Verify" at bounding box center [619, 423] width 769 height 29
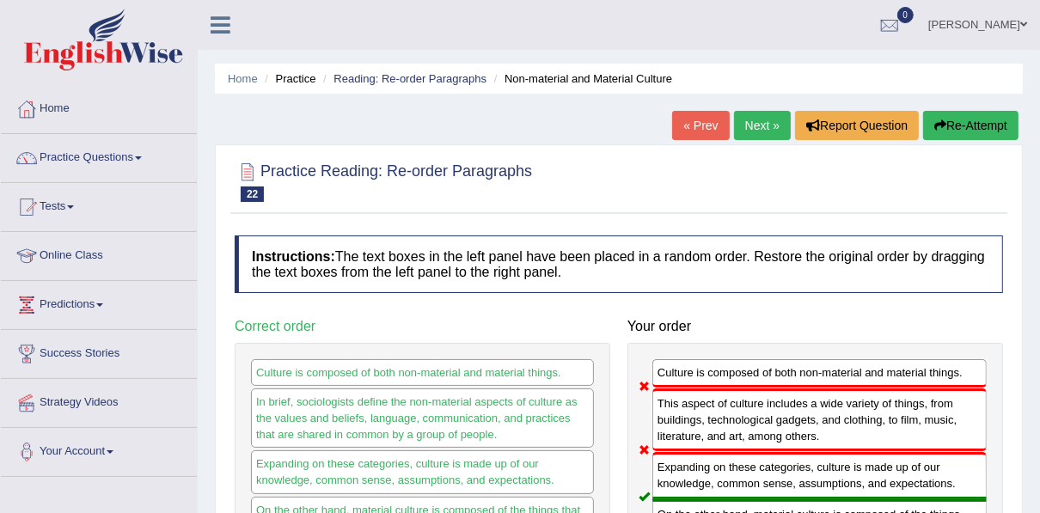
click at [771, 119] on link "Next »" at bounding box center [762, 125] width 57 height 29
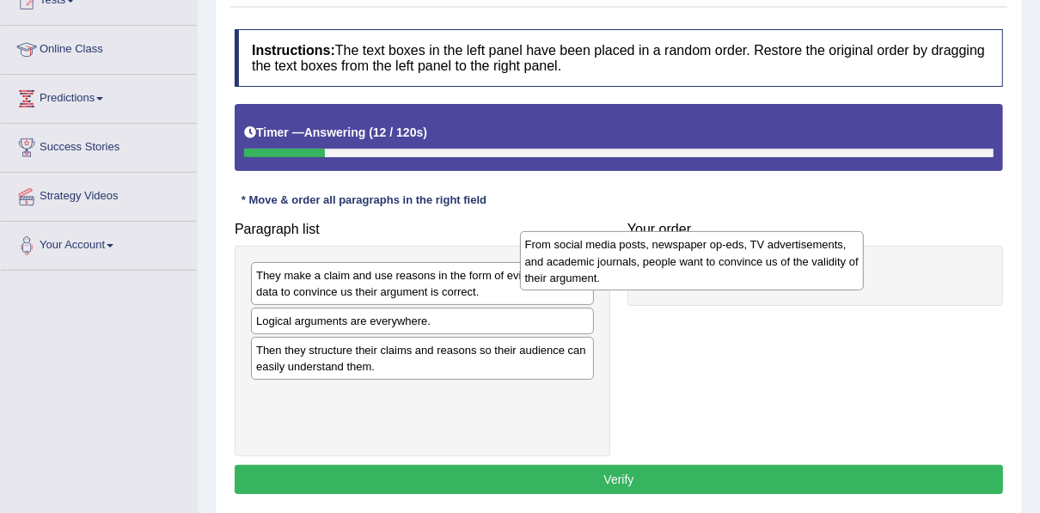
drag, startPoint x: 417, startPoint y: 291, endPoint x: 714, endPoint y: 261, distance: 299.0
click at [714, 261] on div "From social media posts, newspaper op-eds, TV advertisements, and academic jour…" at bounding box center [692, 260] width 344 height 59
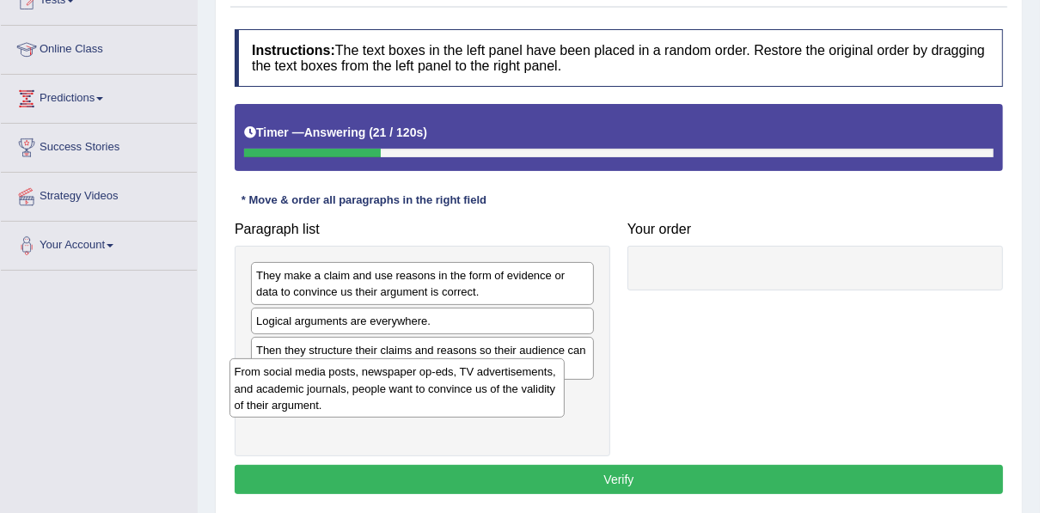
drag, startPoint x: 753, startPoint y: 296, endPoint x: 293, endPoint y: 399, distance: 471.4
click at [293, 399] on div "From social media posts, newspaper op-eds, TV advertisements, and academic jour…" at bounding box center [397, 388] width 335 height 59
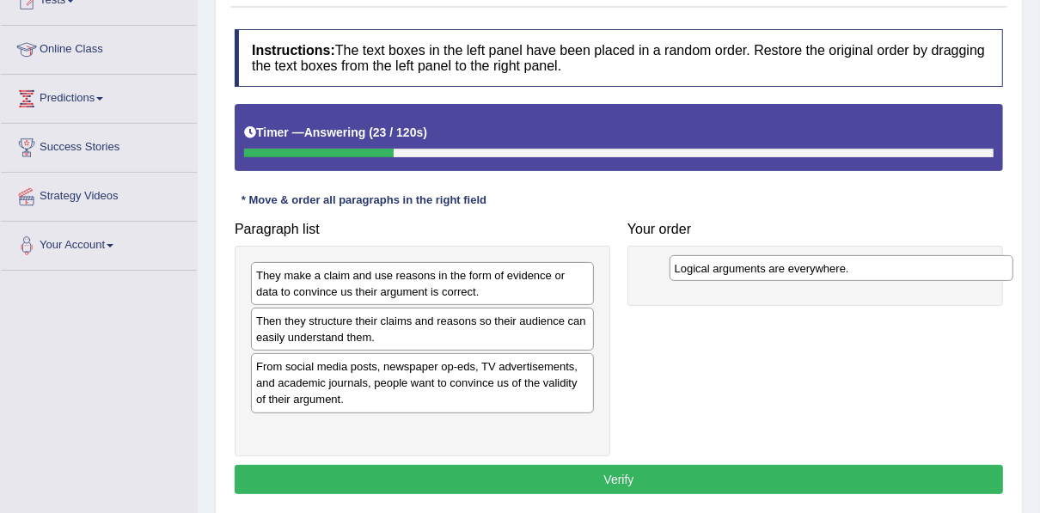
drag, startPoint x: 317, startPoint y: 325, endPoint x: 726, endPoint y: 261, distance: 414.3
click at [729, 263] on div "Logical arguments are everywhere." at bounding box center [842, 268] width 344 height 26
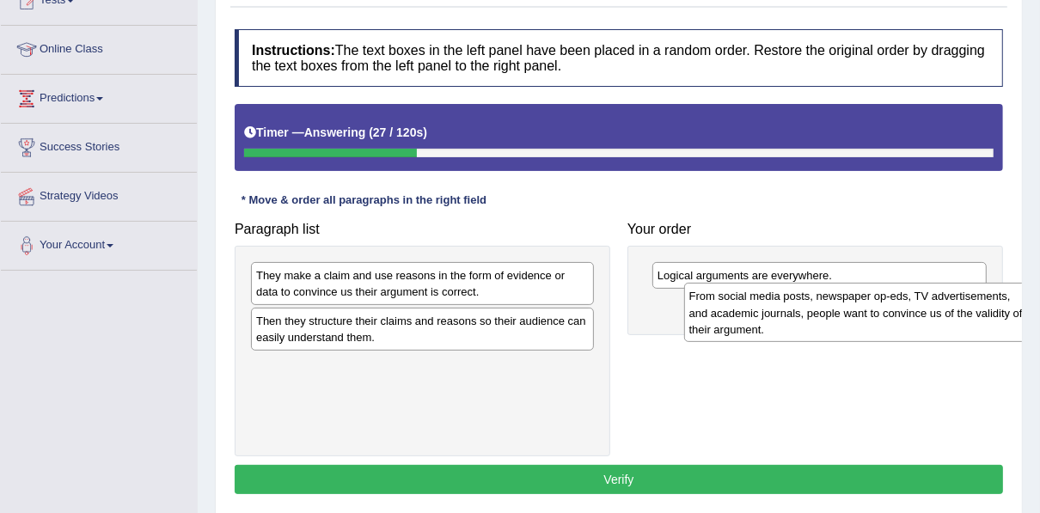
drag, startPoint x: 362, startPoint y: 371, endPoint x: 795, endPoint y: 303, distance: 438.7
click at [795, 303] on div "From social media posts, newspaper op-eds, TV advertisements, and academic jour…" at bounding box center [856, 312] width 344 height 59
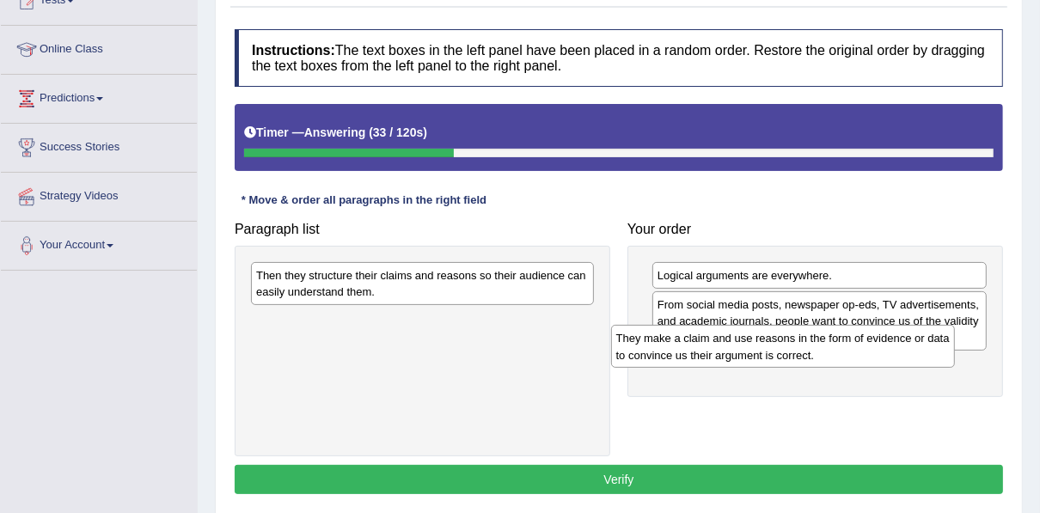
drag, startPoint x: 307, startPoint y: 291, endPoint x: 673, endPoint y: 355, distance: 371.9
click at [673, 355] on div "They make a claim and use reasons in the form of evidence or data to convince u…" at bounding box center [783, 346] width 344 height 43
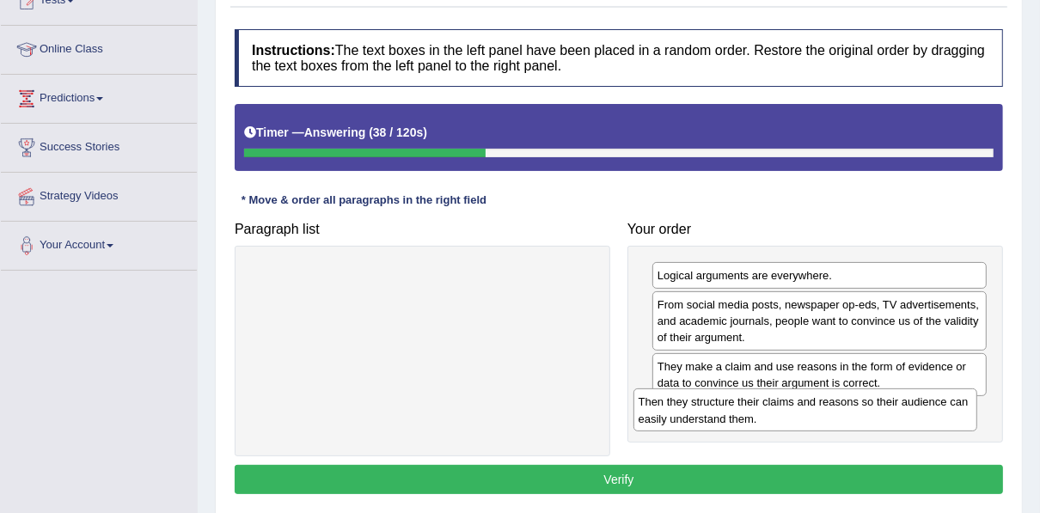
drag, startPoint x: 316, startPoint y: 296, endPoint x: 698, endPoint y: 423, distance: 403.2
click at [698, 423] on div "Then they structure their claims and reasons so their audience can easily under…" at bounding box center [806, 410] width 344 height 43
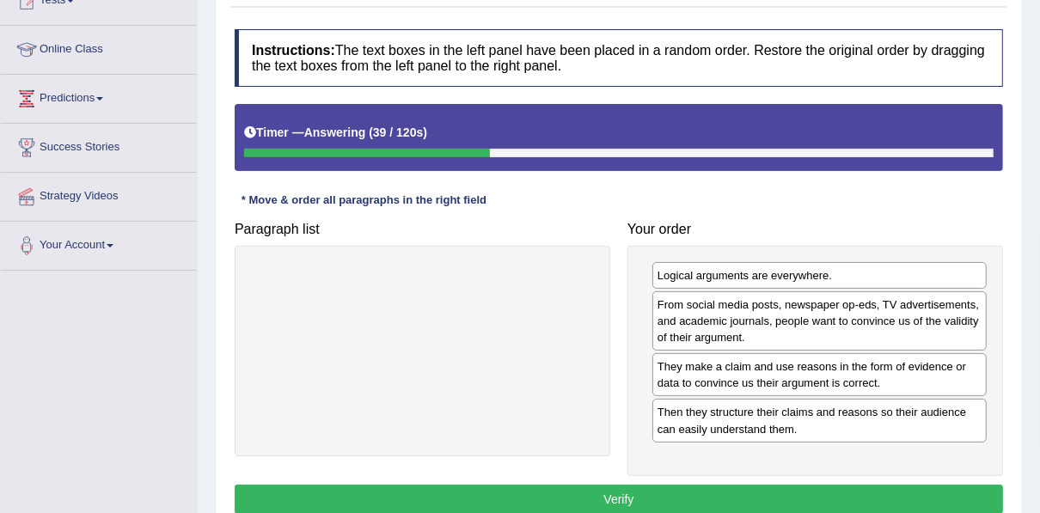
click at [655, 487] on button "Verify" at bounding box center [619, 499] width 769 height 29
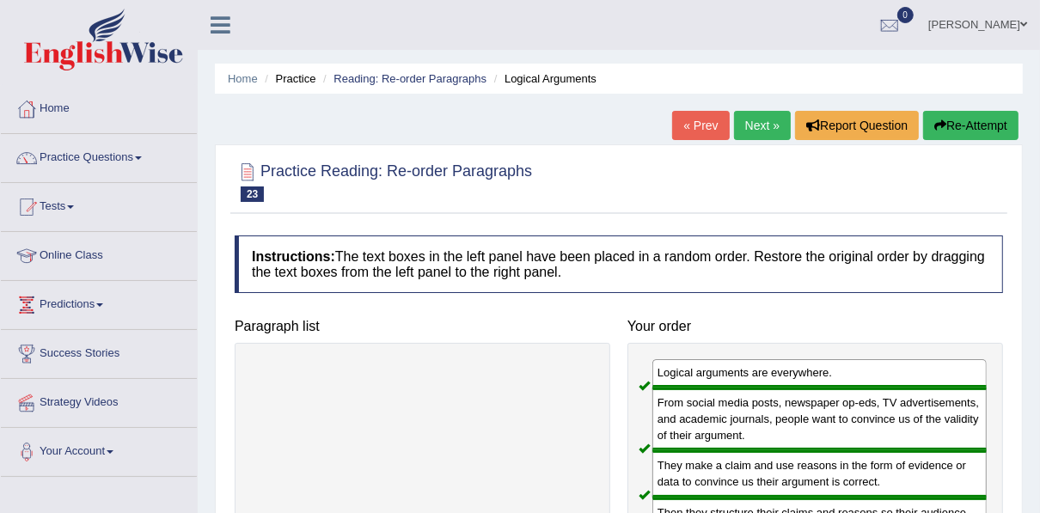
click at [752, 132] on link "Next »" at bounding box center [762, 125] width 57 height 29
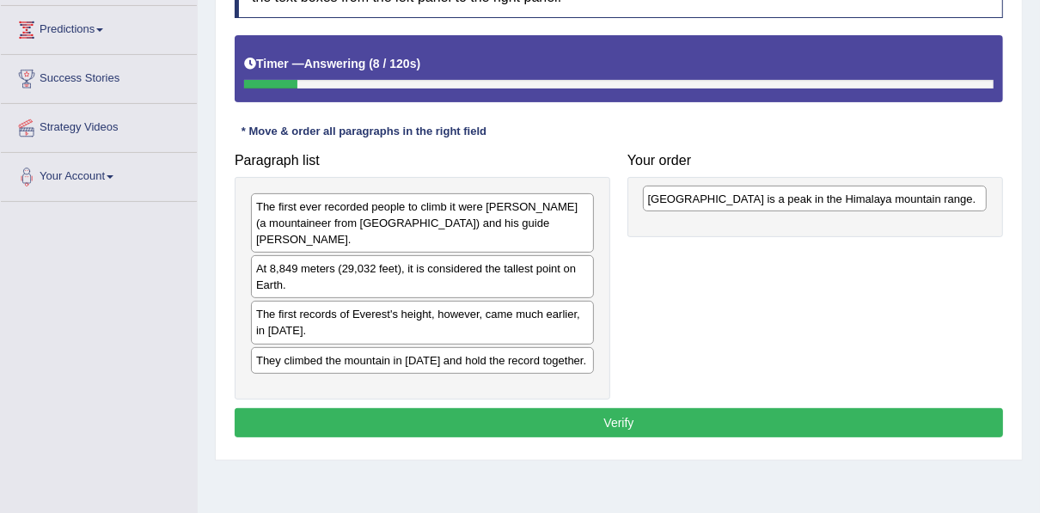
drag, startPoint x: 325, startPoint y: 339, endPoint x: 717, endPoint y: 196, distance: 417.2
click at [717, 196] on div "Mount Everest is a peak in the Himalaya mountain range." at bounding box center [815, 199] width 344 height 26
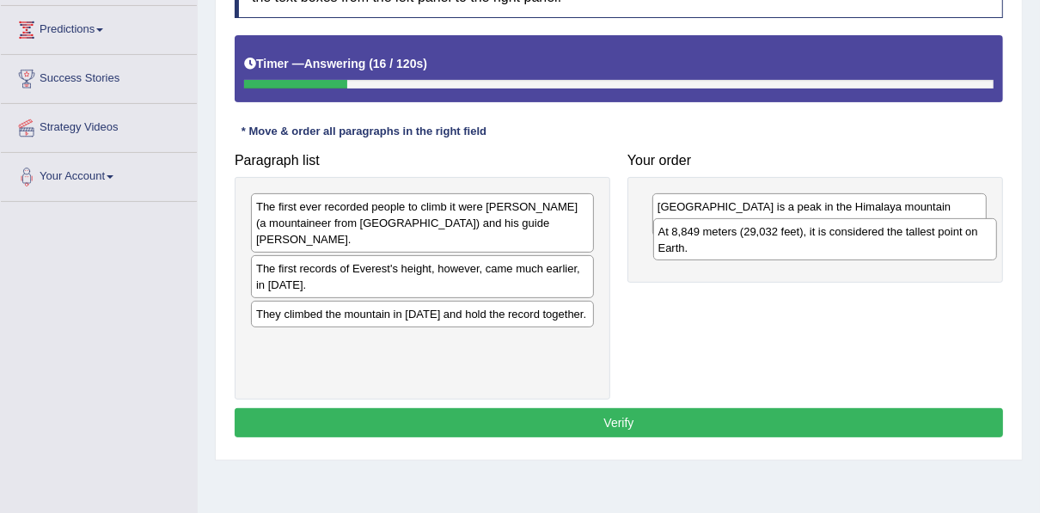
drag, startPoint x: 310, startPoint y: 260, endPoint x: 712, endPoint y: 240, distance: 402.9
click at [712, 240] on div "At 8,849 meters (29,032 feet), it is considered the tallest point on Earth." at bounding box center [825, 239] width 344 height 43
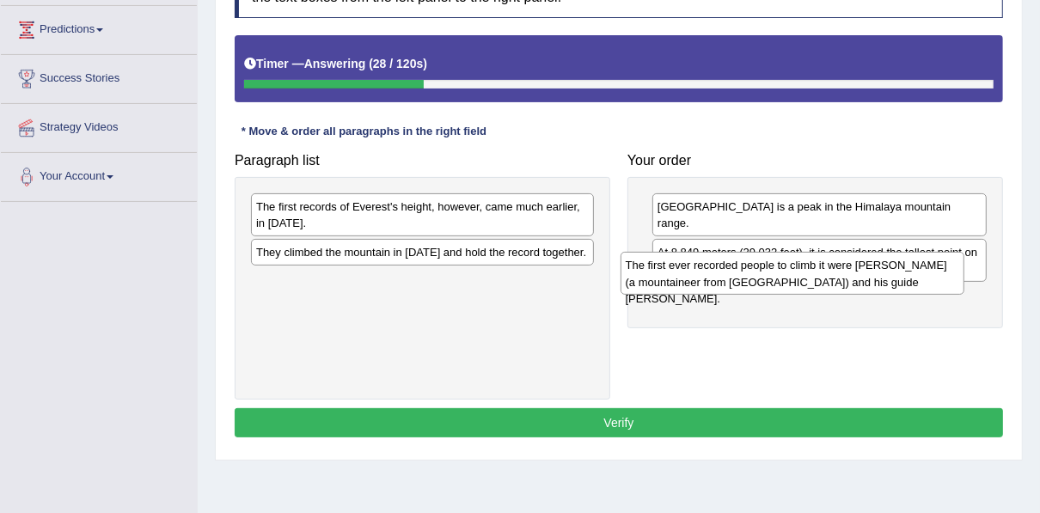
drag, startPoint x: 394, startPoint y: 213, endPoint x: 767, endPoint y: 274, distance: 378.1
click at [767, 274] on div "The first ever recorded people to climb it were Edmund Hillary (a mountaineer f…" at bounding box center [793, 273] width 344 height 43
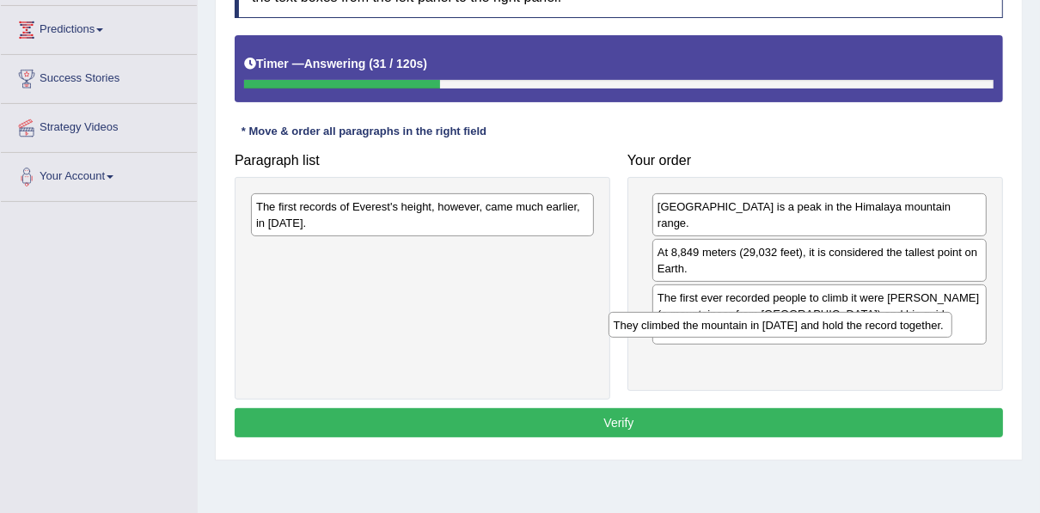
drag, startPoint x: 305, startPoint y: 254, endPoint x: 663, endPoint y: 328, distance: 365.2
click at [663, 328] on div "They climbed the mountain in 1953 and hold the record together." at bounding box center [781, 325] width 344 height 26
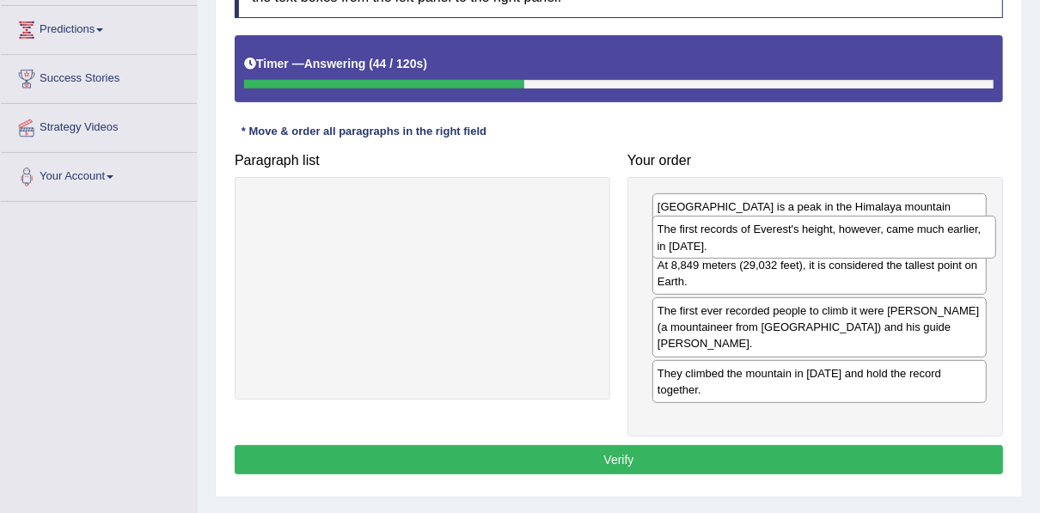
drag, startPoint x: 548, startPoint y: 214, endPoint x: 944, endPoint y: 230, distance: 396.7
click at [948, 236] on div "The first records of Everest's height, however, came much earlier, in 1856." at bounding box center [825, 237] width 344 height 43
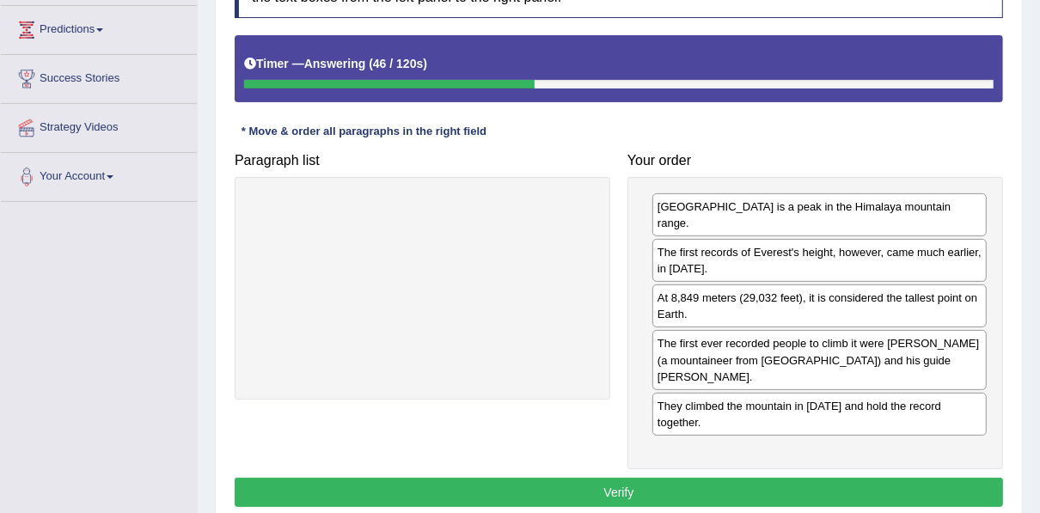
click at [713, 478] on button "Verify" at bounding box center [619, 492] width 769 height 29
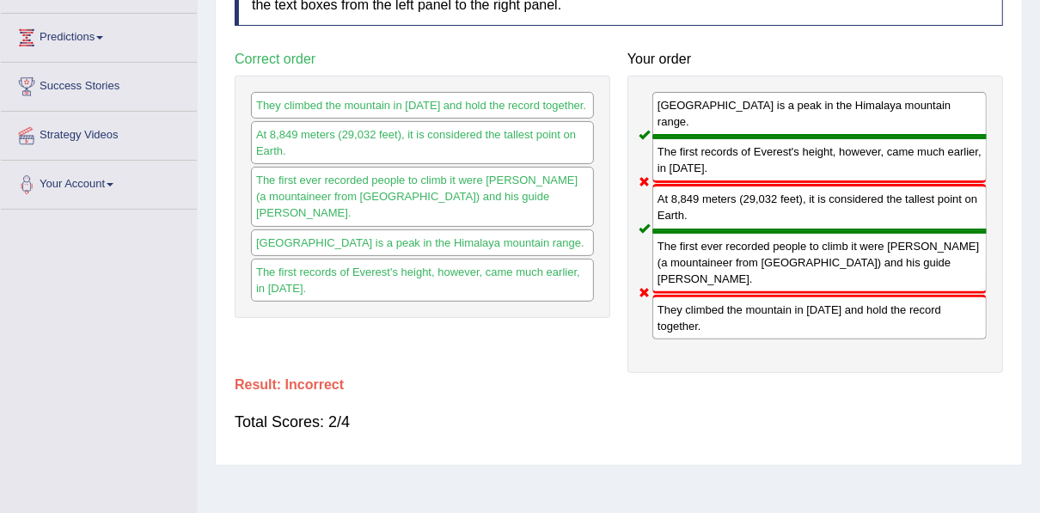
scroll to position [69, 0]
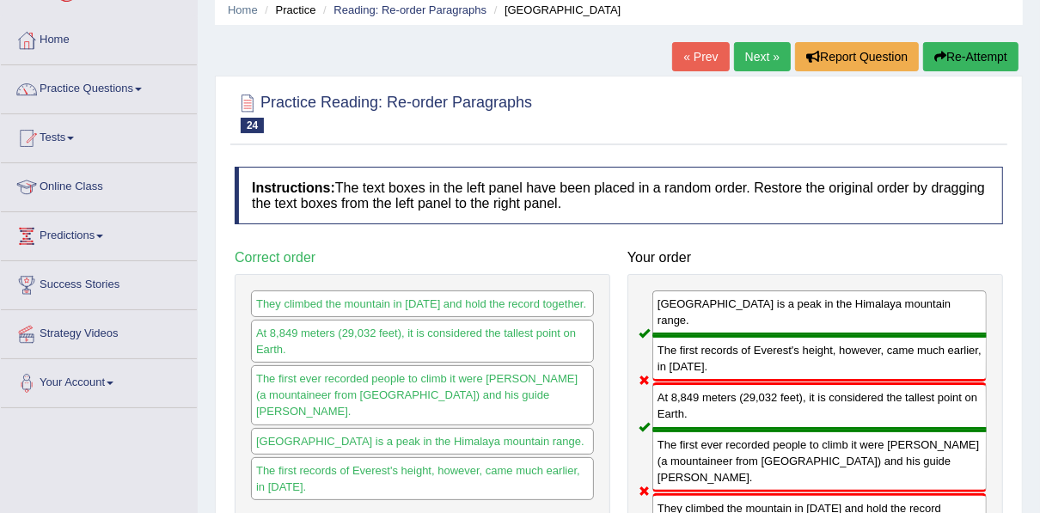
click at [760, 56] on link "Next »" at bounding box center [762, 56] width 57 height 29
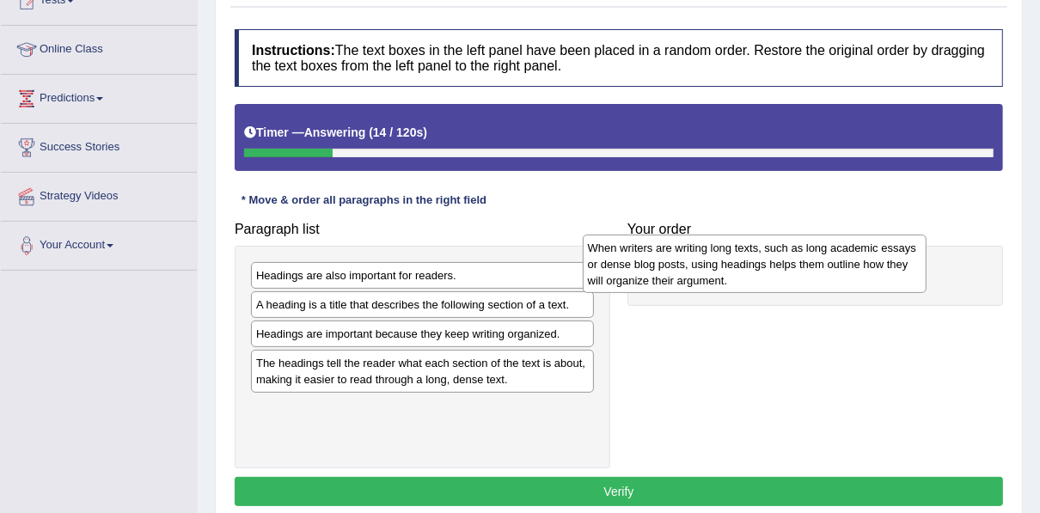
drag, startPoint x: 408, startPoint y: 388, endPoint x: 739, endPoint y: 274, distance: 350.7
click at [739, 274] on div "When writers are writing long texts, such as long academic essays or dense blog…" at bounding box center [755, 264] width 344 height 59
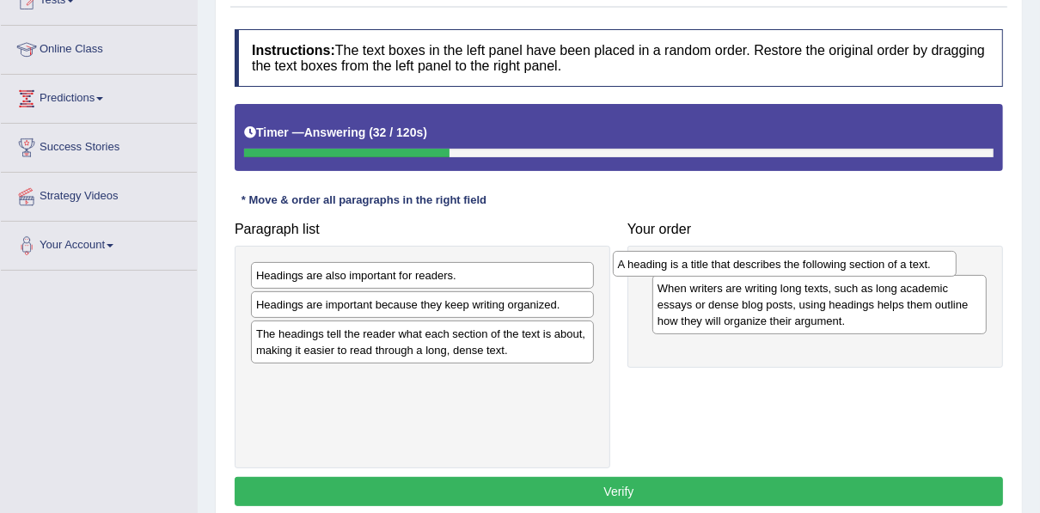
drag, startPoint x: 460, startPoint y: 297, endPoint x: 827, endPoint y: 258, distance: 369.2
click at [827, 258] on div "A heading is a title that describes the following section of a text." at bounding box center [785, 264] width 344 height 26
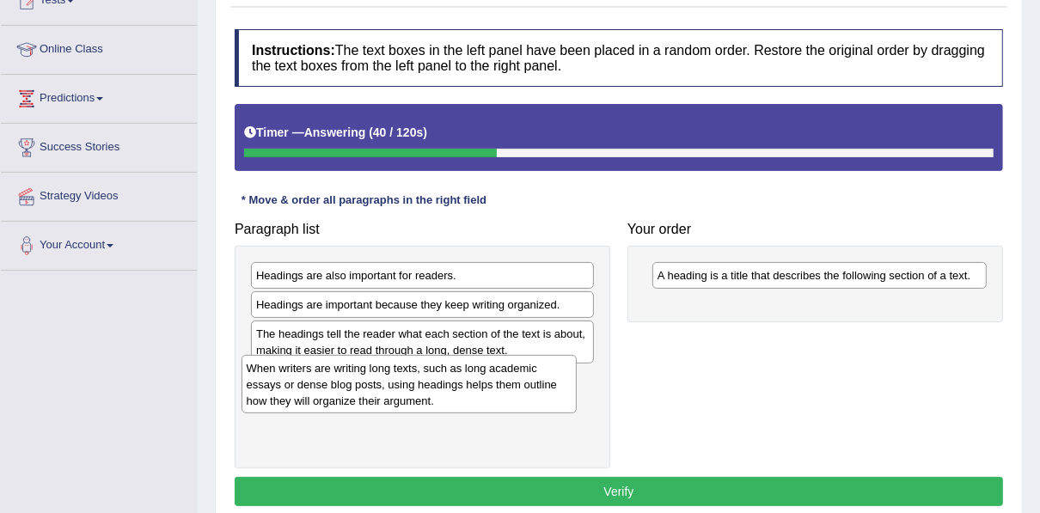
drag, startPoint x: 788, startPoint y: 317, endPoint x: 366, endPoint y: 381, distance: 426.9
click at [376, 382] on div "When writers are writing long texts, such as long academic essays or dense blog…" at bounding box center [409, 384] width 335 height 59
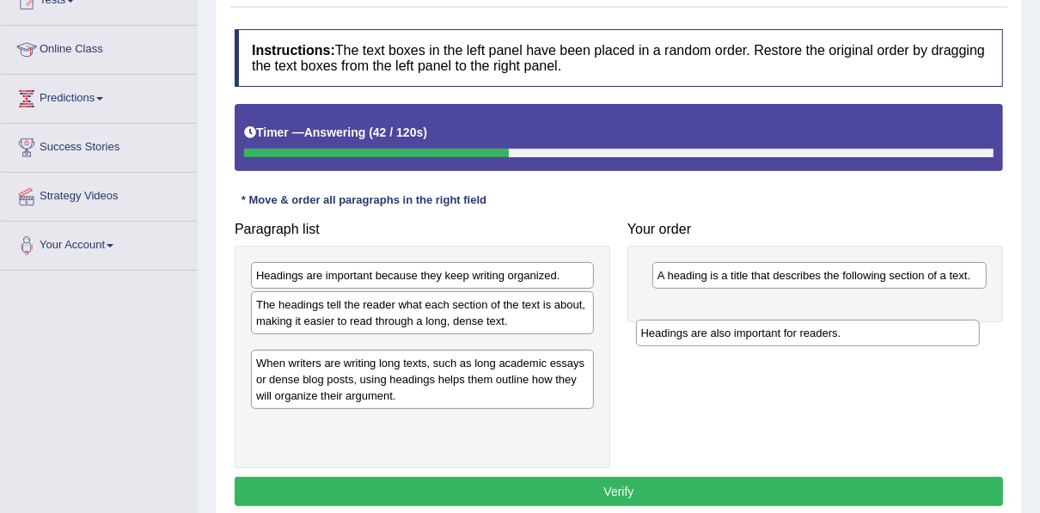
drag, startPoint x: 371, startPoint y: 275, endPoint x: 757, endPoint y: 334, distance: 389.6
click at [757, 334] on div "Headings are also important for readers." at bounding box center [808, 333] width 344 height 26
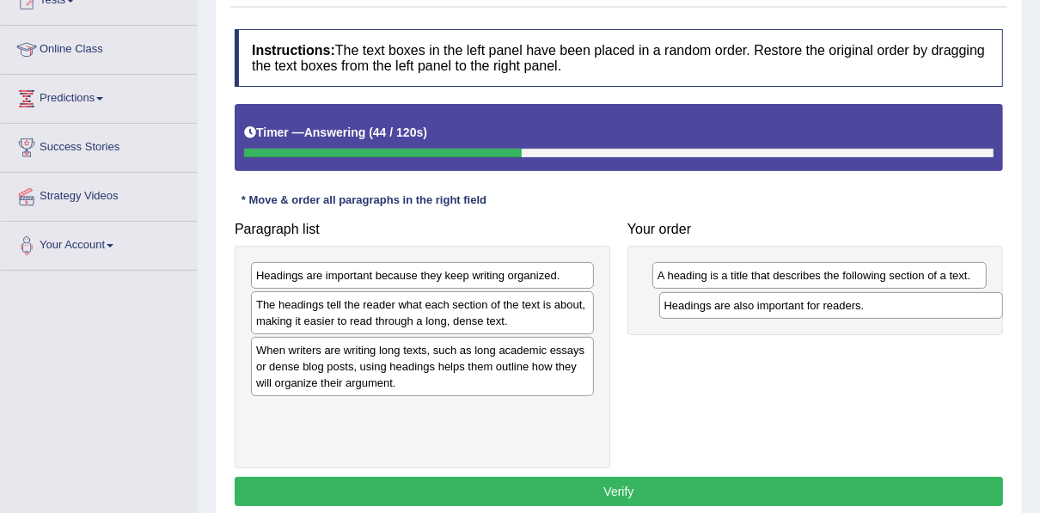
drag, startPoint x: 468, startPoint y: 344, endPoint x: 873, endPoint y: 297, distance: 407.7
click at [873, 297] on div "Headings are also important for readers." at bounding box center [831, 305] width 344 height 26
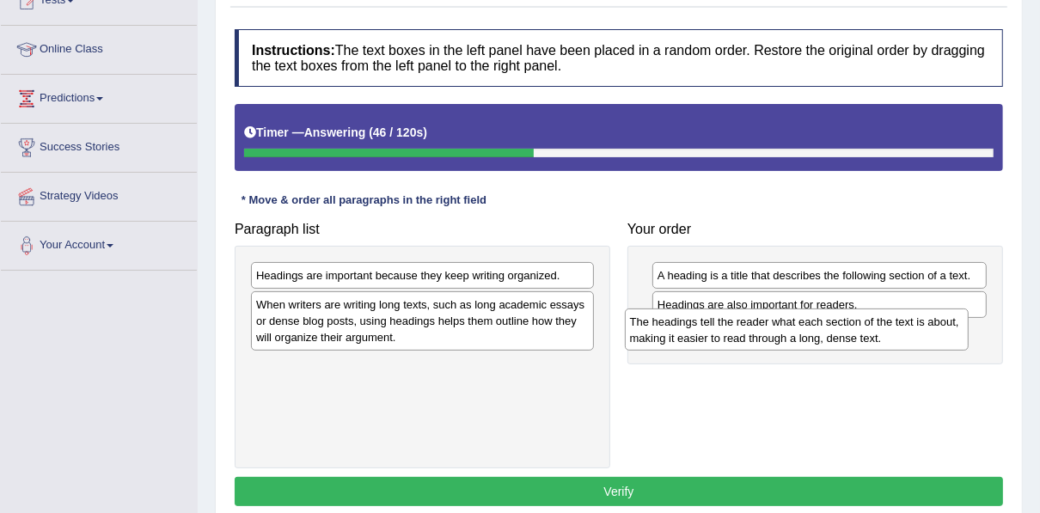
drag, startPoint x: 494, startPoint y: 318, endPoint x: 868, endPoint y: 336, distance: 374.4
click at [868, 336] on div "The headings tell the reader what each section of the text is about, making it …" at bounding box center [797, 330] width 344 height 43
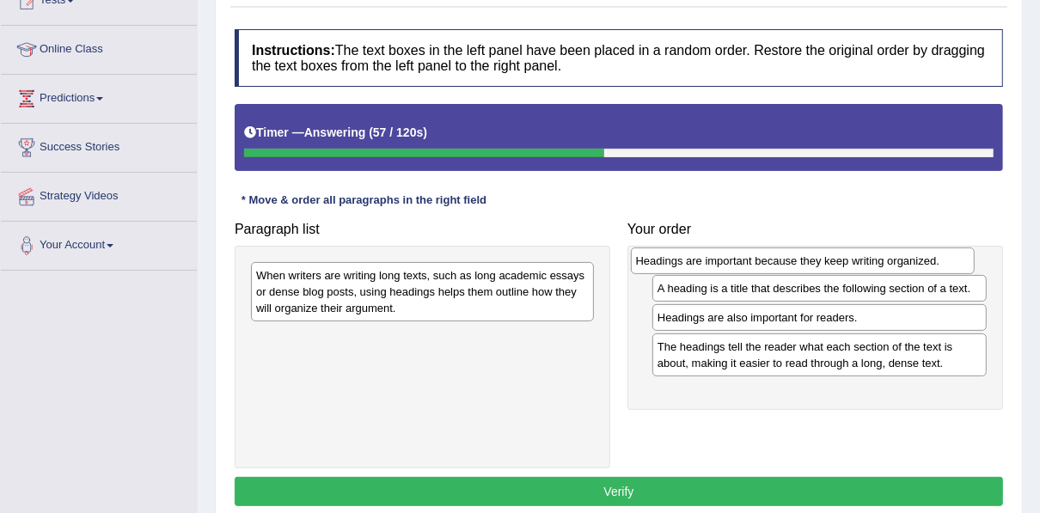
drag, startPoint x: 530, startPoint y: 279, endPoint x: 910, endPoint y: 265, distance: 380.3
click at [910, 265] on div "Headings are important because they keep writing organized." at bounding box center [803, 261] width 344 height 26
drag, startPoint x: 696, startPoint y: 308, endPoint x: 699, endPoint y: 265, distance: 43.1
click at [702, 267] on div "A heading is a title that describes the following section of a text." at bounding box center [826, 264] width 335 height 26
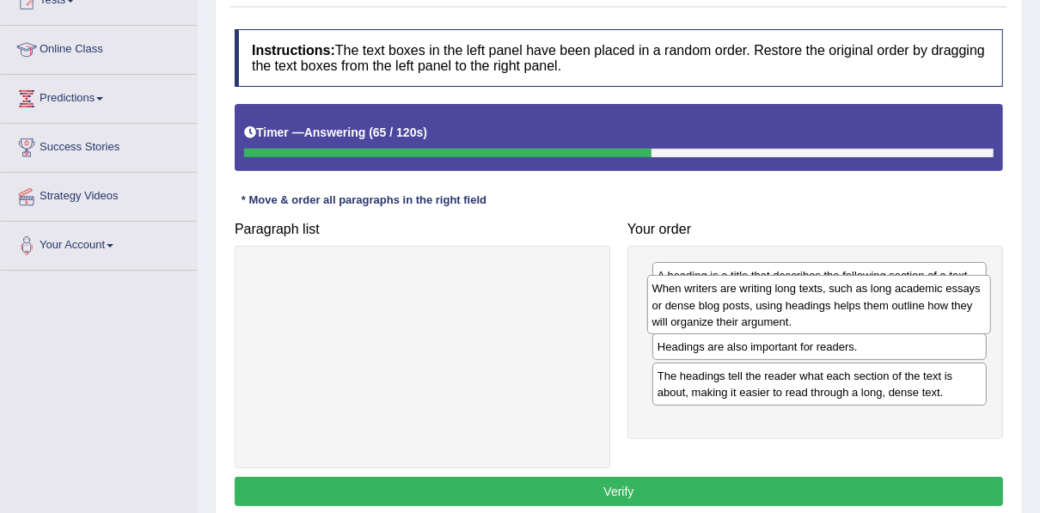
drag, startPoint x: 552, startPoint y: 297, endPoint x: 948, endPoint y: 310, distance: 396.6
click at [948, 310] on div "When writers are writing long texts, such as long academic essays or dense blog…" at bounding box center [819, 304] width 344 height 59
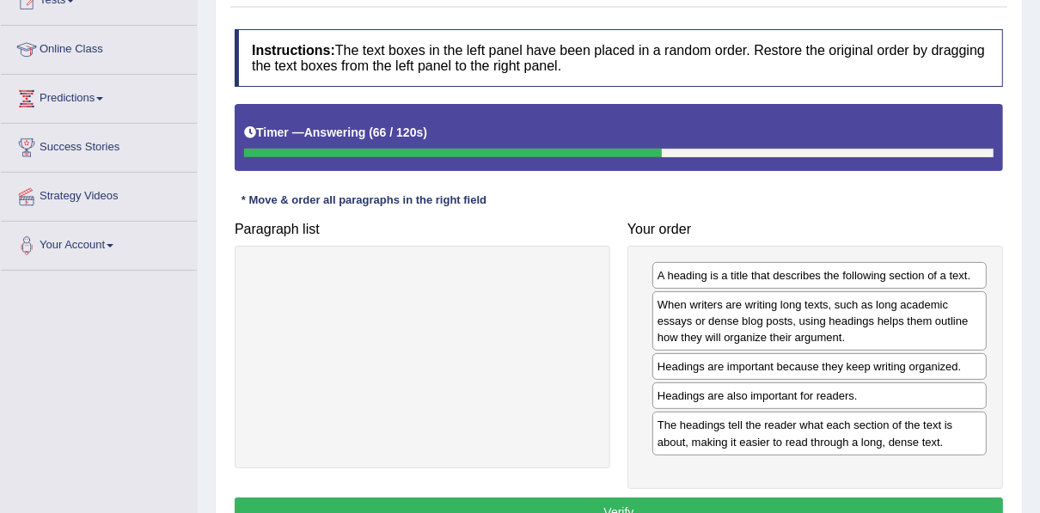
click at [803, 506] on button "Verify" at bounding box center [619, 512] width 769 height 29
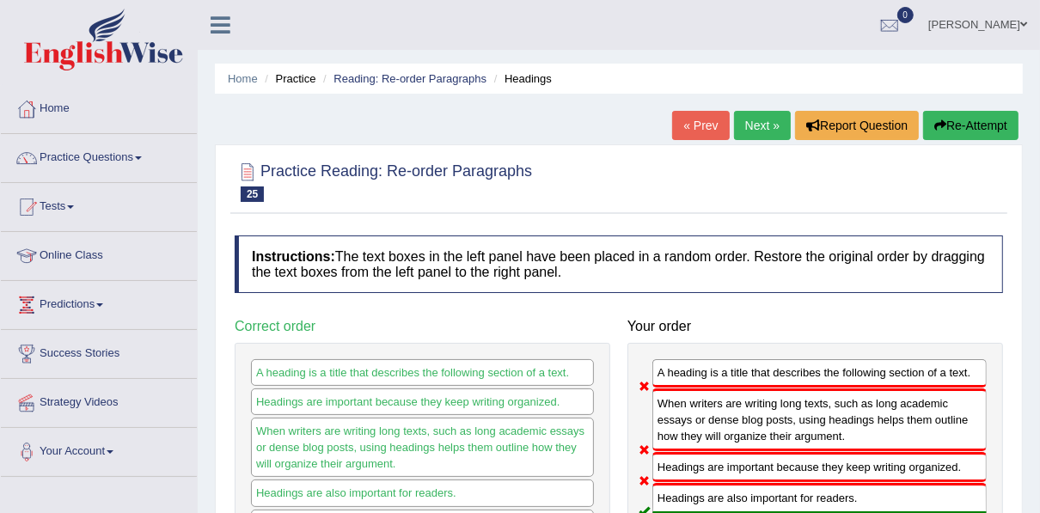
click at [763, 119] on link "Next »" at bounding box center [762, 125] width 57 height 29
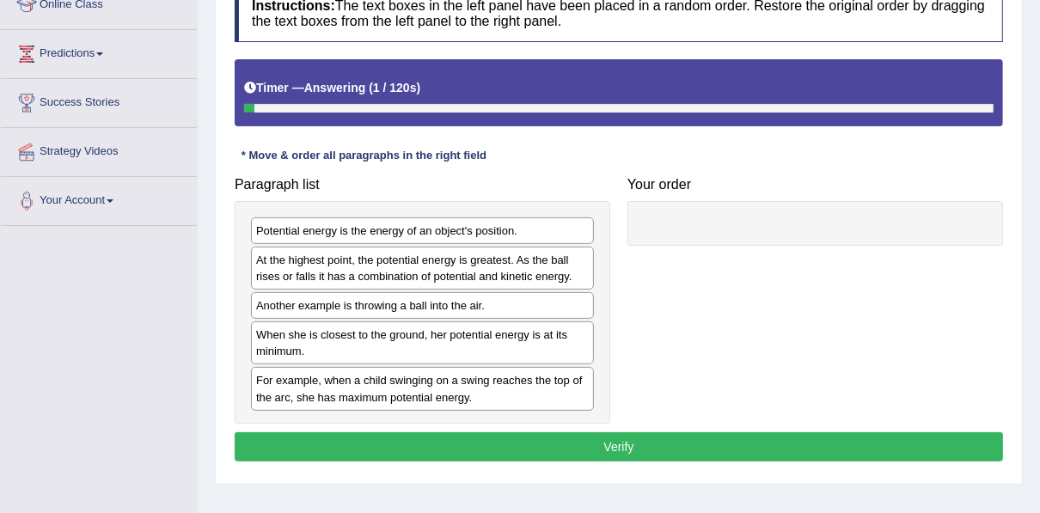
scroll to position [275, 0]
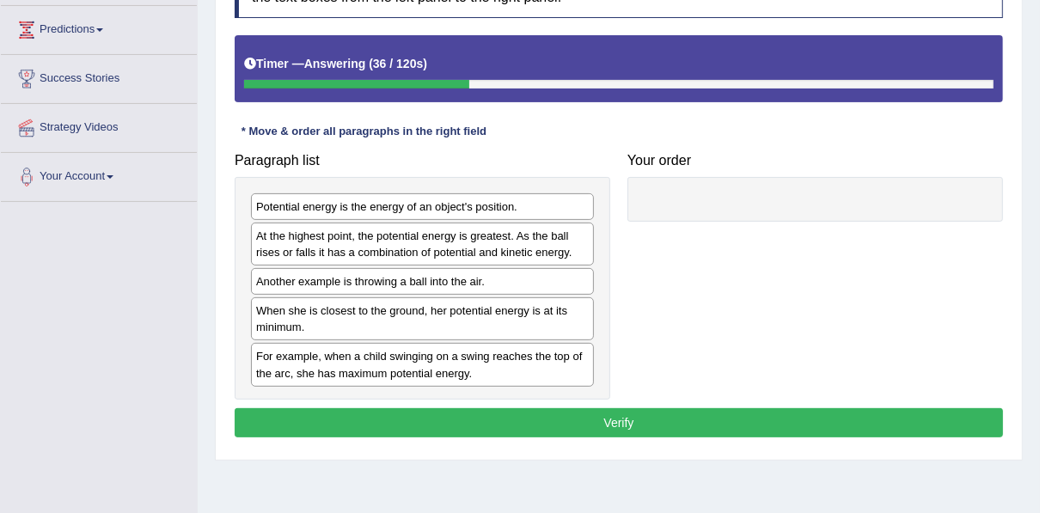
click at [364, 211] on div "Potential energy is the energy of an object's position." at bounding box center [422, 206] width 343 height 27
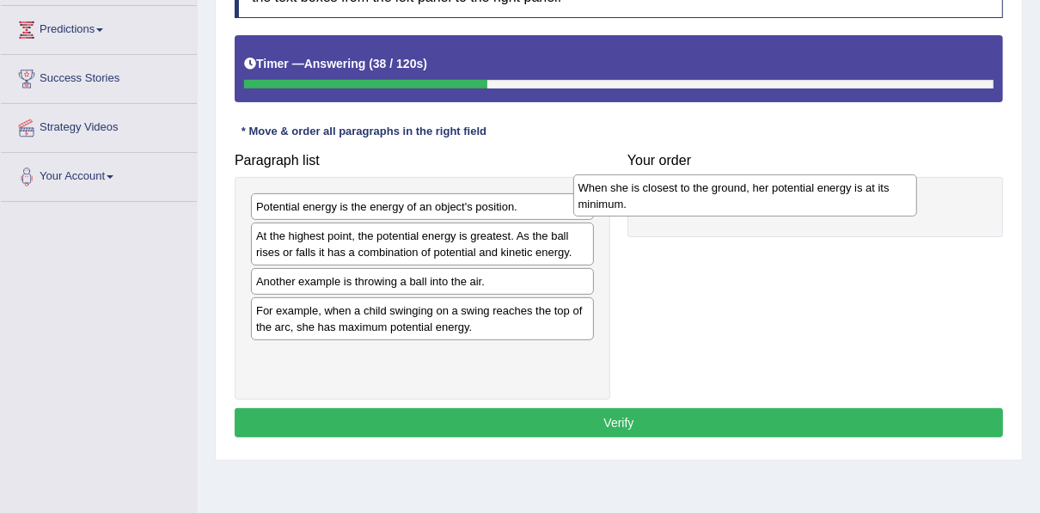
drag, startPoint x: 380, startPoint y: 319, endPoint x: 702, endPoint y: 198, distance: 344.4
click at [702, 198] on div "When she is closest to the ground, her potential energy is at its minimum." at bounding box center [745, 196] width 344 height 43
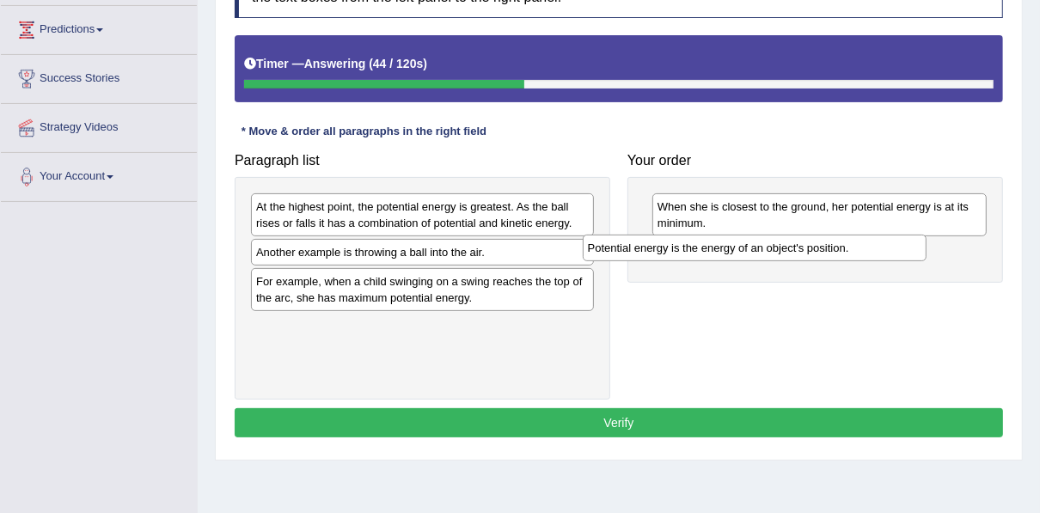
drag, startPoint x: 408, startPoint y: 209, endPoint x: 739, endPoint y: 251, distance: 334.5
click at [739, 251] on div "Potential energy is the energy of an object's position." at bounding box center [755, 248] width 344 height 26
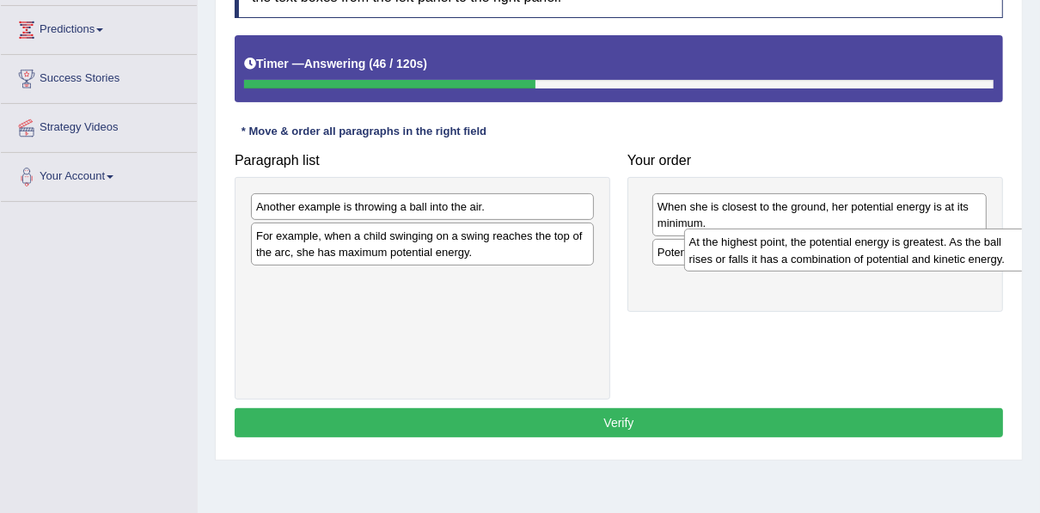
drag, startPoint x: 405, startPoint y: 211, endPoint x: 837, endPoint y: 247, distance: 434.0
click at [837, 247] on div "At the highest point, the potential energy is greatest. As the ball rises or fa…" at bounding box center [856, 250] width 344 height 43
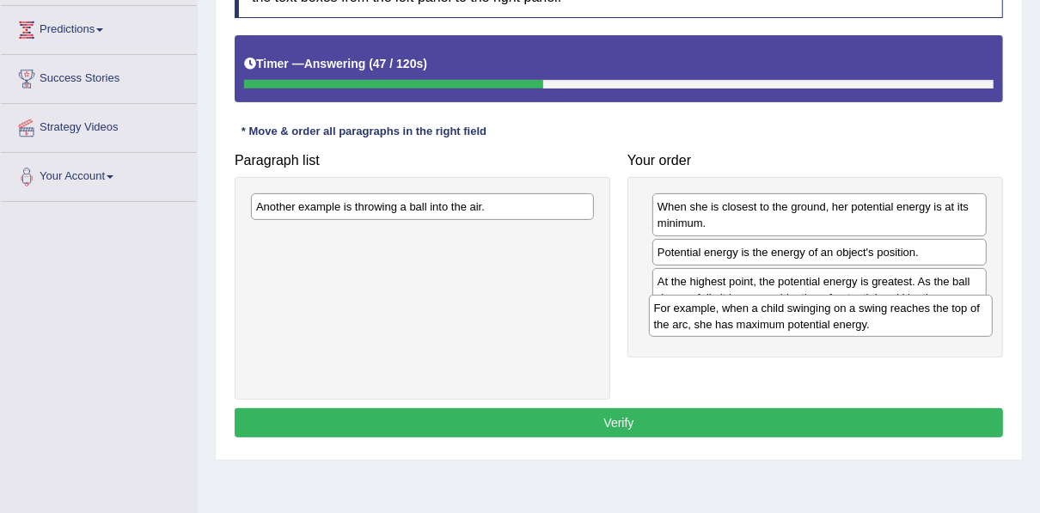
drag, startPoint x: 476, startPoint y: 236, endPoint x: 874, endPoint y: 310, distance: 404.7
click at [874, 310] on div "For example, when a child swinging on a swing reaches the top of the arc, she h…" at bounding box center [821, 316] width 344 height 43
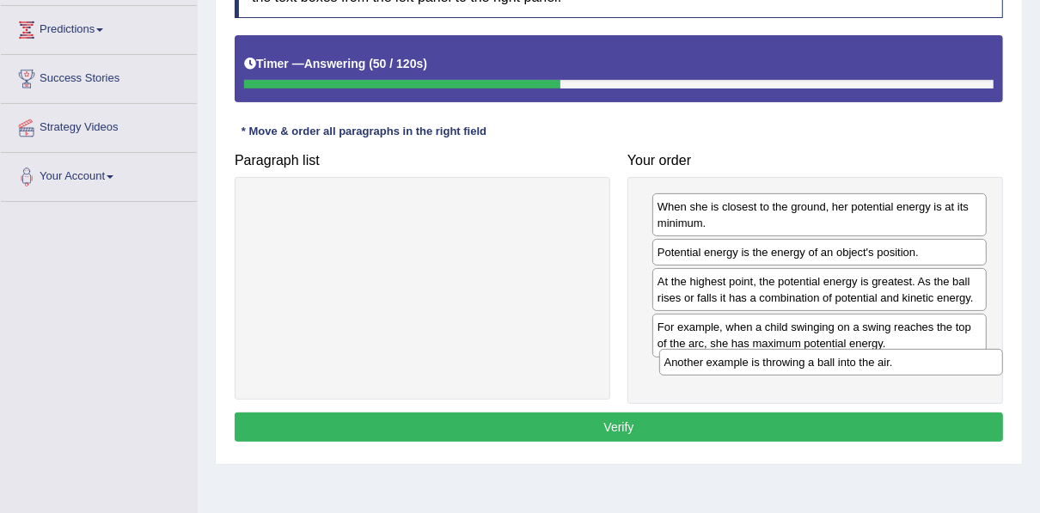
drag, startPoint x: 463, startPoint y: 209, endPoint x: 867, endPoint y: 365, distance: 433.3
click at [868, 365] on div "Another example is throwing a ball into the air." at bounding box center [831, 362] width 344 height 26
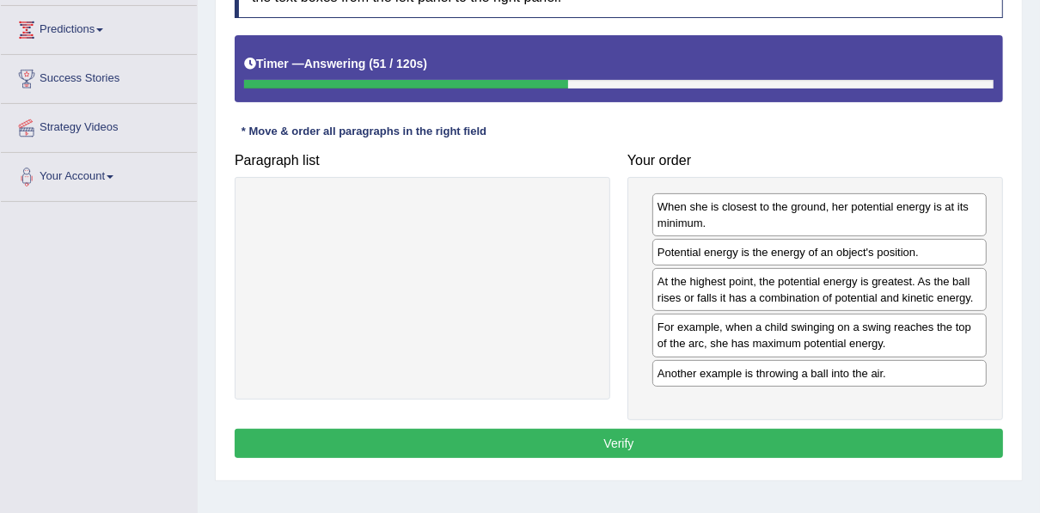
click at [726, 429] on button "Verify" at bounding box center [619, 443] width 769 height 29
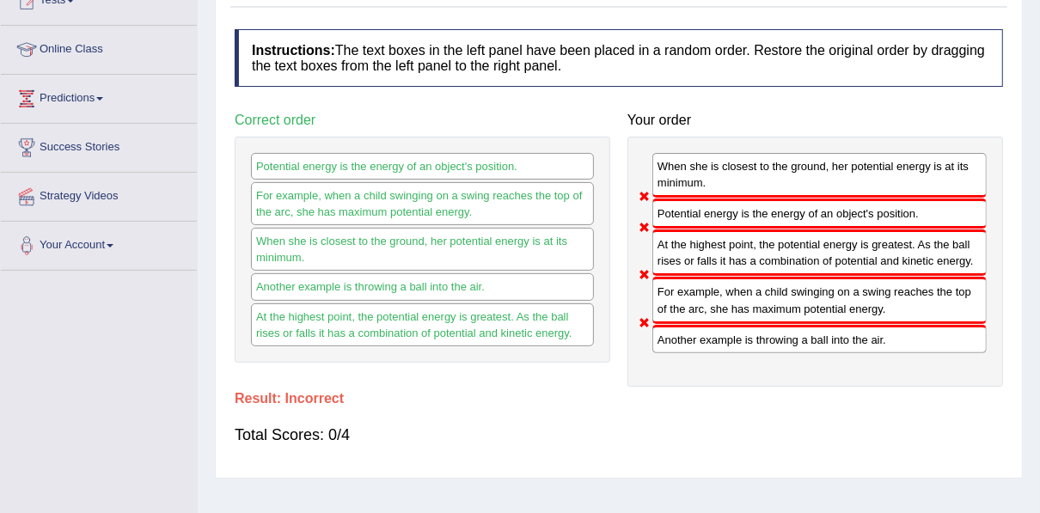
scroll to position [0, 0]
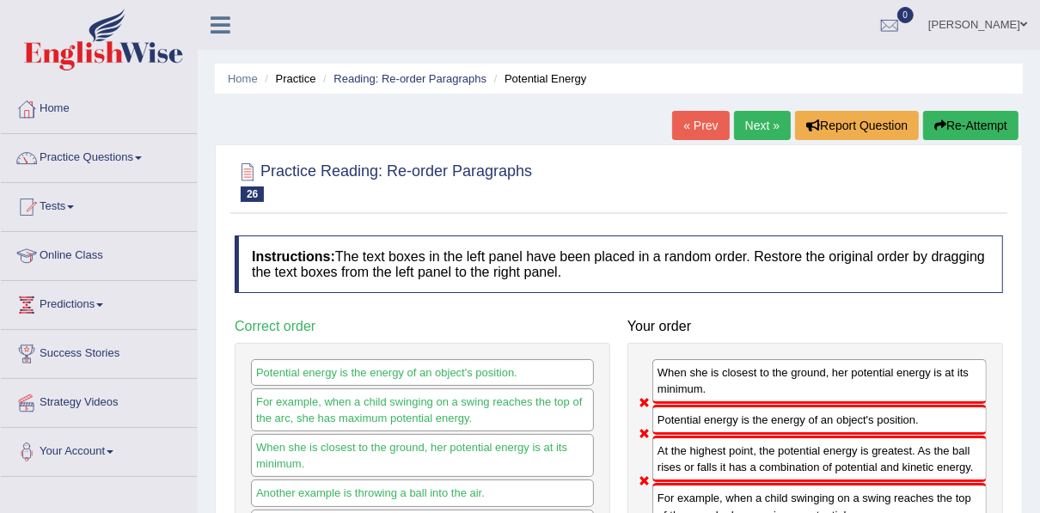
click at [758, 123] on link "Next »" at bounding box center [762, 125] width 57 height 29
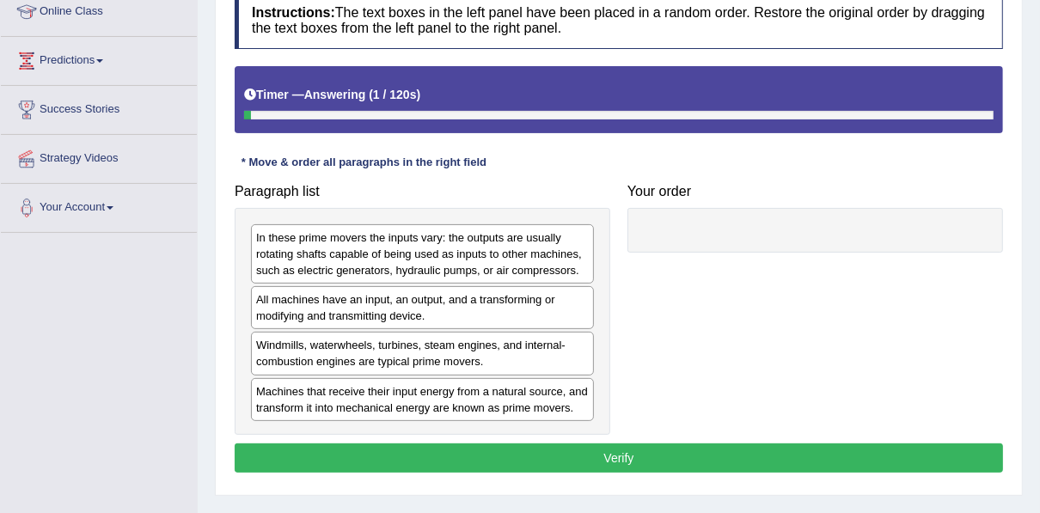
scroll to position [275, 0]
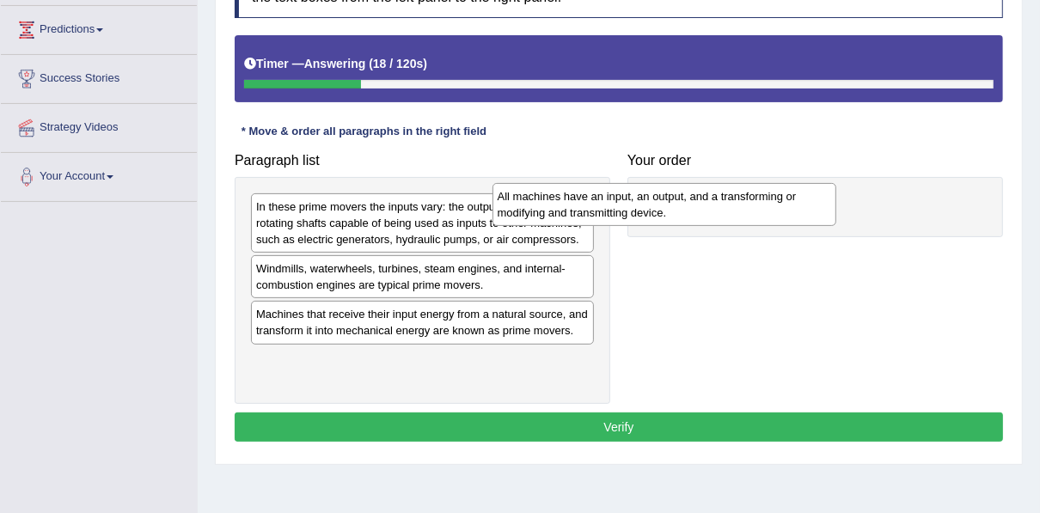
drag, startPoint x: 406, startPoint y: 269, endPoint x: 647, endPoint y: 198, distance: 251.9
click at [647, 198] on div "All machines have an input, an output, and a transforming or modifying and tran…" at bounding box center [665, 204] width 344 height 43
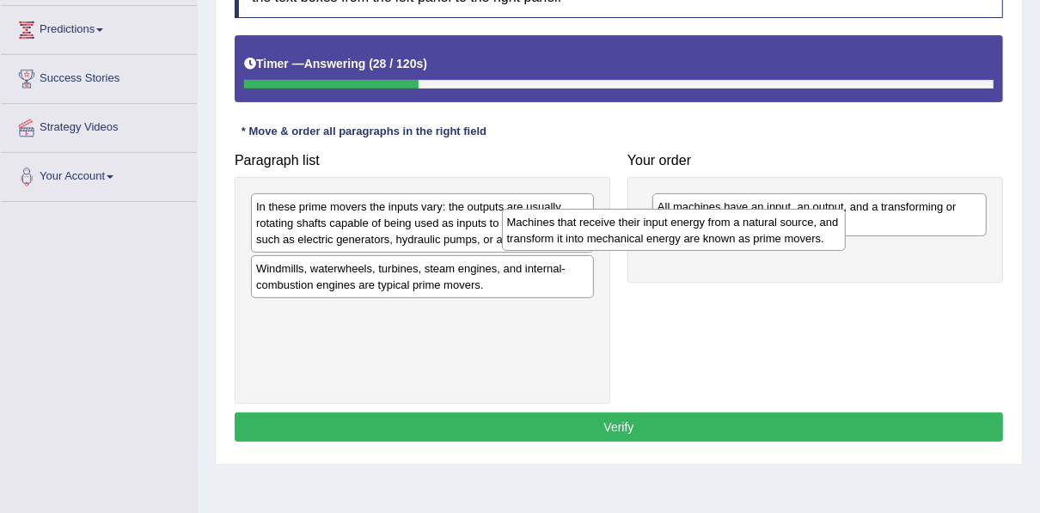
drag, startPoint x: 408, startPoint y: 326, endPoint x: 677, endPoint y: 222, distance: 288.5
click at [678, 222] on div "Machines that receive their input energy from a natural source, and transform i…" at bounding box center [674, 230] width 344 height 43
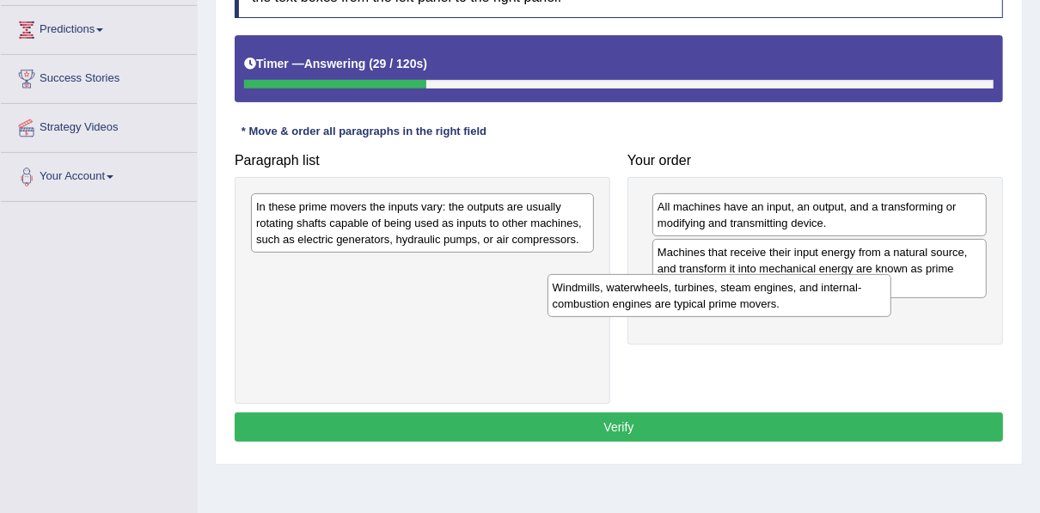
drag, startPoint x: 412, startPoint y: 280, endPoint x: 726, endPoint y: 310, distance: 315.2
click at [770, 317] on div "Windmills, waterwheels, turbines, steam engines, and internal-combustion engine…" at bounding box center [720, 295] width 344 height 43
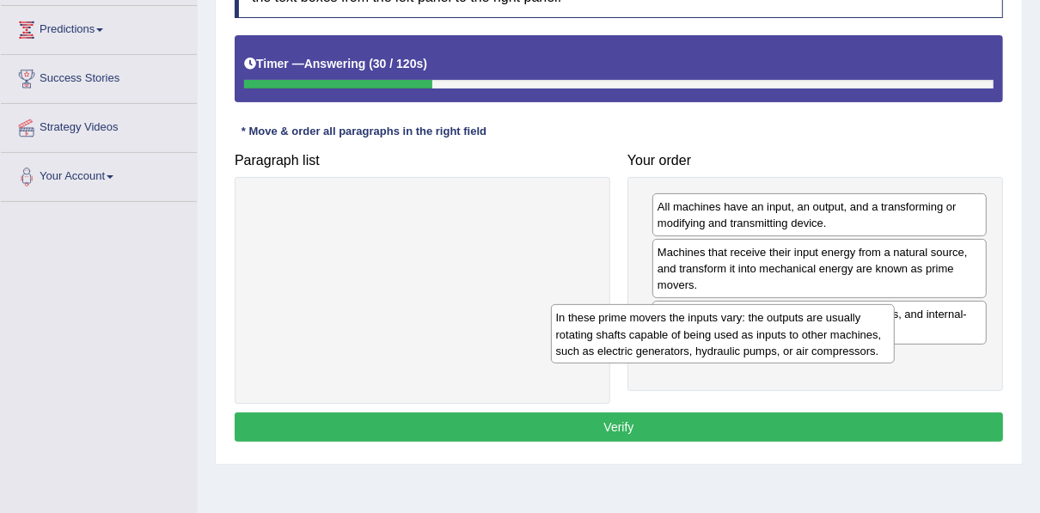
drag, startPoint x: 408, startPoint y: 233, endPoint x: 738, endPoint y: 401, distance: 369.5
click at [715, 347] on div "In these prime movers the inputs vary: the outputs are usually rotating shafts …" at bounding box center [723, 333] width 344 height 59
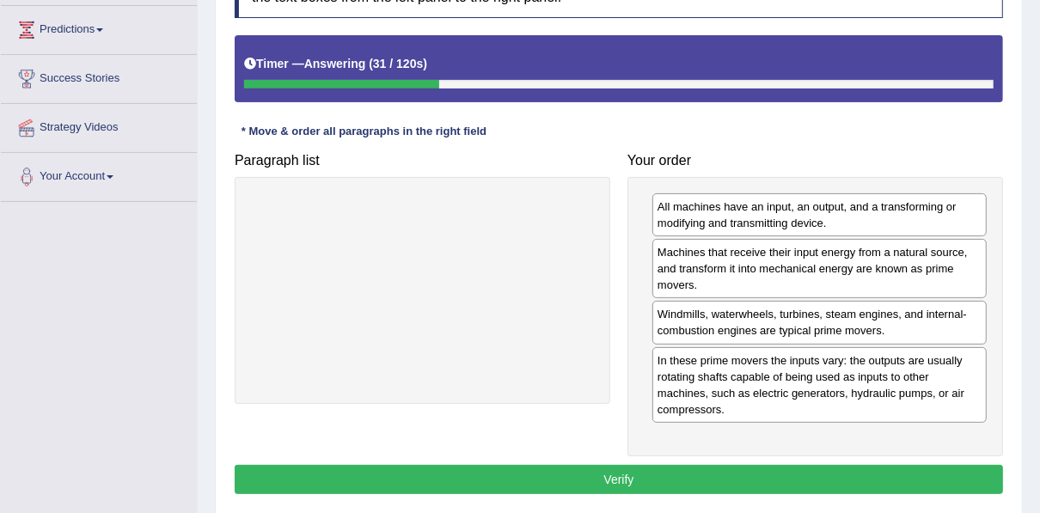
click at [690, 489] on div "Instructions: The text boxes in the left panel have been placed in a random ord…" at bounding box center [618, 230] width 777 height 556
click at [628, 471] on button "Verify" at bounding box center [619, 479] width 769 height 29
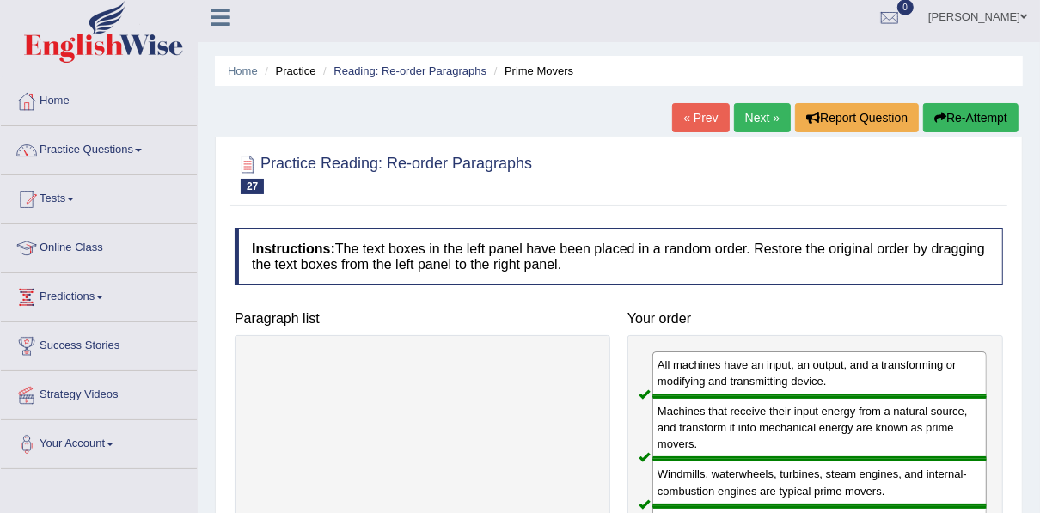
scroll to position [0, 0]
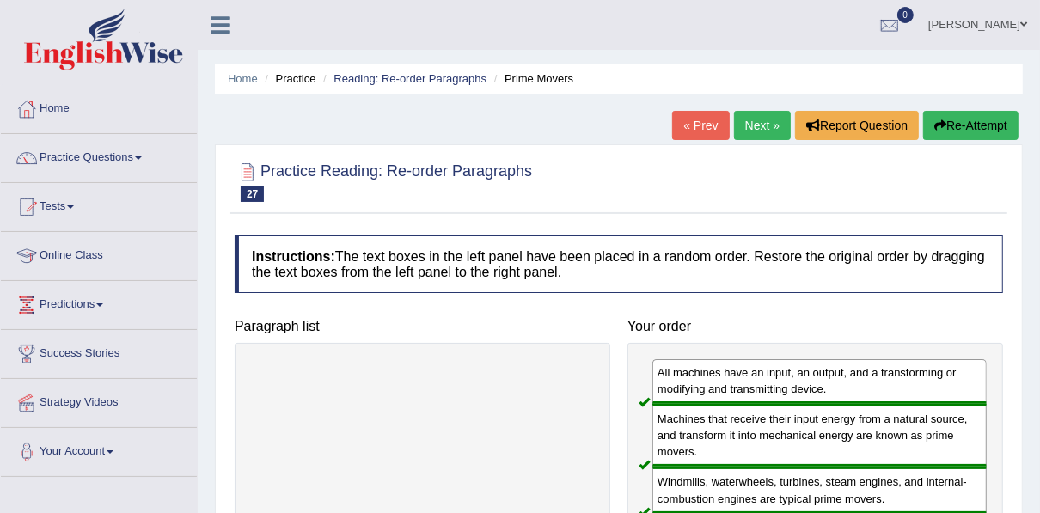
click at [754, 120] on link "Next »" at bounding box center [762, 125] width 57 height 29
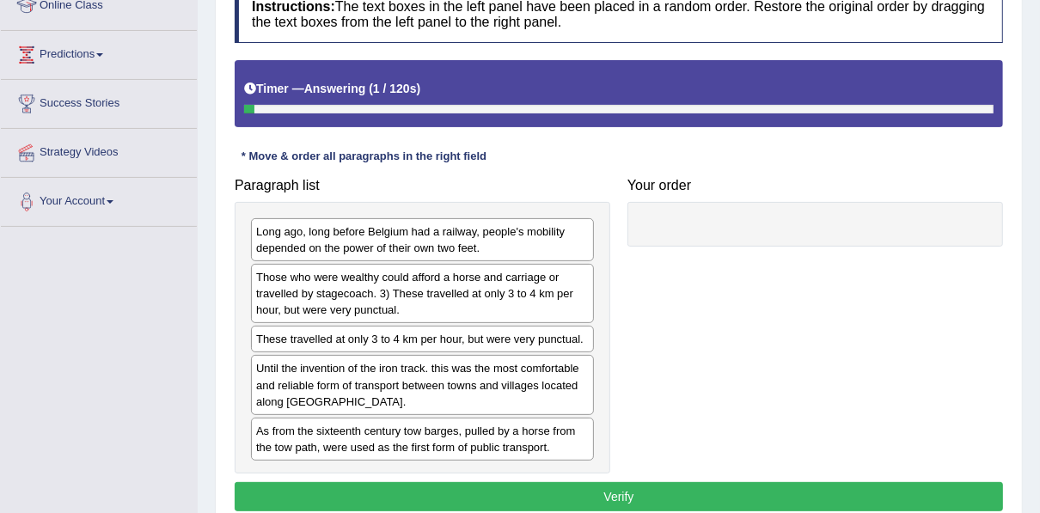
scroll to position [275, 0]
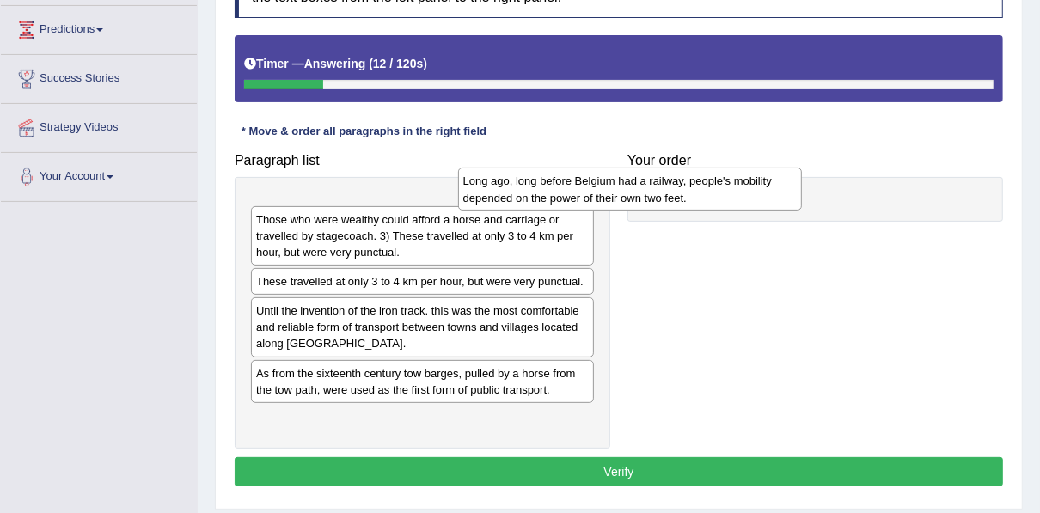
drag, startPoint x: 526, startPoint y: 219, endPoint x: 729, endPoint y: 193, distance: 204.6
click at [729, 193] on div "Long ago, long before Belgium had a railway, people's mobility depended on the …" at bounding box center [630, 189] width 344 height 43
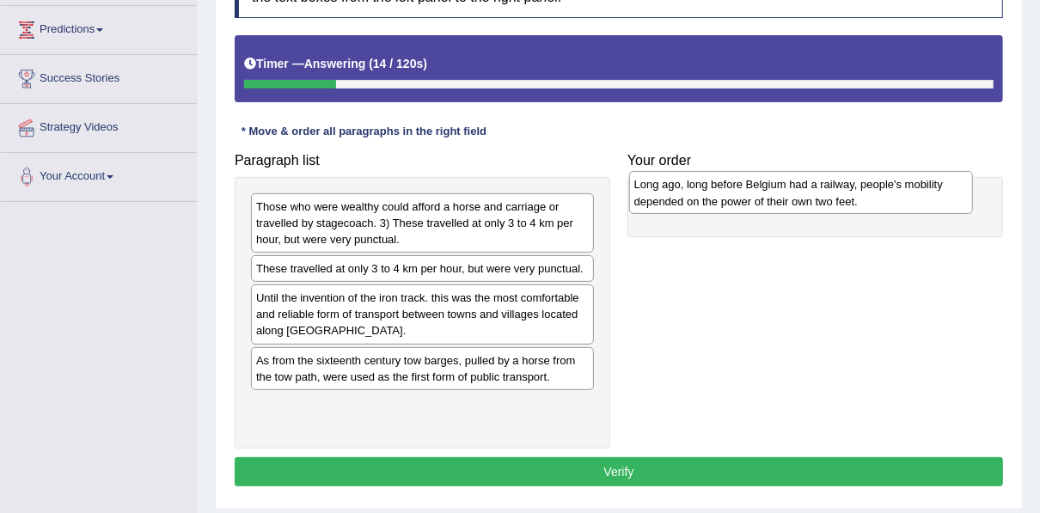
drag, startPoint x: 441, startPoint y: 227, endPoint x: 819, endPoint y: 205, distance: 378.9
click at [819, 205] on div "Long ago, long before Belgium had a railway, people's mobility depended on the …" at bounding box center [801, 192] width 344 height 43
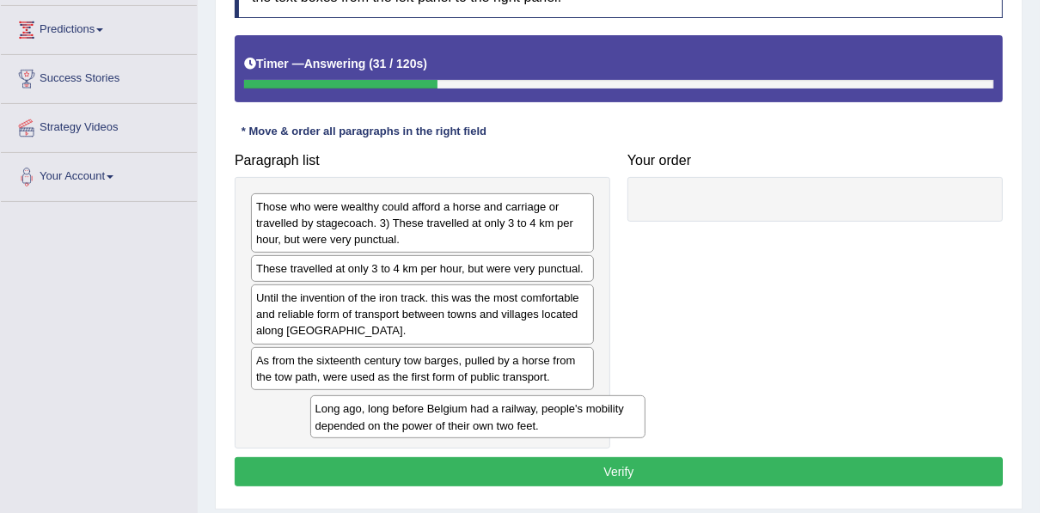
drag, startPoint x: 684, startPoint y: 224, endPoint x: 296, endPoint y: 416, distance: 433.3
click at [310, 419] on div "Long ago, long before Belgium had a railway, people's mobility depended on the …" at bounding box center [477, 416] width 335 height 43
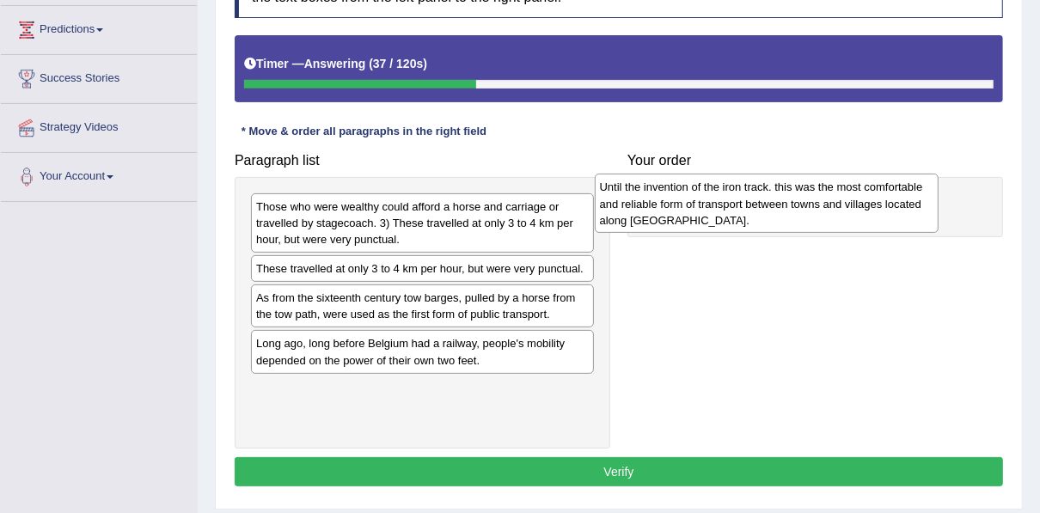
drag, startPoint x: 353, startPoint y: 318, endPoint x: 696, endPoint y: 209, distance: 360.8
click at [696, 209] on div "Until the invention of the iron track. this was the most comfortable and reliab…" at bounding box center [767, 203] width 344 height 59
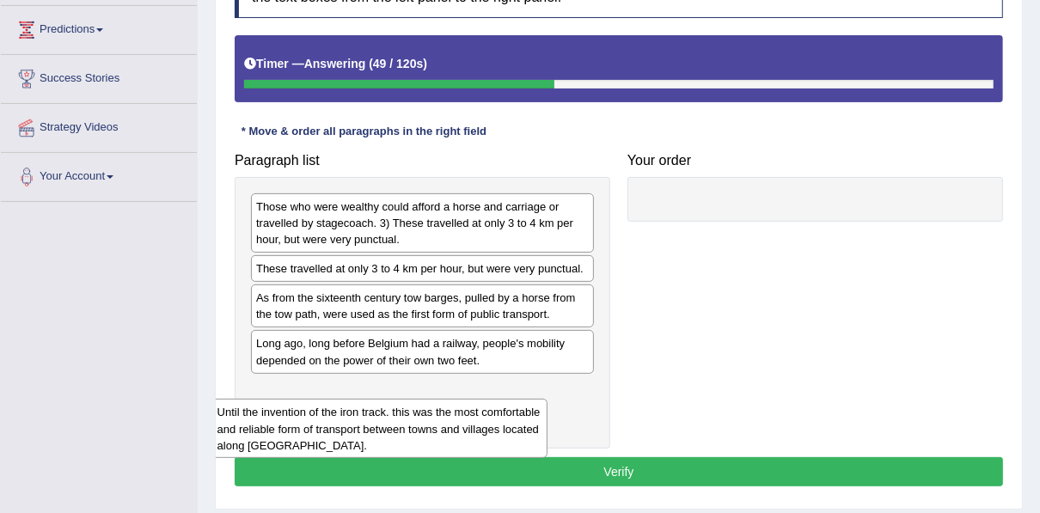
drag, startPoint x: 864, startPoint y: 227, endPoint x: 423, endPoint y: 433, distance: 486.9
click at [423, 433] on div "Until the invention of the iron track. this was the most comfortable and reliab…" at bounding box center [379, 428] width 335 height 59
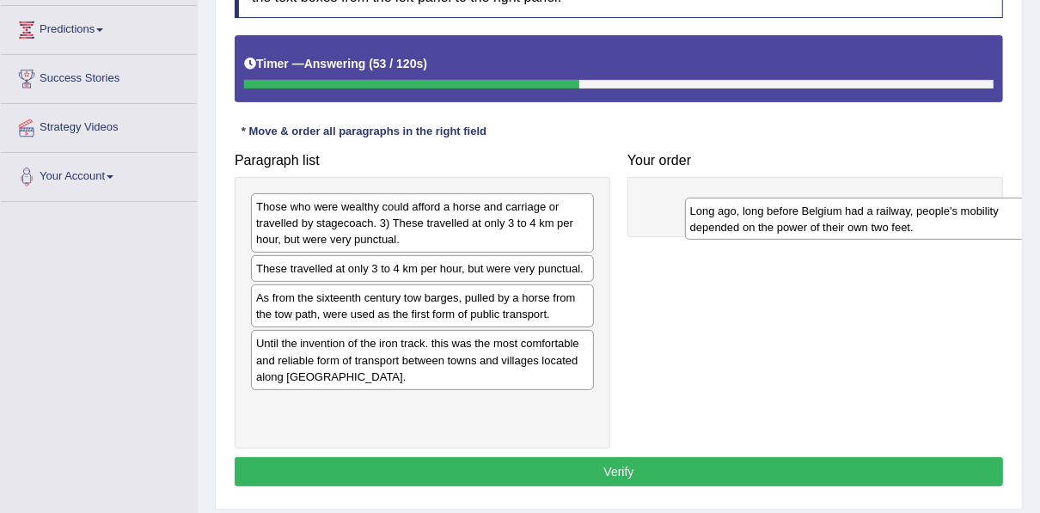
drag, startPoint x: 386, startPoint y: 354, endPoint x: 814, endPoint y: 218, distance: 449.5
click at [820, 223] on div "Long ago, long before Belgium had a railway, people's mobility depended on the …" at bounding box center [857, 219] width 344 height 43
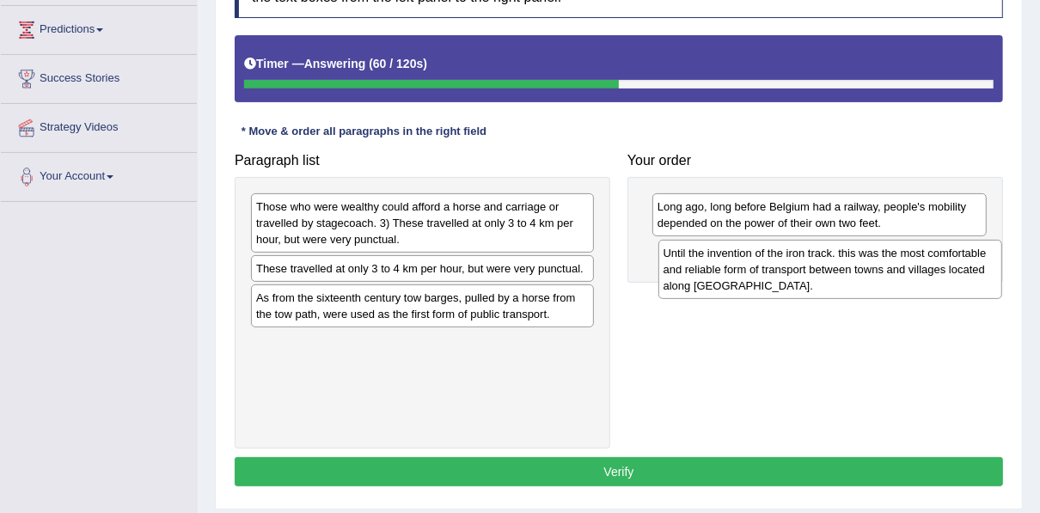
drag, startPoint x: 416, startPoint y: 371, endPoint x: 824, endPoint y: 283, distance: 417.0
click at [824, 283] on div "Until the invention of the iron track. this was the most comfortable and reliab…" at bounding box center [831, 269] width 344 height 59
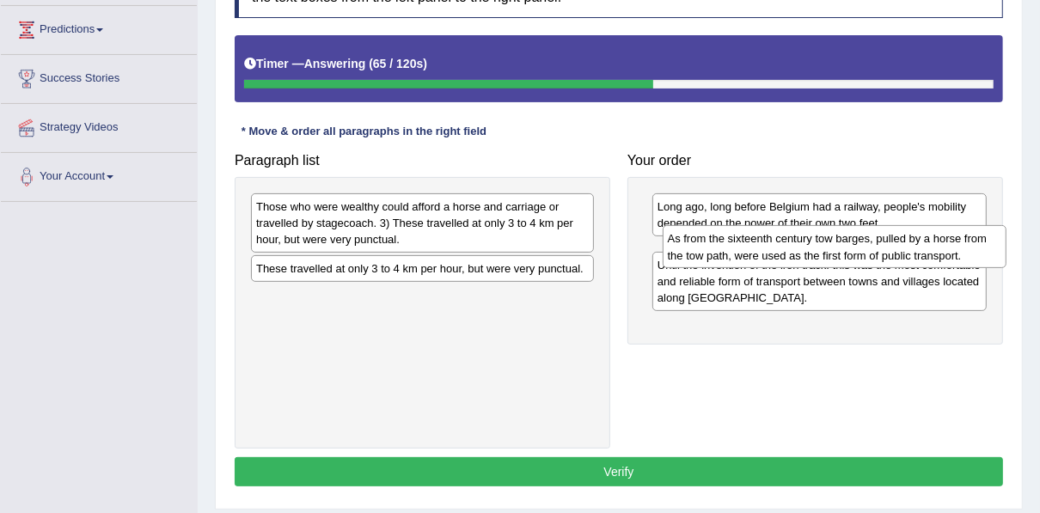
drag, startPoint x: 441, startPoint y: 315, endPoint x: 833, endPoint y: 257, distance: 396.3
click at [833, 257] on div "As from the sixteenth century tow barges, pulled by a horse from the tow path, …" at bounding box center [835, 246] width 344 height 43
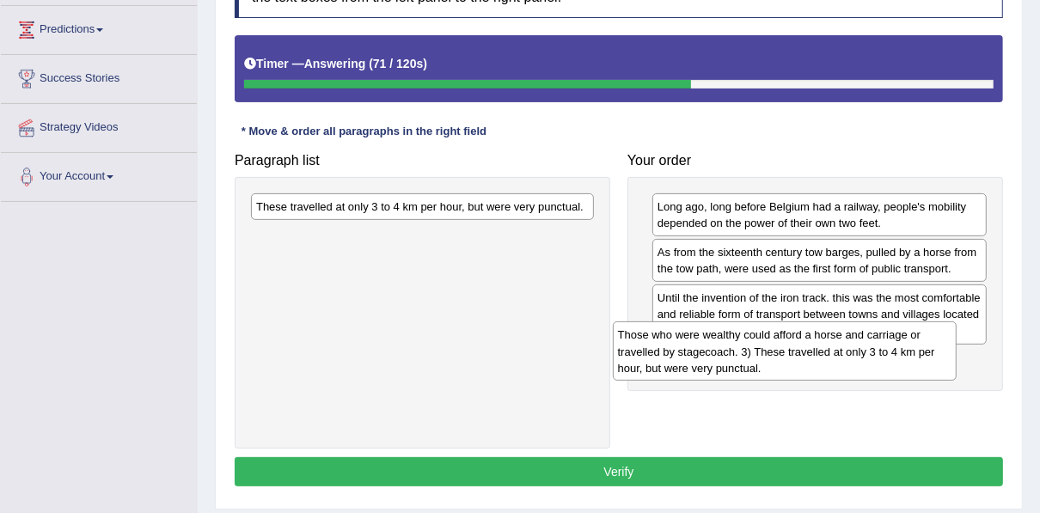
drag, startPoint x: 420, startPoint y: 222, endPoint x: 717, endPoint y: 298, distance: 306.3
click at [783, 350] on div "Those who were wealthy could afford a horse and carriage or travelled by stagec…" at bounding box center [785, 351] width 344 height 59
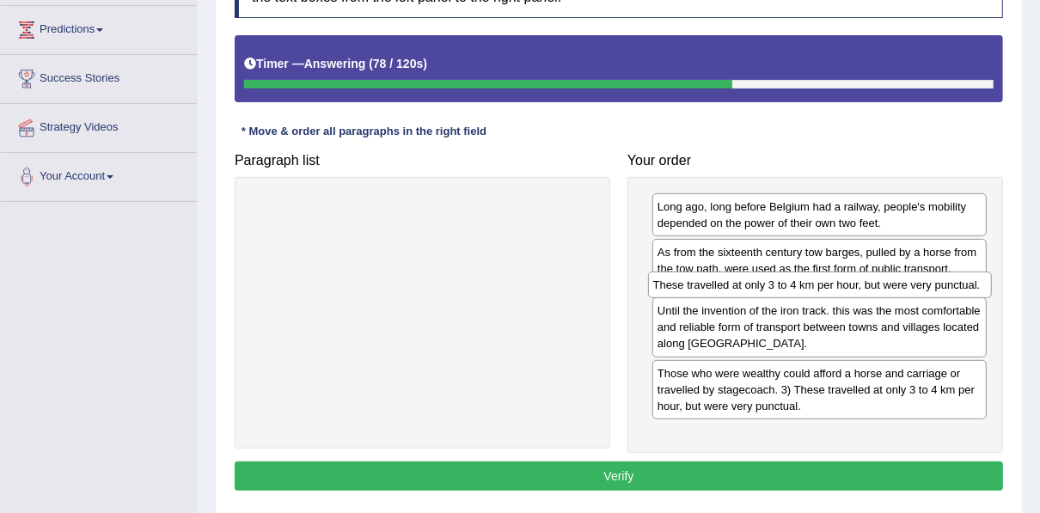
drag, startPoint x: 543, startPoint y: 203, endPoint x: 940, endPoint y: 282, distance: 405.0
click at [940, 282] on div "These travelled at only 3 to 4 km per hour, but were very punctual." at bounding box center [820, 285] width 344 height 26
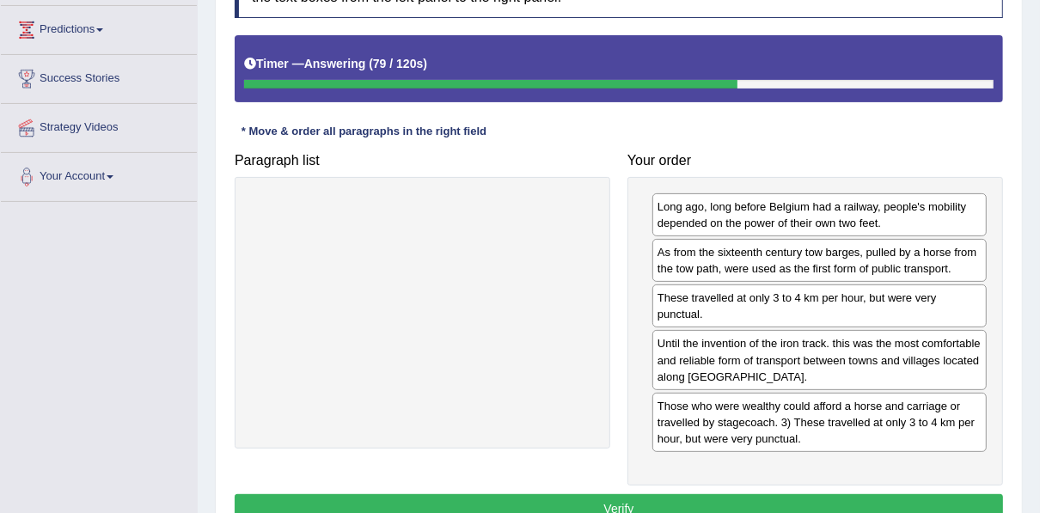
click at [751, 494] on button "Verify" at bounding box center [619, 508] width 769 height 29
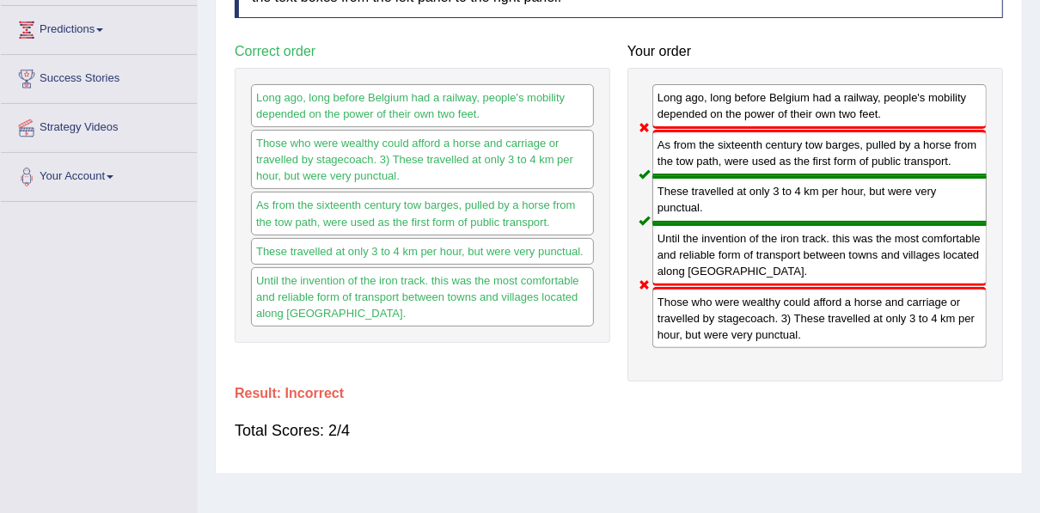
scroll to position [206, 0]
